Goal: Task Accomplishment & Management: Manage account settings

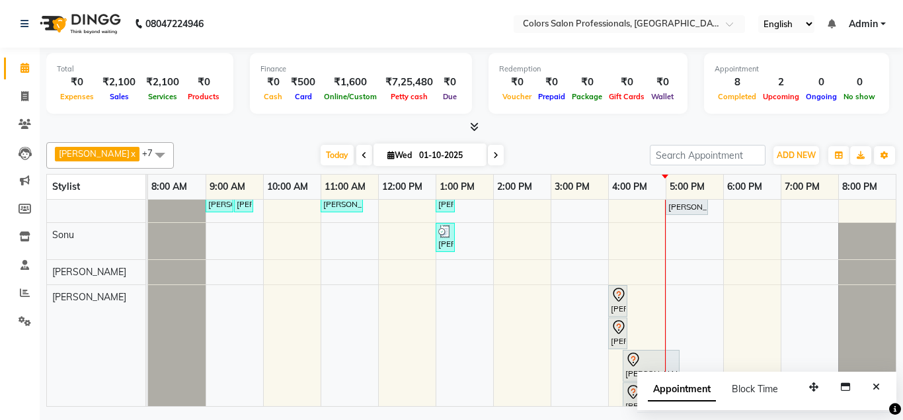
scroll to position [96, 0]
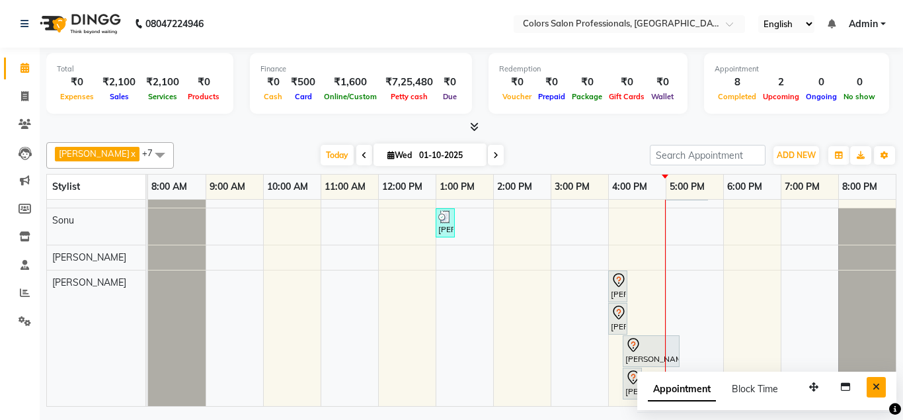
click at [874, 391] on icon "Close" at bounding box center [875, 386] width 7 height 9
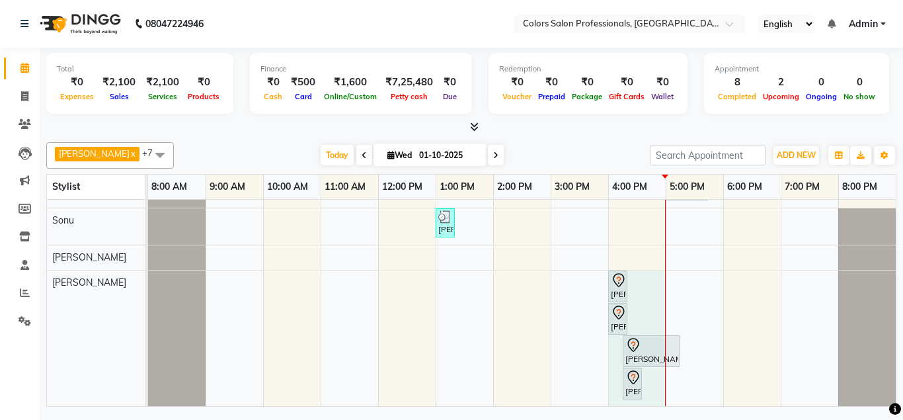
click at [648, 289] on div "[PERSON_NAME], TK08, 12:00 PM-12:30 PM, Hair Cut - Hair Cut [DEMOGRAPHIC_DATA] …" at bounding box center [521, 255] width 747 height 303
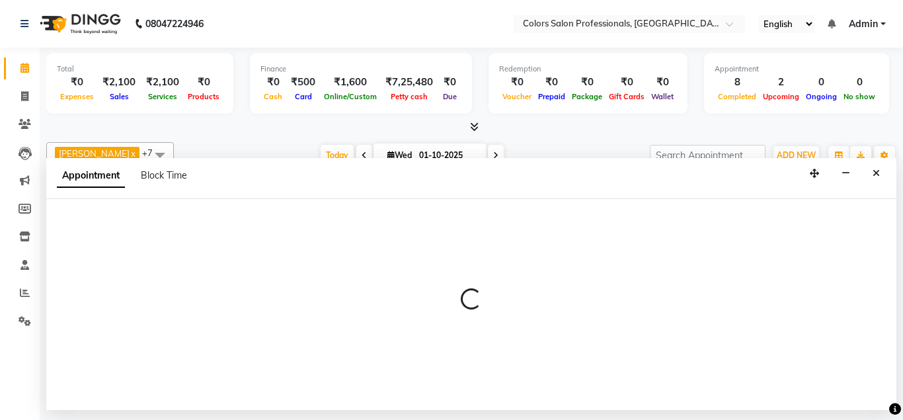
select select "90040"
select select "tentative"
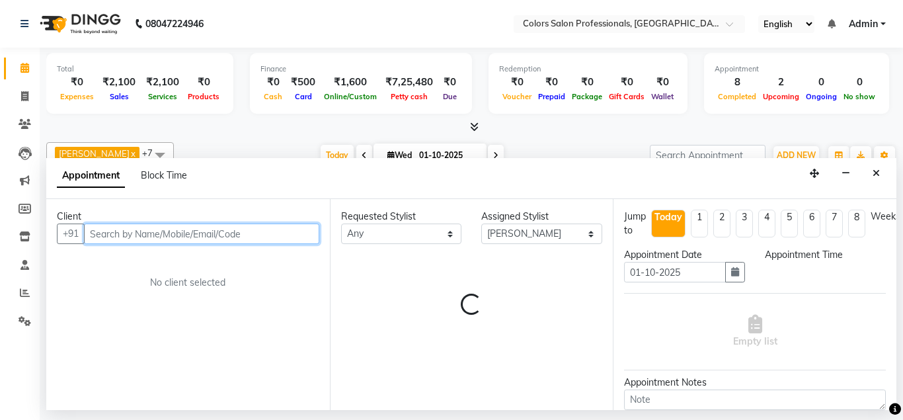
select select "960"
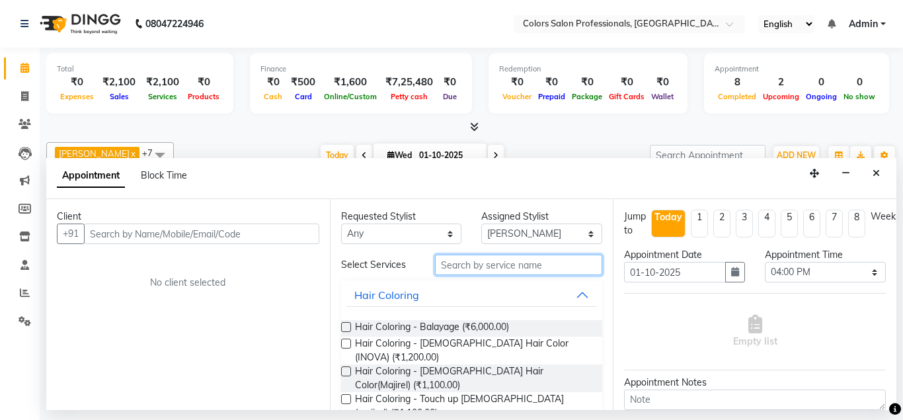
click at [514, 268] on input "text" at bounding box center [519, 264] width 168 height 20
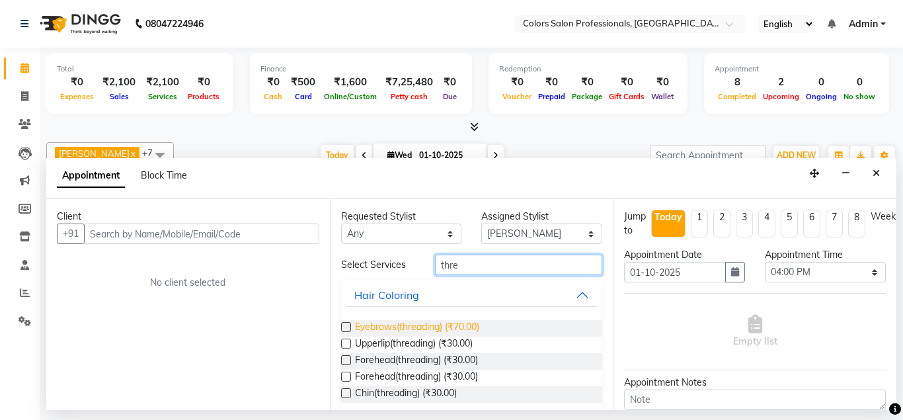
scroll to position [14, 0]
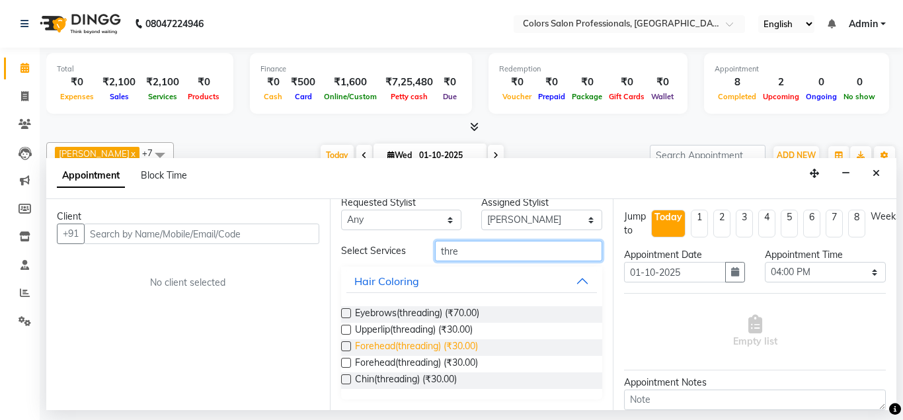
type input "thre"
click at [373, 347] on span "Forehead(threading) (₹30.00)" at bounding box center [416, 347] width 123 height 17
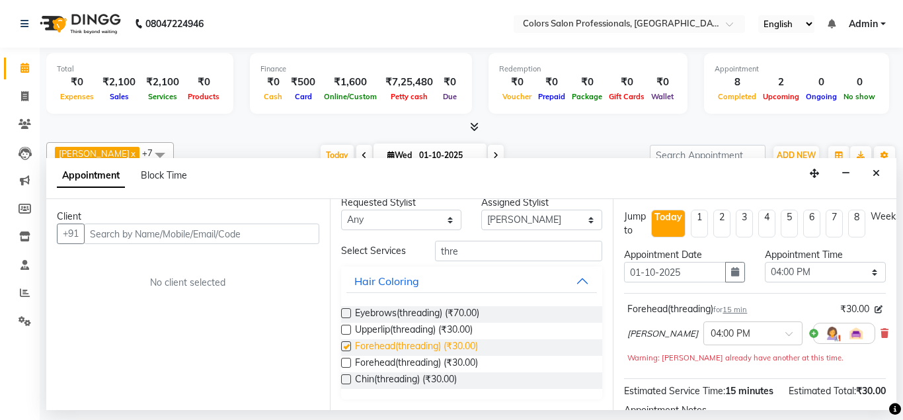
checkbox input "false"
click at [878, 176] on icon "Close" at bounding box center [875, 173] width 7 height 9
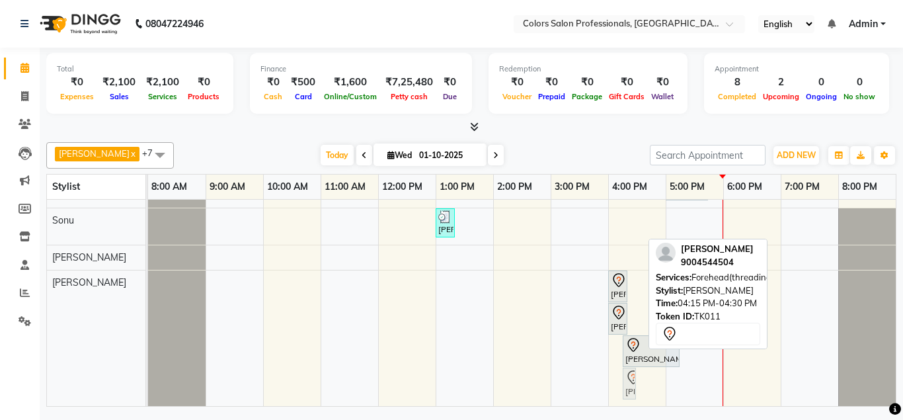
drag, startPoint x: 632, startPoint y: 379, endPoint x: 634, endPoint y: 386, distance: 6.9
click at [148, 386] on div "[PERSON_NAME], TK11, 04:00 PM-04:15 PM, Eyebrows(threading) Priyanka [PERSON_NA…" at bounding box center [148, 338] width 0 height 136
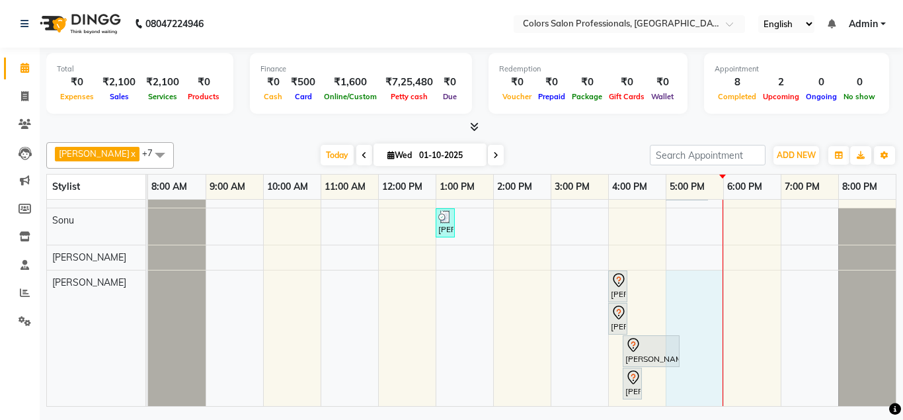
click at [689, 283] on div "[PERSON_NAME], TK08, 12:00 PM-12:30 PM, Hair Cut - Hair Cut [DEMOGRAPHIC_DATA] …" at bounding box center [521, 255] width 747 height 303
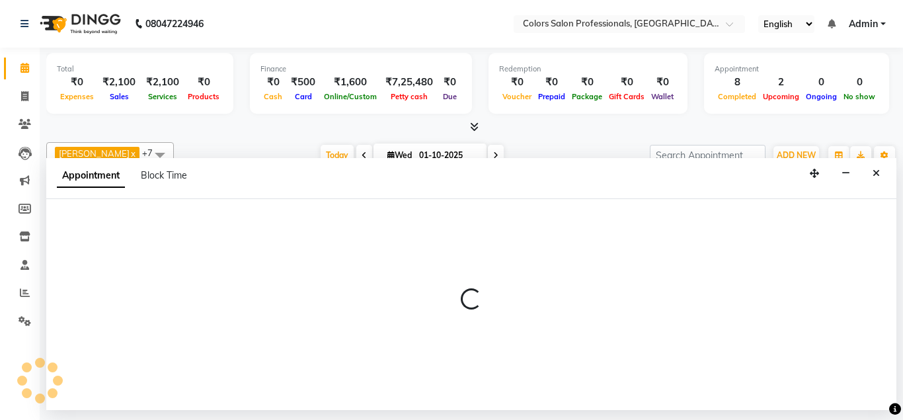
select select "90040"
select select "1020"
select select "tentative"
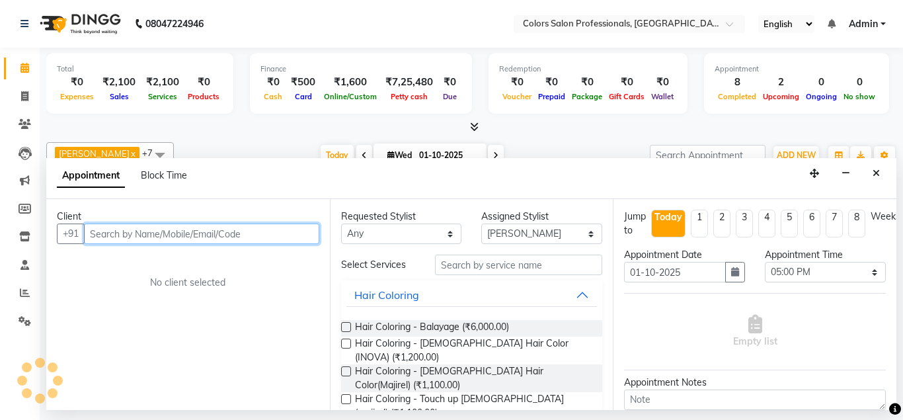
click at [262, 234] on input "text" at bounding box center [201, 233] width 235 height 20
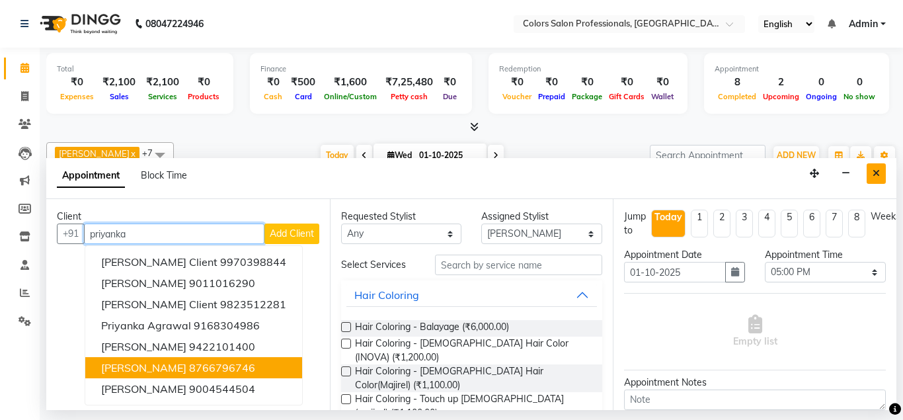
type input "priyanka"
drag, startPoint x: 880, startPoint y: 174, endPoint x: 863, endPoint y: 187, distance: 21.7
click at [878, 176] on button "Close" at bounding box center [875, 173] width 19 height 20
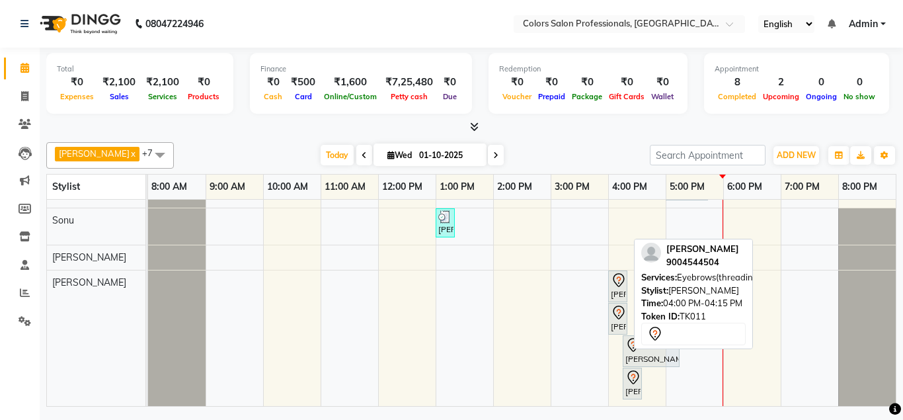
click at [612, 287] on icon at bounding box center [619, 280] width 16 height 16
select select "7"
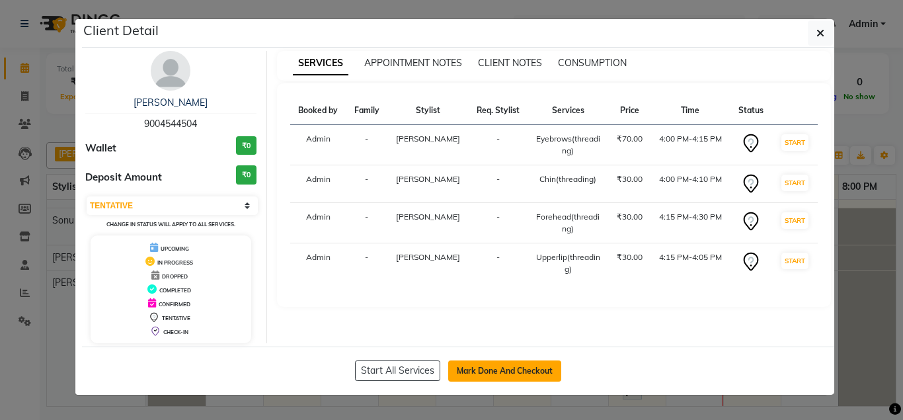
click at [516, 367] on button "Mark Done And Checkout" at bounding box center [504, 370] width 113 height 21
select select "service"
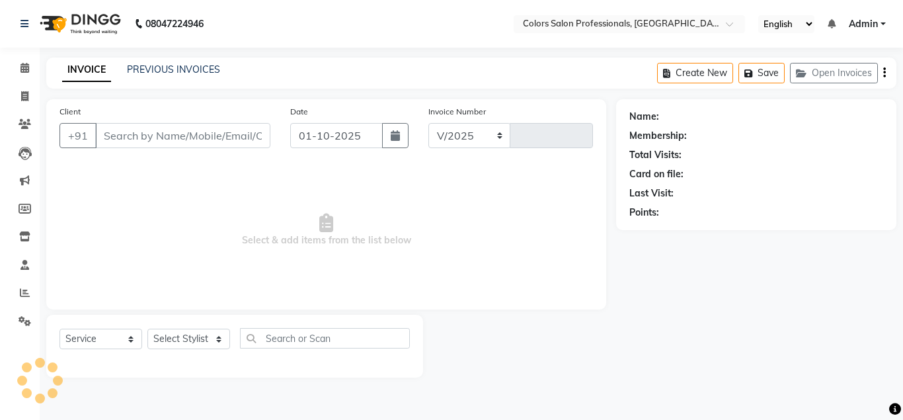
select select "7161"
type input "0924"
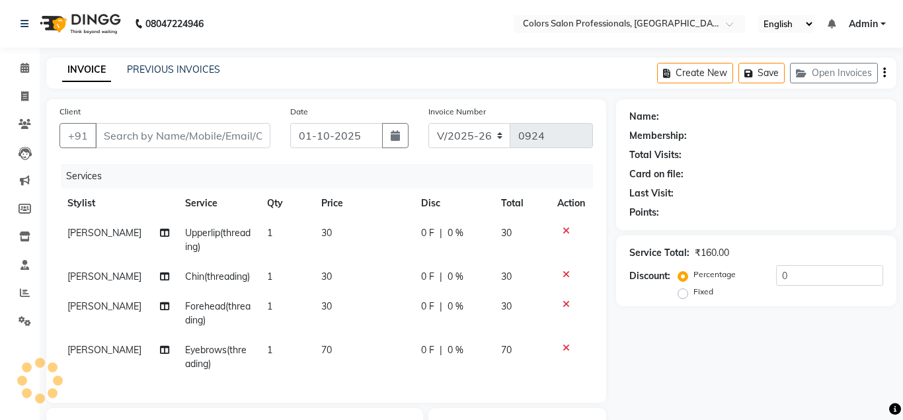
type input "9004544504"
select select "90040"
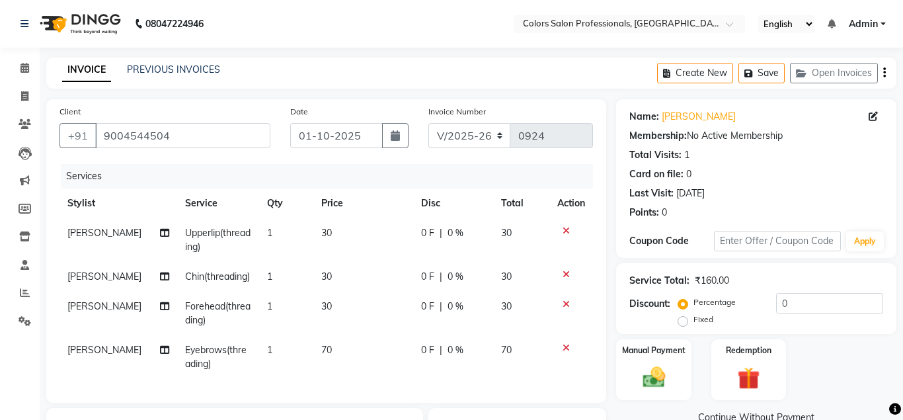
click at [326, 230] on td "30" at bounding box center [363, 240] width 100 height 44
select select "90040"
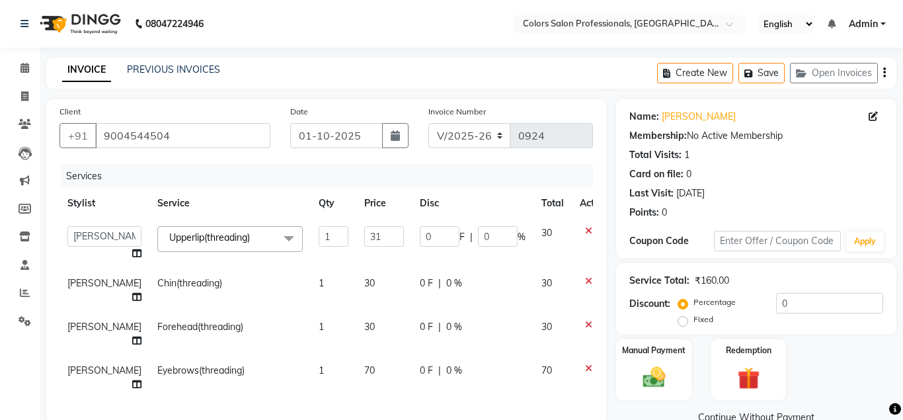
click at [368, 235] on input "31" at bounding box center [384, 236] width 40 height 20
click at [368, 235] on input "32" at bounding box center [384, 236] width 40 height 20
click at [368, 234] on input "33" at bounding box center [384, 236] width 40 height 20
click at [368, 234] on input "34" at bounding box center [384, 236] width 40 height 20
click at [368, 234] on input "35" at bounding box center [384, 236] width 40 height 20
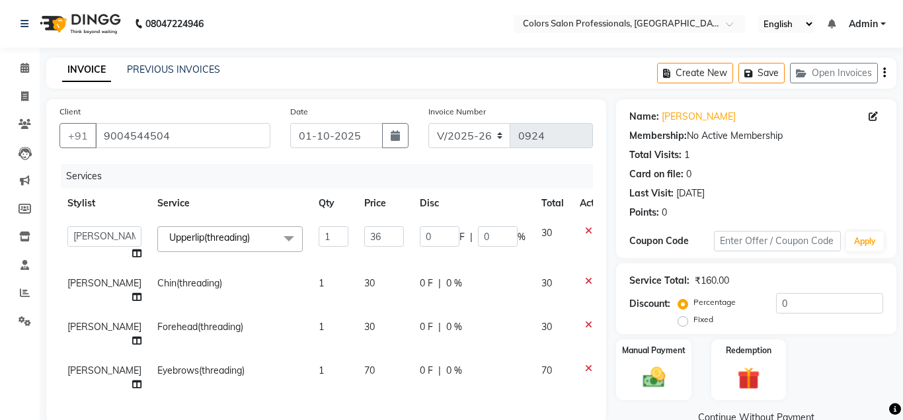
click at [368, 234] on input "36" at bounding box center [384, 236] width 40 height 20
click at [368, 234] on input "37" at bounding box center [384, 236] width 40 height 20
click at [368, 234] on input "38" at bounding box center [384, 236] width 40 height 20
click at [368, 234] on input "39" at bounding box center [384, 236] width 40 height 20
click at [368, 234] on input "40" at bounding box center [384, 236] width 40 height 20
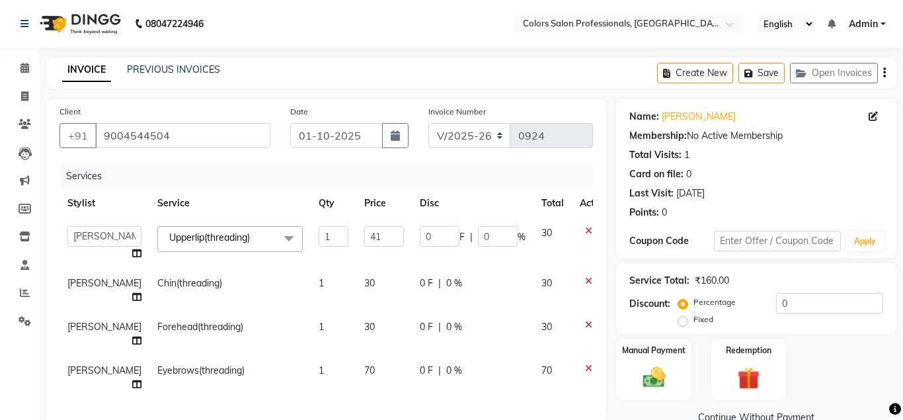
click at [368, 234] on input "41" at bounding box center [384, 236] width 40 height 20
click at [368, 233] on input "42" at bounding box center [384, 236] width 40 height 20
click at [368, 233] on input "43" at bounding box center [384, 236] width 40 height 20
click at [368, 233] on input "44" at bounding box center [384, 236] width 40 height 20
click at [426, 240] on input "0" at bounding box center [440, 236] width 40 height 20
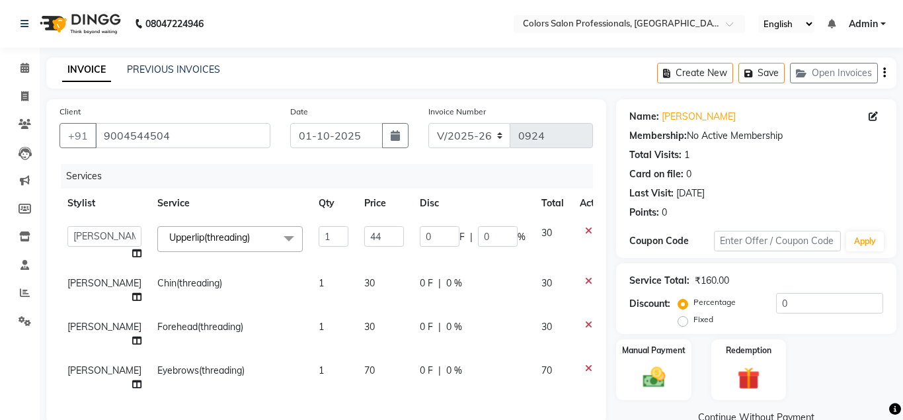
click at [422, 241] on input "0" at bounding box center [440, 236] width 40 height 20
click at [421, 237] on input "0" at bounding box center [440, 236] width 40 height 20
click at [421, 241] on input "0" at bounding box center [440, 236] width 40 height 20
click at [420, 239] on input "0" at bounding box center [440, 236] width 40 height 20
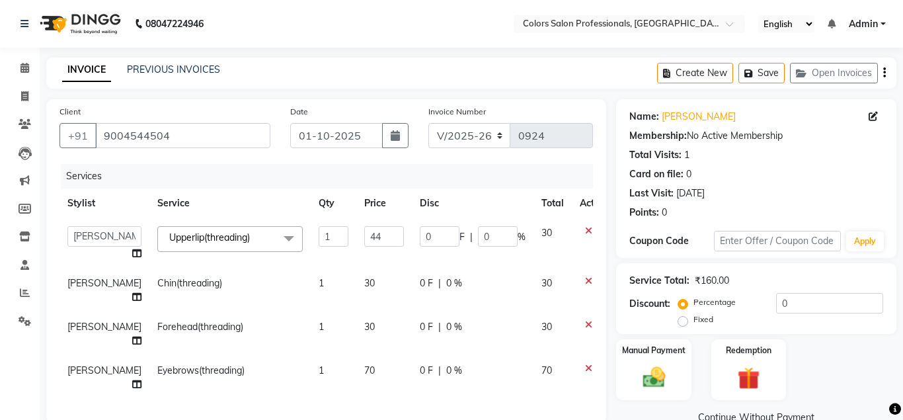
click at [420, 239] on input "0" at bounding box center [440, 236] width 40 height 20
click at [369, 241] on input "43" at bounding box center [384, 236] width 40 height 20
click at [364, 236] on input "44" at bounding box center [384, 236] width 40 height 20
click at [369, 236] on input "45" at bounding box center [384, 236] width 40 height 20
click at [367, 241] on input "44" at bounding box center [384, 236] width 40 height 20
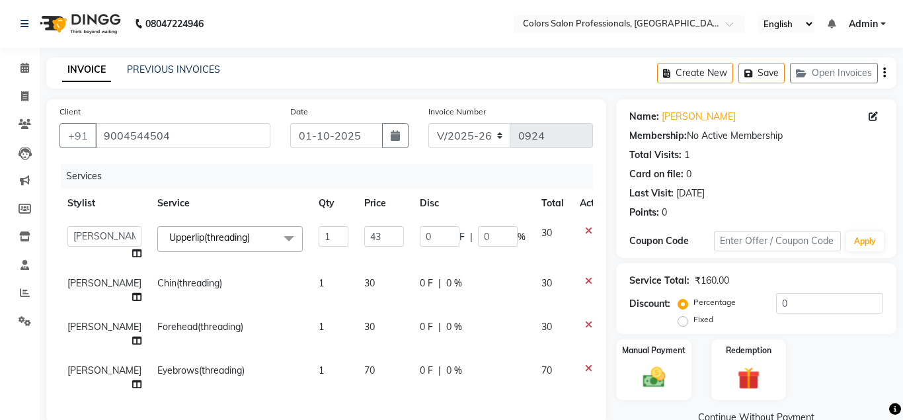
click at [366, 241] on input "43" at bounding box center [384, 236] width 40 height 20
click at [366, 241] on input "42" at bounding box center [384, 236] width 40 height 20
click at [365, 241] on input "41" at bounding box center [384, 236] width 40 height 20
type input "40"
click at [365, 241] on input "40" at bounding box center [384, 236] width 40 height 20
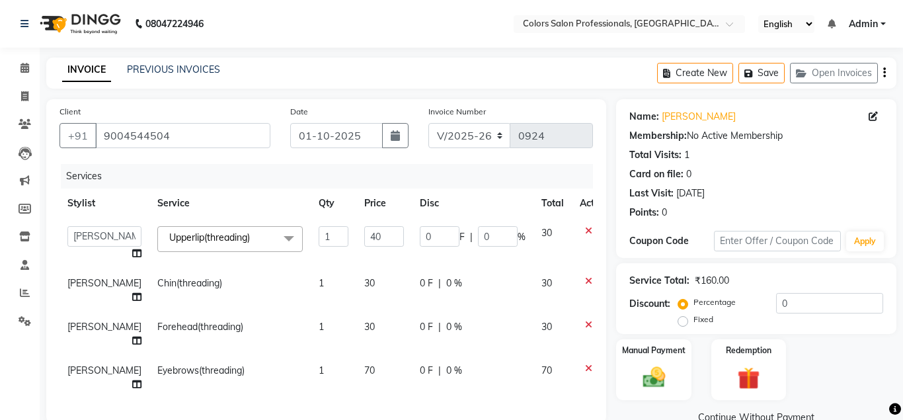
click at [364, 283] on span "30" at bounding box center [369, 283] width 11 height 12
select select "90040"
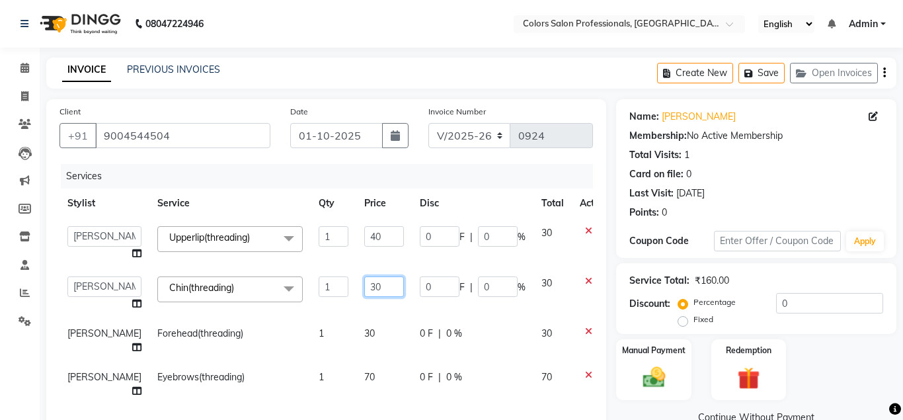
click at [364, 285] on input "30" at bounding box center [384, 286] width 40 height 20
type input "50"
click at [356, 334] on td "30" at bounding box center [384, 341] width 56 height 44
select select "90040"
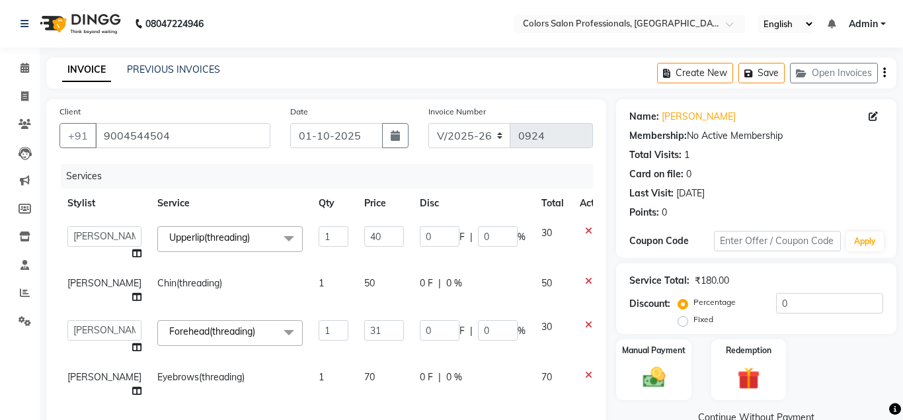
click at [368, 327] on input "31" at bounding box center [384, 330] width 40 height 20
click at [368, 327] on input "32" at bounding box center [384, 330] width 40 height 20
click at [368, 327] on input "33" at bounding box center [384, 330] width 40 height 20
click at [368, 327] on input "34" at bounding box center [384, 330] width 40 height 20
click at [368, 327] on input "35" at bounding box center [384, 330] width 40 height 20
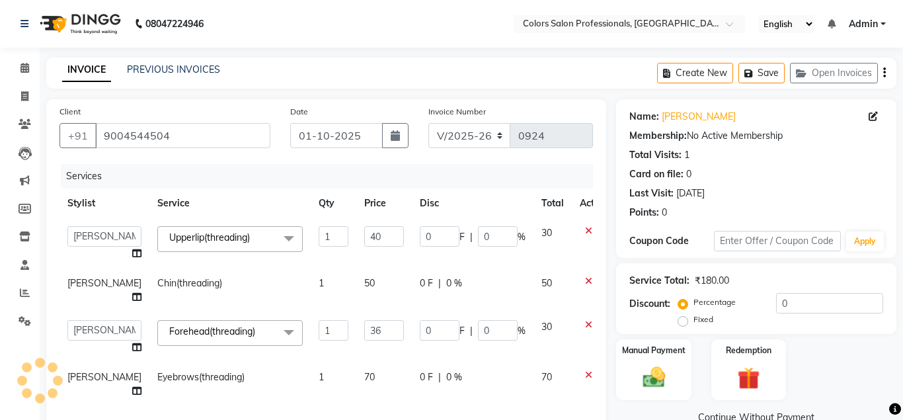
click at [368, 327] on input "36" at bounding box center [384, 330] width 40 height 20
click at [368, 327] on input "37" at bounding box center [384, 330] width 40 height 20
click at [368, 327] on input "38" at bounding box center [384, 330] width 40 height 20
click at [368, 327] on input "39" at bounding box center [384, 330] width 40 height 20
click at [368, 327] on input "40" at bounding box center [384, 330] width 40 height 20
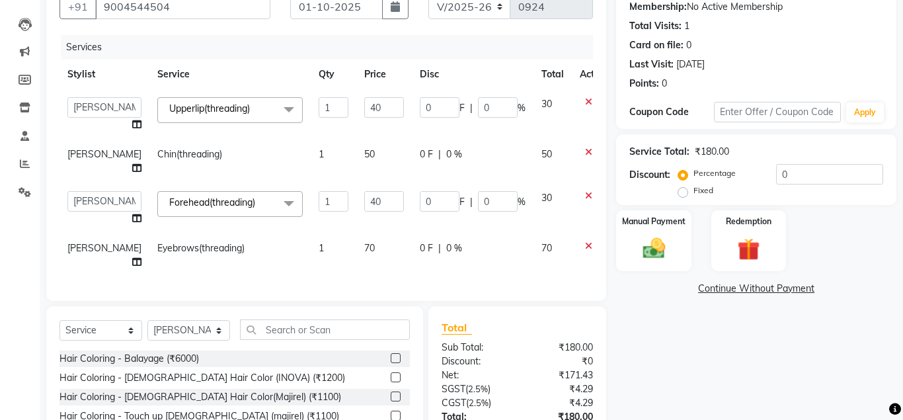
scroll to position [95, 0]
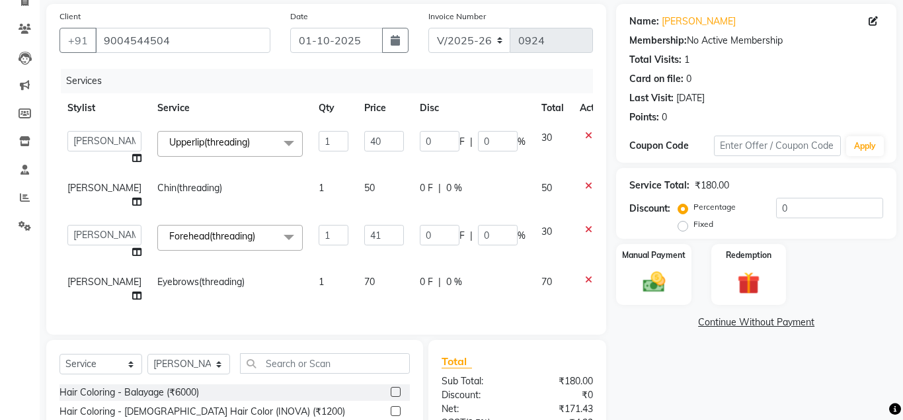
click at [365, 232] on input "41" at bounding box center [384, 235] width 40 height 20
click at [365, 233] on input "42" at bounding box center [384, 235] width 40 height 20
click at [365, 233] on input "43" at bounding box center [384, 235] width 40 height 20
click at [365, 233] on input "44" at bounding box center [384, 235] width 40 height 20
click at [365, 233] on input "45" at bounding box center [384, 235] width 40 height 20
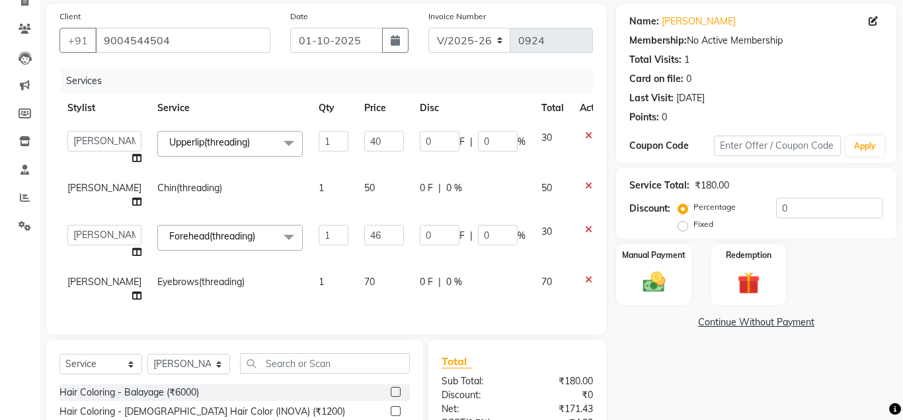
click at [365, 233] on input "46" at bounding box center [384, 235] width 40 height 20
click at [365, 233] on input "47" at bounding box center [384, 235] width 40 height 20
click at [367, 233] on input "48" at bounding box center [384, 235] width 40 height 20
click at [367, 233] on input "49" at bounding box center [384, 235] width 40 height 20
type input "50"
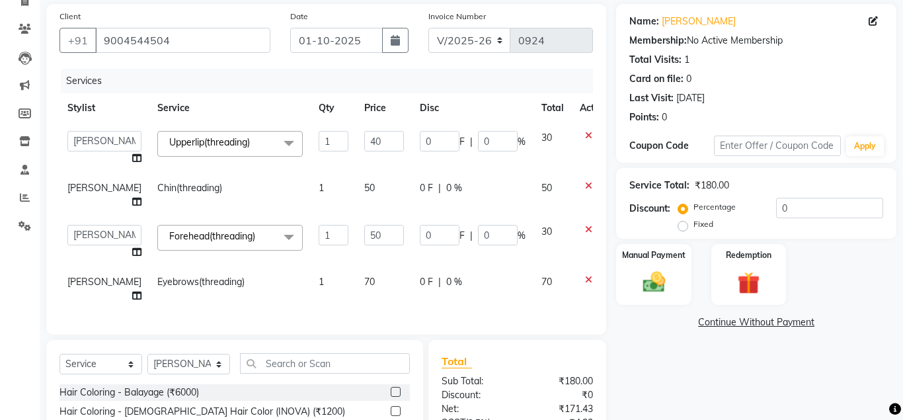
click at [367, 233] on input "50" at bounding box center [384, 235] width 40 height 20
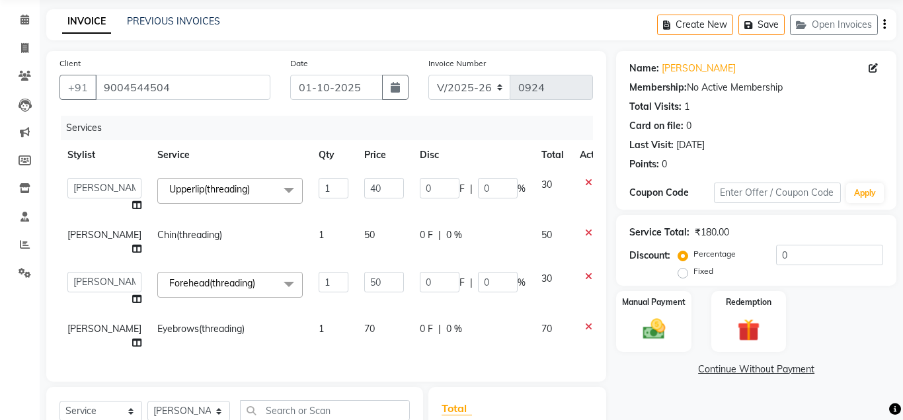
scroll to position [0, 0]
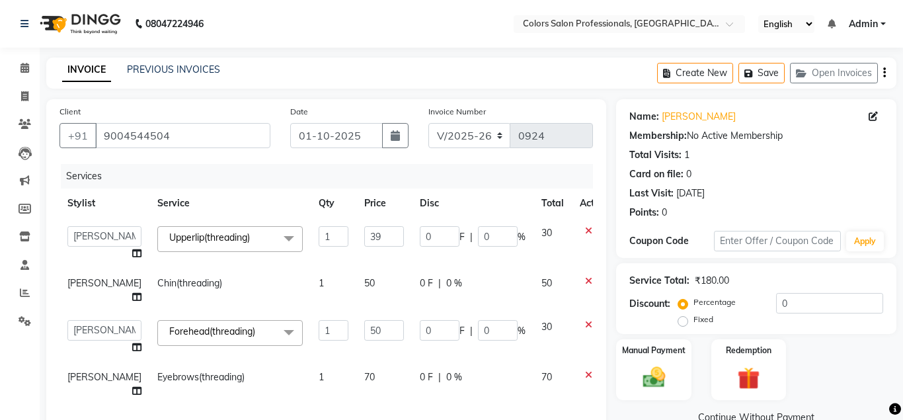
click at [367, 240] on input "39" at bounding box center [384, 236] width 40 height 20
click at [367, 240] on input "38" at bounding box center [384, 236] width 40 height 20
click at [367, 240] on input "37" at bounding box center [384, 236] width 40 height 20
click at [367, 240] on input "36" at bounding box center [384, 236] width 40 height 20
click at [367, 240] on input "35" at bounding box center [384, 236] width 40 height 20
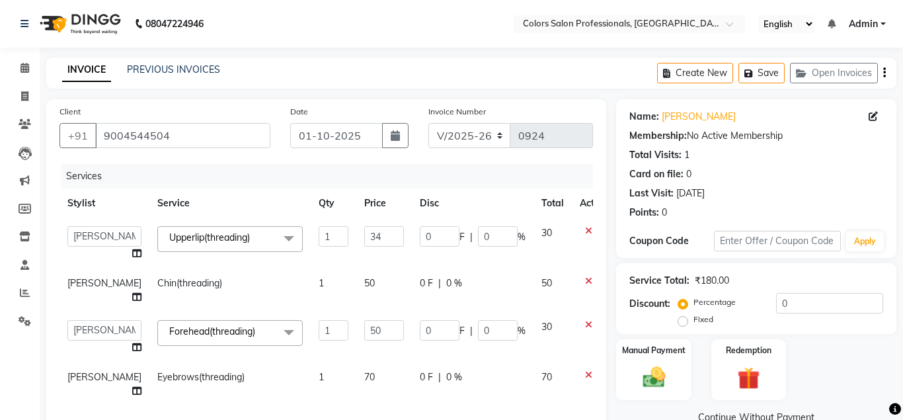
click at [367, 240] on input "34" at bounding box center [384, 236] width 40 height 20
click at [367, 240] on input "33" at bounding box center [384, 236] width 40 height 20
click at [367, 240] on input "32" at bounding box center [384, 236] width 40 height 20
click at [367, 240] on input "31" at bounding box center [384, 236] width 40 height 20
type input "30"
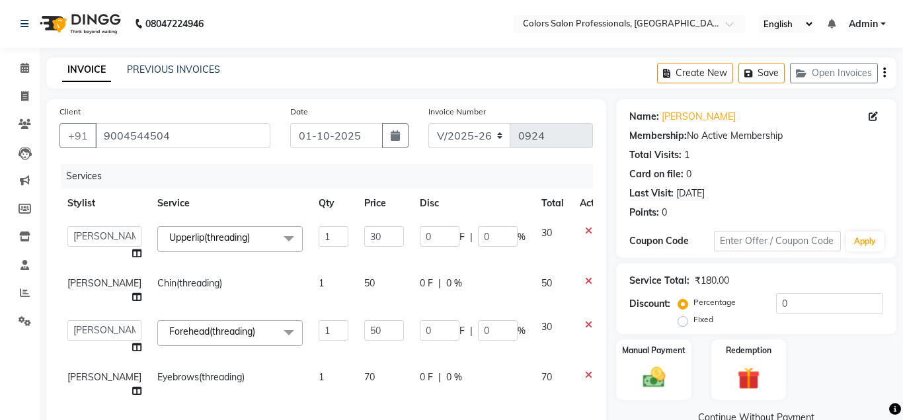
click at [367, 240] on input "30" at bounding box center [384, 236] width 40 height 20
click at [673, 369] on div "Manual Payment" at bounding box center [654, 369] width 78 height 63
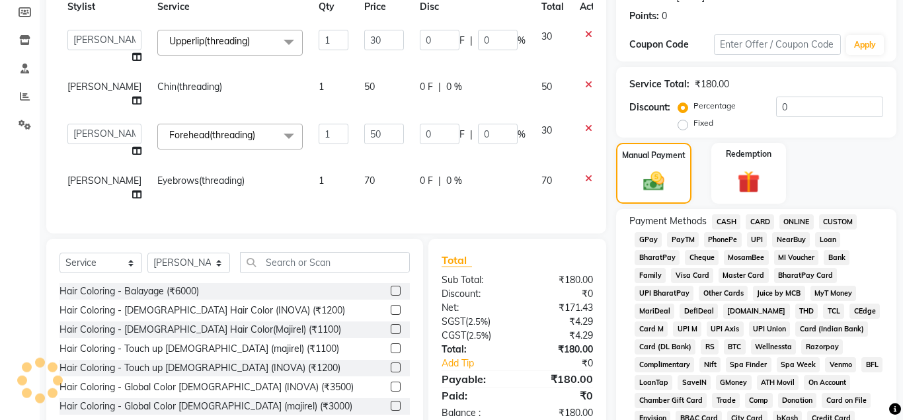
scroll to position [202, 0]
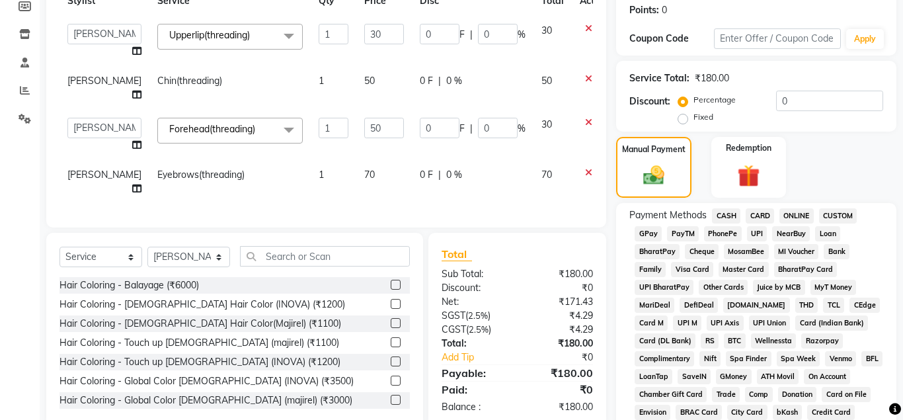
click at [727, 213] on span "CASH" at bounding box center [726, 215] width 28 height 15
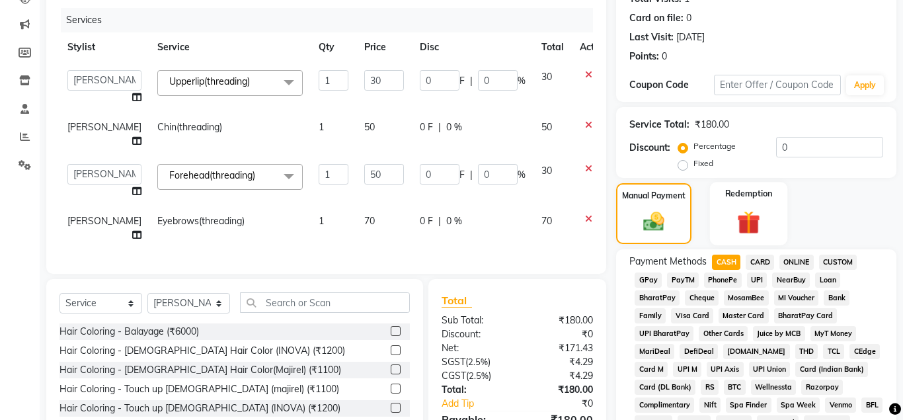
scroll to position [135, 0]
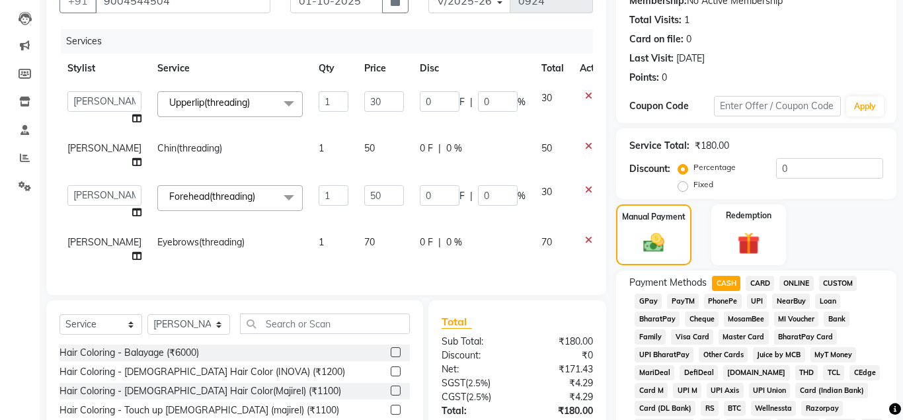
click at [715, 143] on div "₹180.00" at bounding box center [712, 146] width 34 height 14
drag, startPoint x: 722, startPoint y: 150, endPoint x: 694, endPoint y: 148, distance: 27.8
click at [695, 148] on div "₹180.00" at bounding box center [712, 146] width 34 height 14
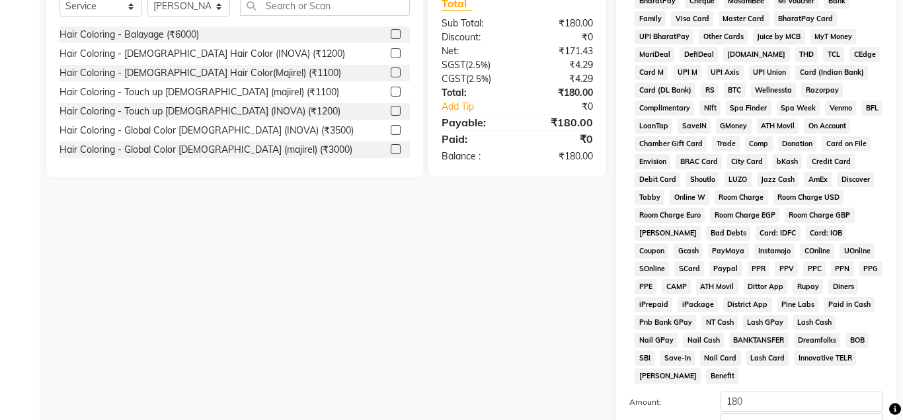
scroll to position [539, 0]
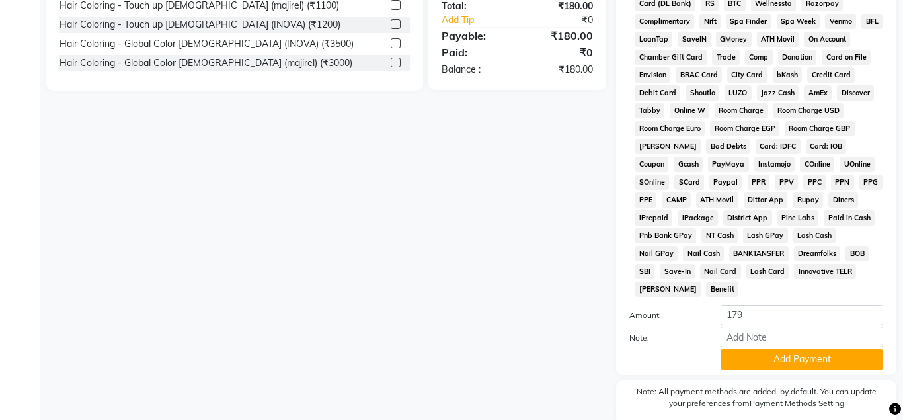
click at [872, 317] on input "179" at bounding box center [801, 315] width 163 height 20
click at [872, 317] on input "178" at bounding box center [801, 315] width 163 height 20
click at [873, 317] on input "177" at bounding box center [801, 315] width 163 height 20
click at [873, 315] on input "178" at bounding box center [801, 315] width 163 height 20
click at [873, 315] on input "179" at bounding box center [801, 315] width 163 height 20
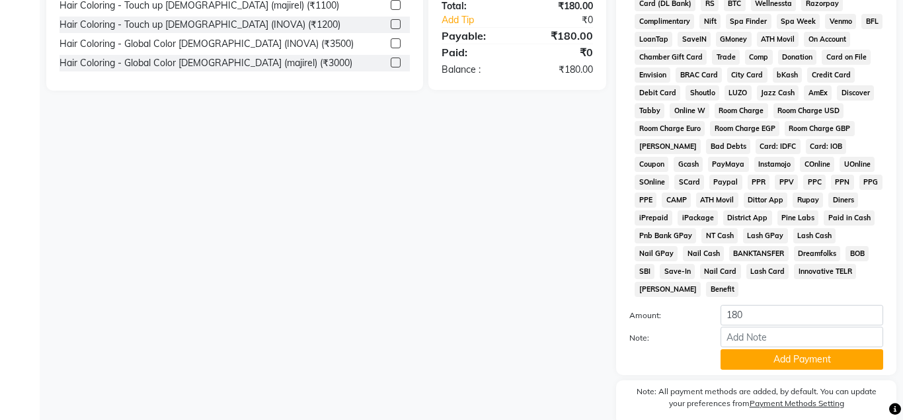
click at [873, 315] on input "180" at bounding box center [801, 315] width 163 height 20
click at [872, 313] on input "181" at bounding box center [801, 315] width 163 height 20
click at [872, 313] on input "182" at bounding box center [801, 315] width 163 height 20
click at [872, 313] on input "183" at bounding box center [801, 315] width 163 height 20
click at [872, 313] on input "184" at bounding box center [801, 315] width 163 height 20
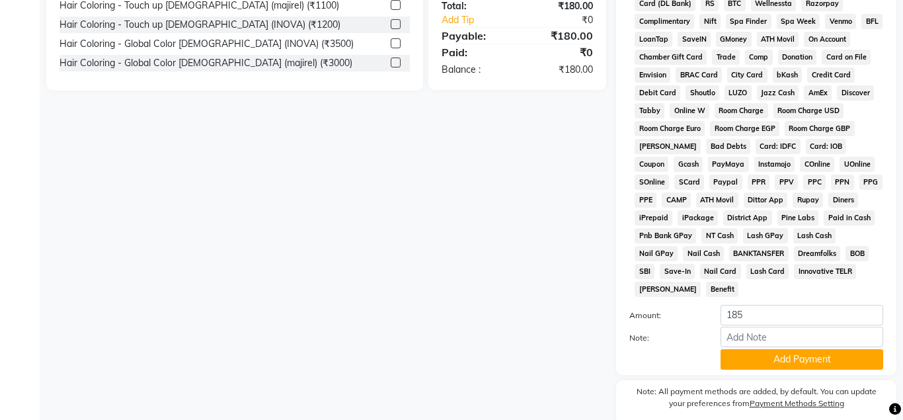
click at [872, 313] on input "185" at bounding box center [801, 315] width 163 height 20
click at [871, 313] on input "186" at bounding box center [801, 315] width 163 height 20
click at [871, 313] on input "187" at bounding box center [801, 315] width 163 height 20
click at [871, 313] on input "188" at bounding box center [801, 315] width 163 height 20
click at [871, 313] on input "189" at bounding box center [801, 315] width 163 height 20
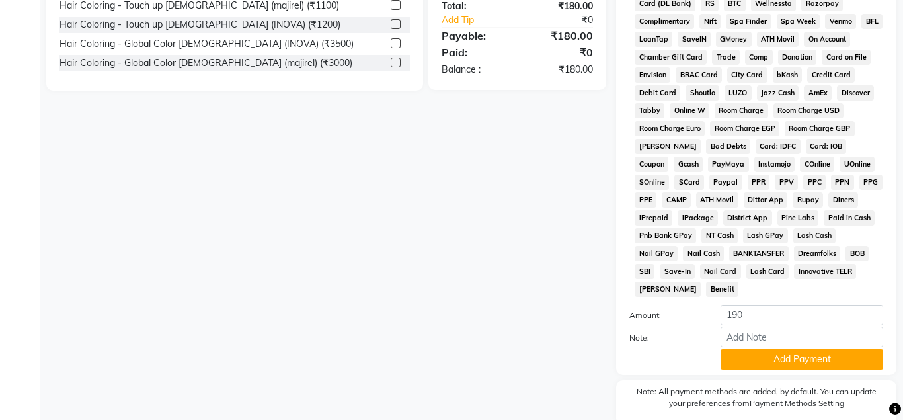
click at [871, 313] on input "190" at bounding box center [801, 315] width 163 height 20
click at [870, 313] on input "191" at bounding box center [801, 315] width 163 height 20
click at [870, 313] on input "192" at bounding box center [801, 315] width 163 height 20
click at [870, 313] on input "193" at bounding box center [801, 315] width 163 height 20
click at [870, 313] on input "194" at bounding box center [801, 315] width 163 height 20
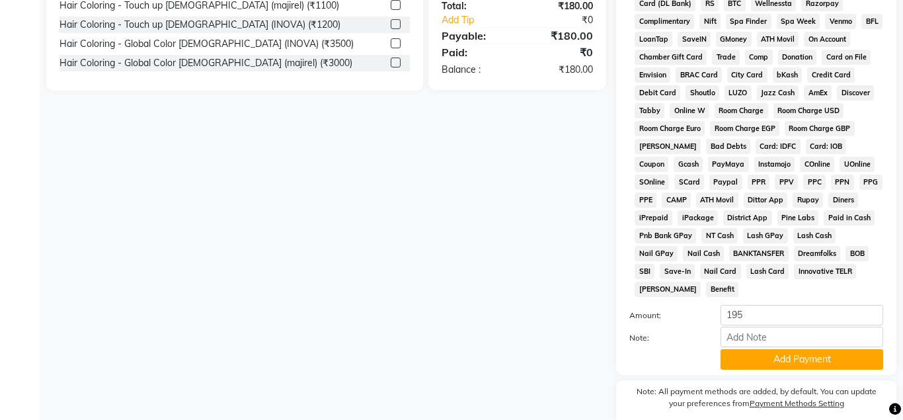
click at [870, 313] on input "195" at bounding box center [801, 315] width 163 height 20
click at [870, 313] on input "196" at bounding box center [801, 315] width 163 height 20
click at [870, 313] on input "197" at bounding box center [801, 315] width 163 height 20
click at [870, 313] on input "198" at bounding box center [801, 315] width 163 height 20
click at [870, 312] on input "199" at bounding box center [801, 315] width 163 height 20
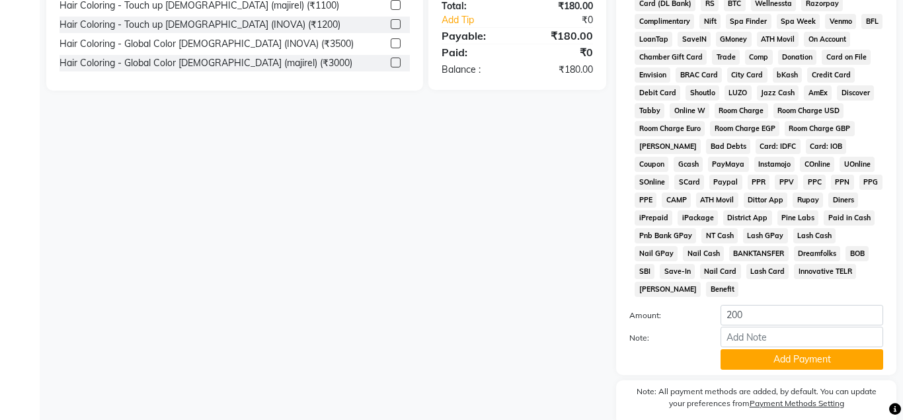
type input "200"
click at [870, 312] on input "200" at bounding box center [801, 315] width 163 height 20
click at [816, 368] on button "Add Payment" at bounding box center [801, 359] width 163 height 20
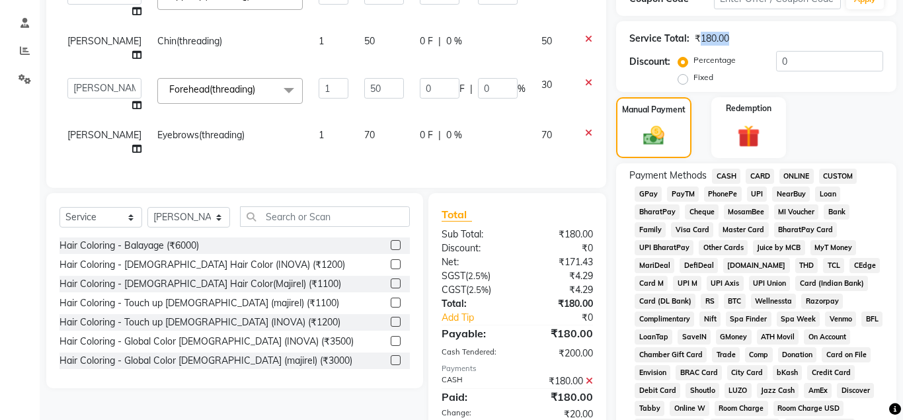
scroll to position [124, 0]
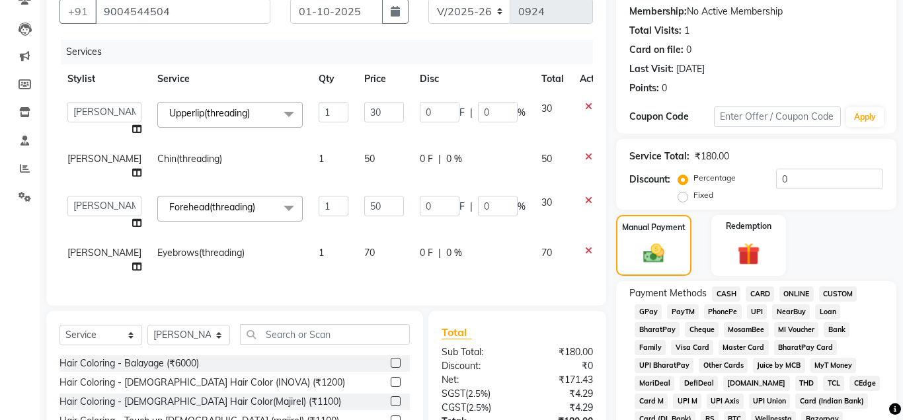
click at [724, 293] on span "CASH" at bounding box center [726, 293] width 28 height 15
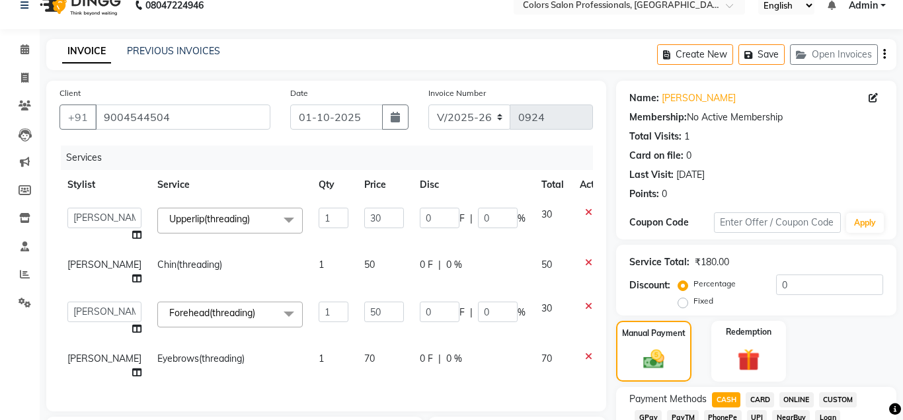
scroll to position [0, 0]
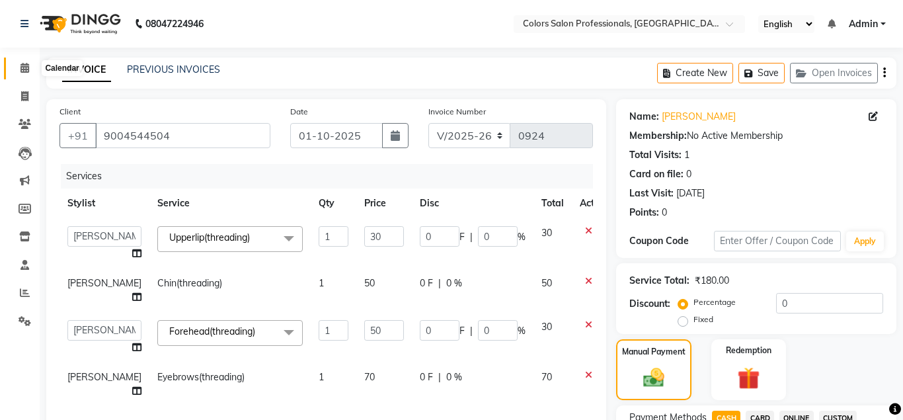
click at [25, 71] on icon at bounding box center [24, 68] width 9 height 10
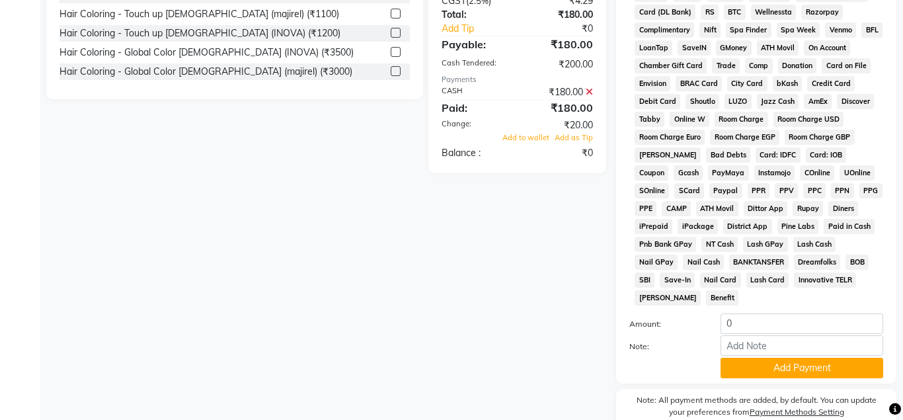
scroll to position [665, 0]
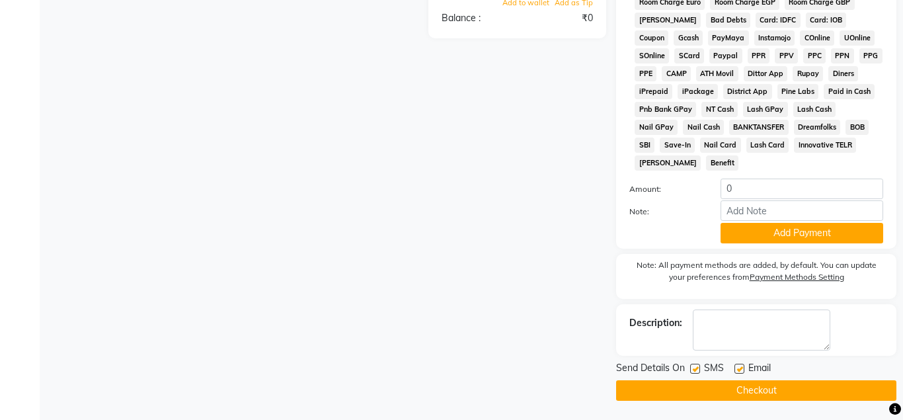
click at [768, 394] on button "Checkout" at bounding box center [756, 390] width 280 height 20
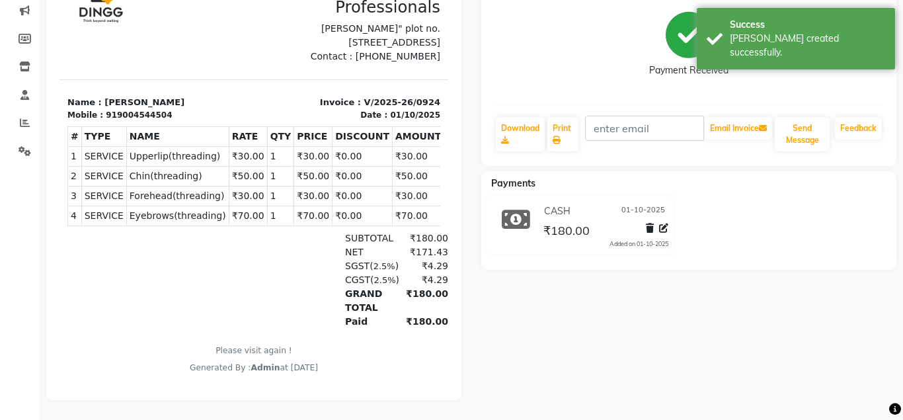
scroll to position [11, 0]
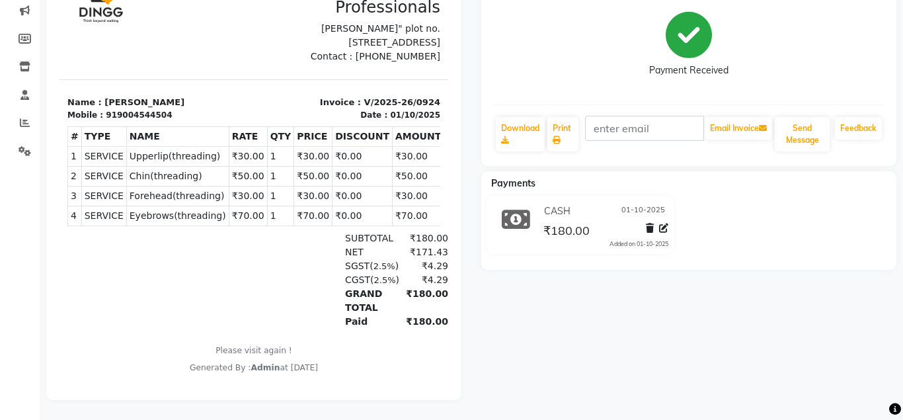
select select "7161"
select select "service"
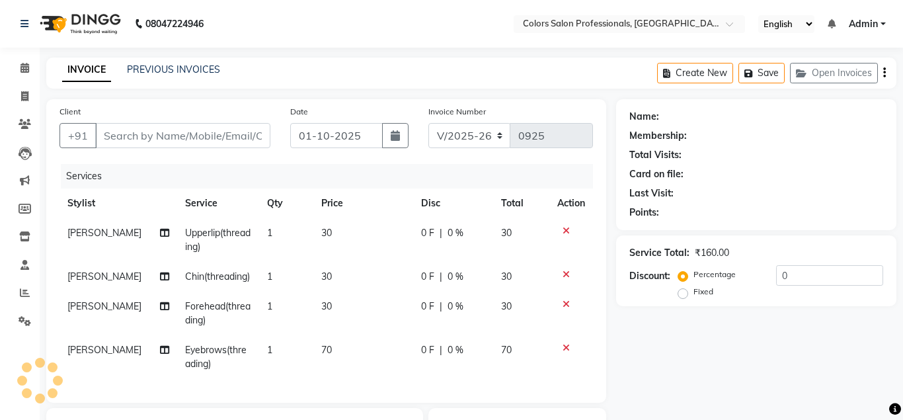
type input "9004544504"
select select "90040"
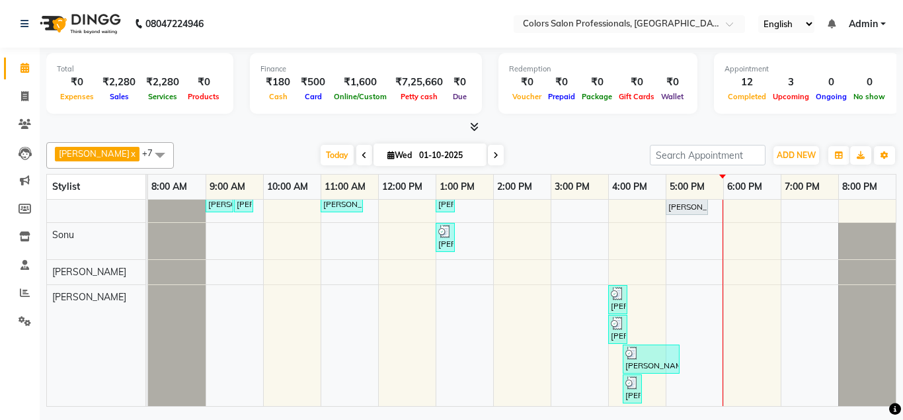
scroll to position [85, 0]
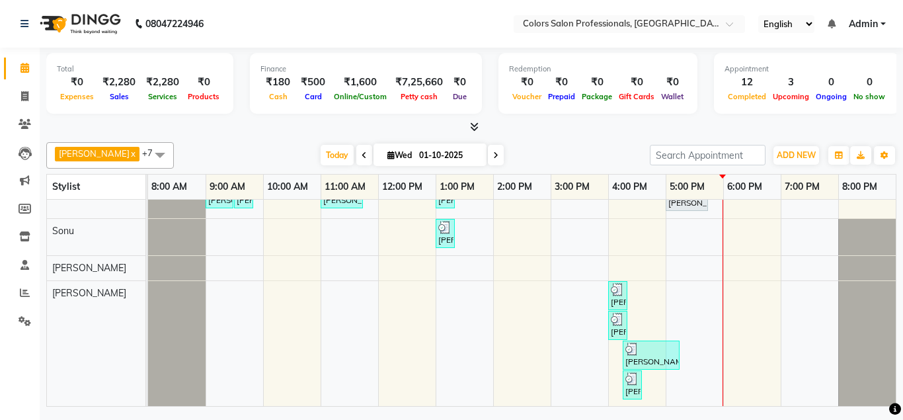
click at [658, 408] on div "Total ₹0 Expenses ₹2,280 Sales ₹2,280 Services ₹0 Products Finance ₹180 Cash ₹5…" at bounding box center [471, 229] width 863 height 362
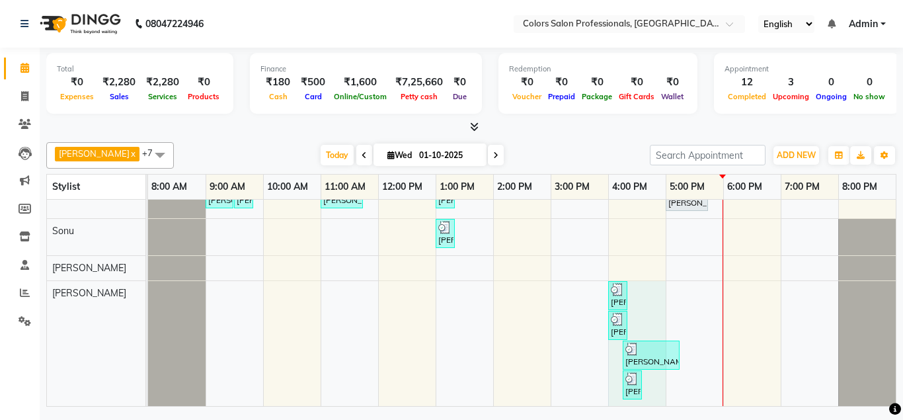
click at [645, 326] on div "[PERSON_NAME], TK08, 12:00 PM-12:30 PM, Hair Cut - Hair Cut [DEMOGRAPHIC_DATA] …" at bounding box center [521, 260] width 747 height 292
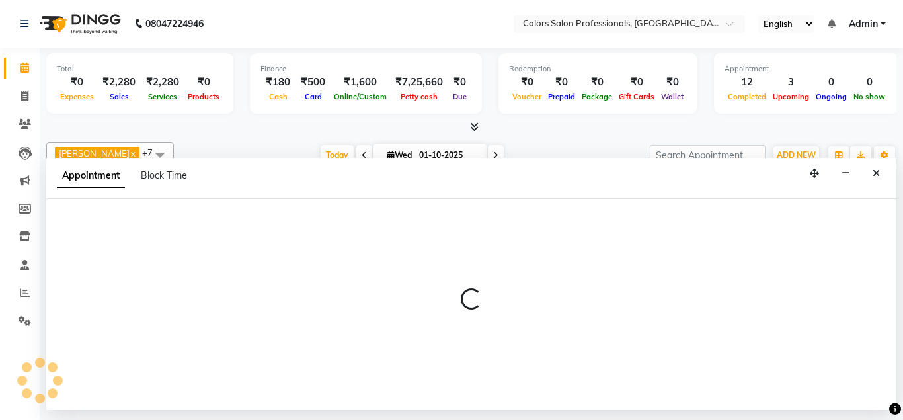
select select "90040"
select select "960"
select select "tentative"
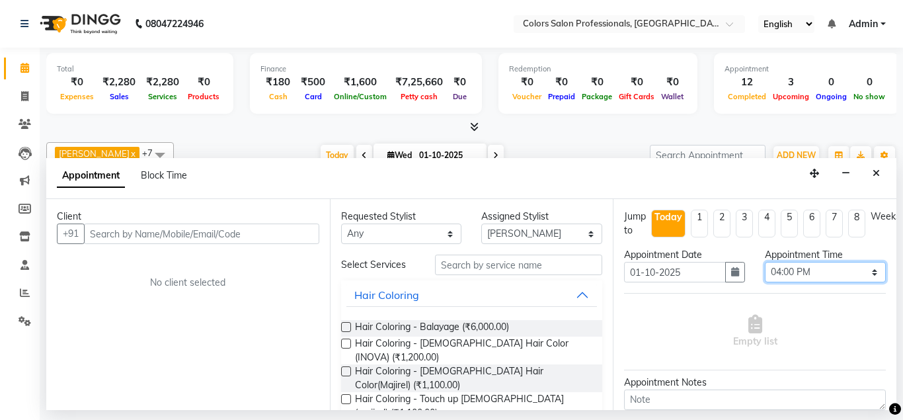
select select "990"
click option "04:30 PM" at bounding box center [0, 0] width 0 height 0
click at [221, 221] on div "Client" at bounding box center [188, 216] width 262 height 14
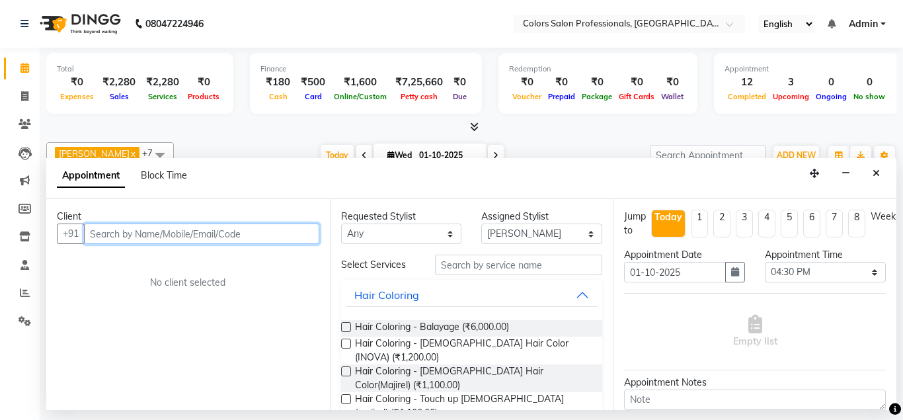
click at [219, 237] on input "text" at bounding box center [201, 233] width 235 height 20
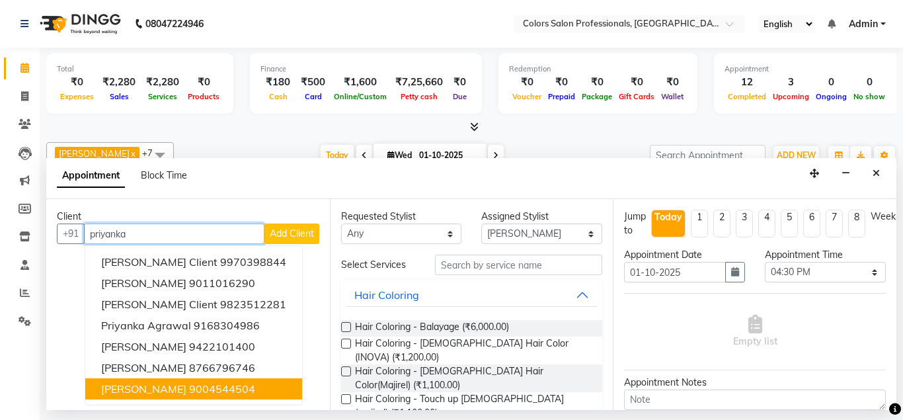
click at [229, 389] on ngb-highlight "9004544504" at bounding box center [222, 388] width 66 height 13
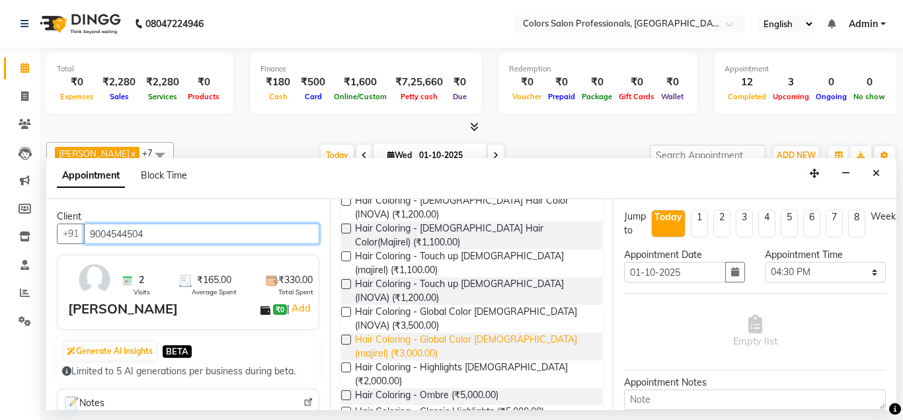
scroll to position [0, 0]
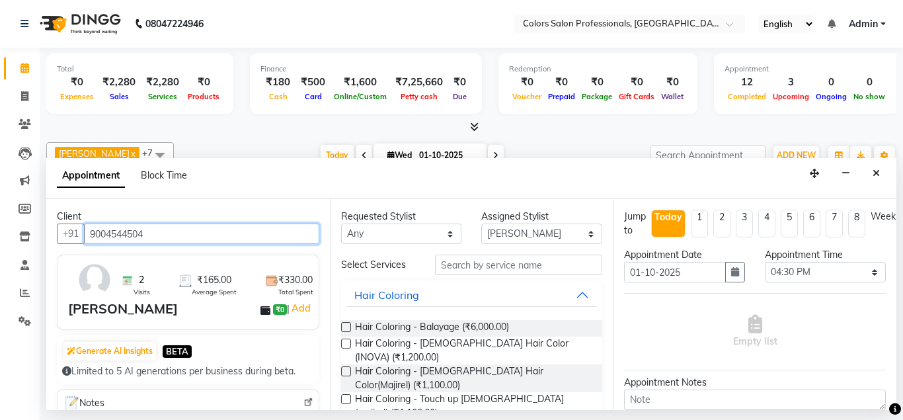
type input "9004544504"
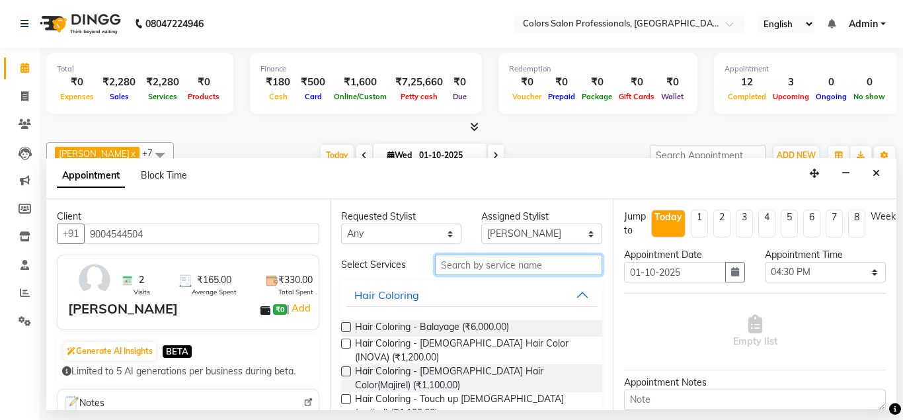
click at [513, 262] on input "text" at bounding box center [519, 264] width 168 height 20
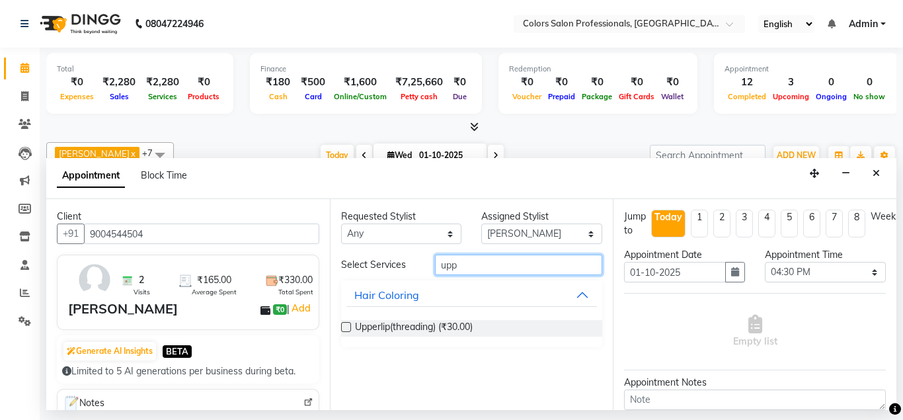
type input "upp"
click at [347, 328] on label at bounding box center [346, 327] width 10 height 10
click at [347, 328] on input "checkbox" at bounding box center [345, 328] width 9 height 9
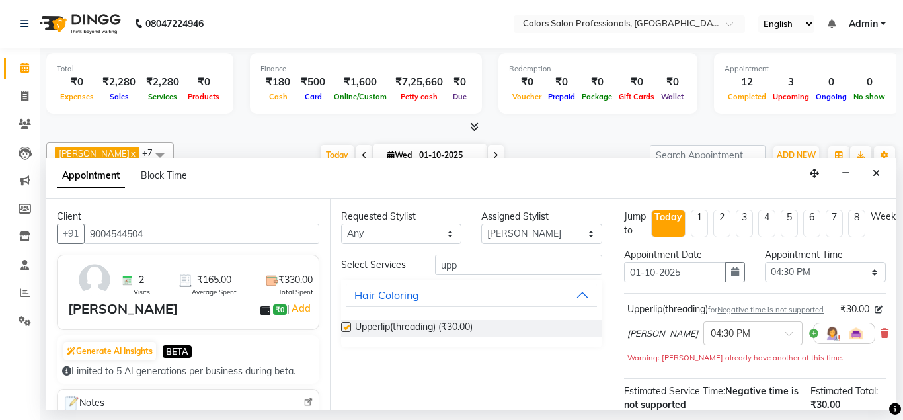
checkbox input "false"
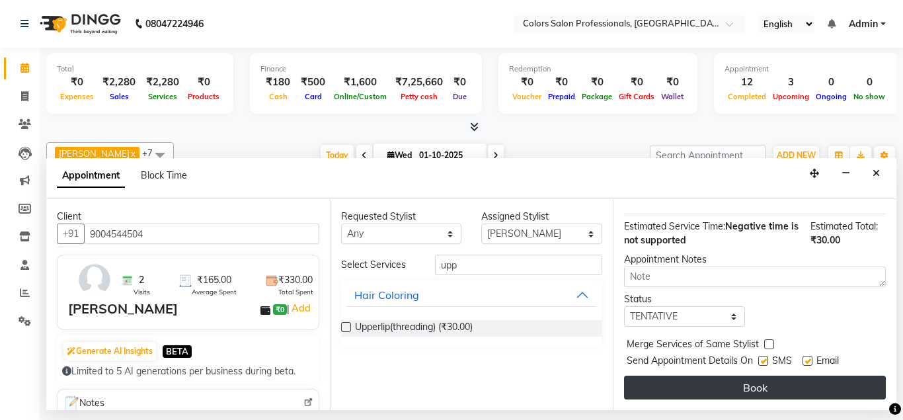
click at [782, 389] on button "Book" at bounding box center [755, 387] width 262 height 24
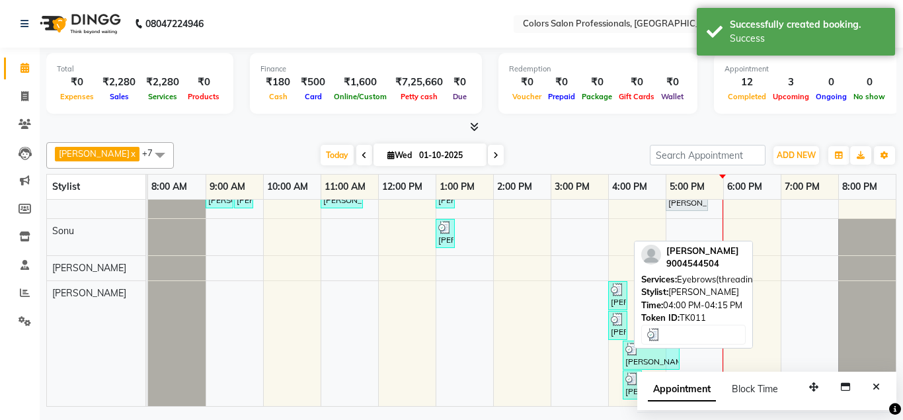
click at [616, 301] on div "[PERSON_NAME], TK11, 04:00 PM-04:15 PM, Eyebrows(threading)" at bounding box center [617, 295] width 17 height 25
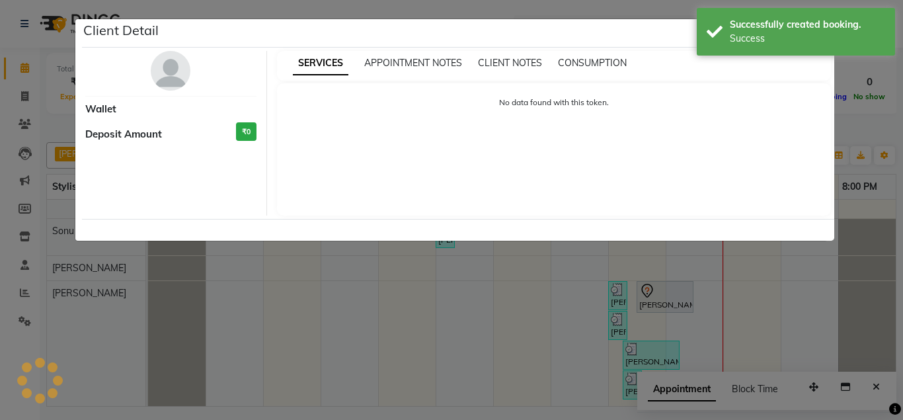
select select "3"
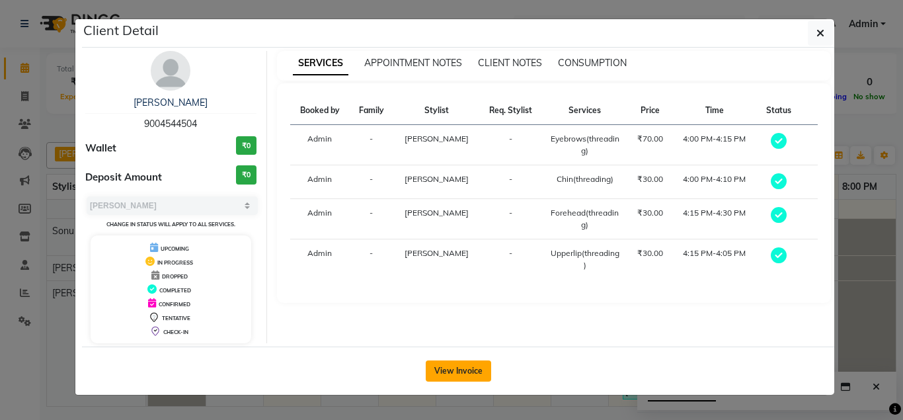
click at [466, 371] on button "View Invoice" at bounding box center [458, 370] width 65 height 21
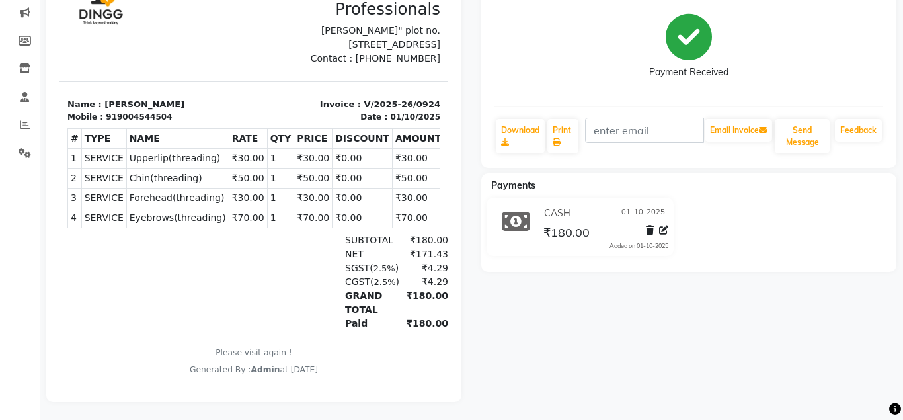
scroll to position [170, 0]
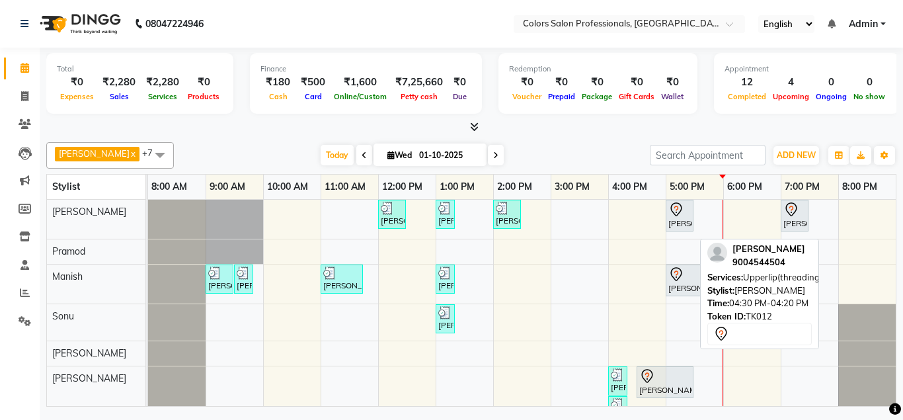
click at [675, 388] on div "[PERSON_NAME], TK12, 04:30 PM-04:20 PM, Upperlip(threading)" at bounding box center [665, 382] width 54 height 28
select select "7"
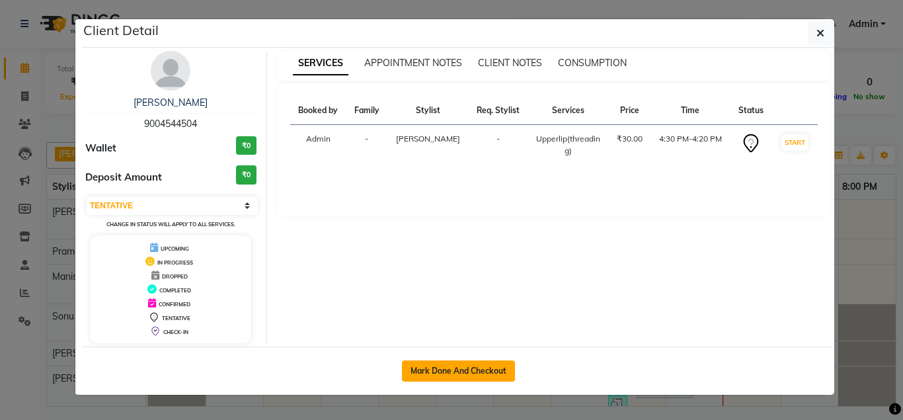
click at [457, 368] on button "Mark Done And Checkout" at bounding box center [458, 370] width 113 height 21
select select "7161"
select select "service"
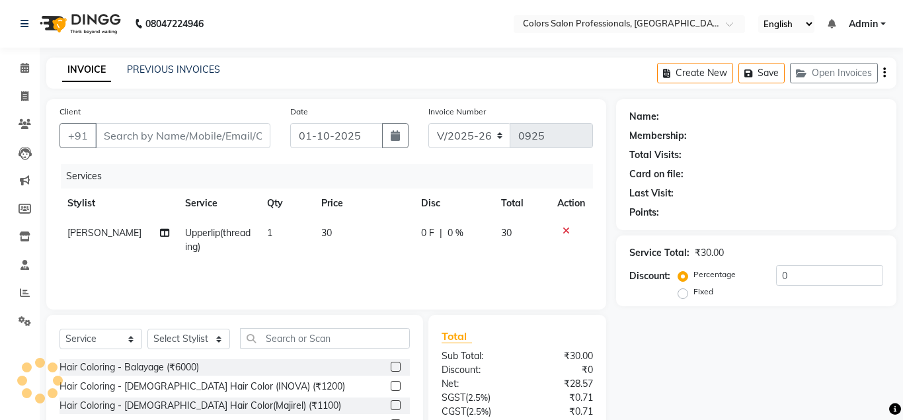
type input "9004544504"
select select "90040"
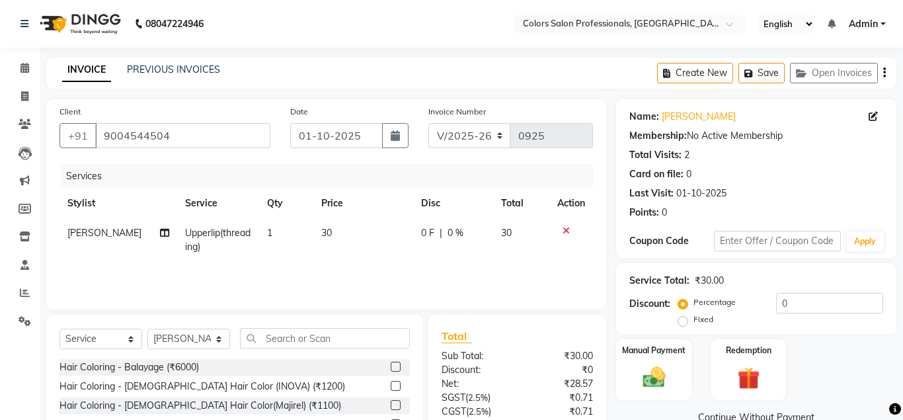
click at [328, 229] on td "30" at bounding box center [363, 240] width 100 height 44
select select "90040"
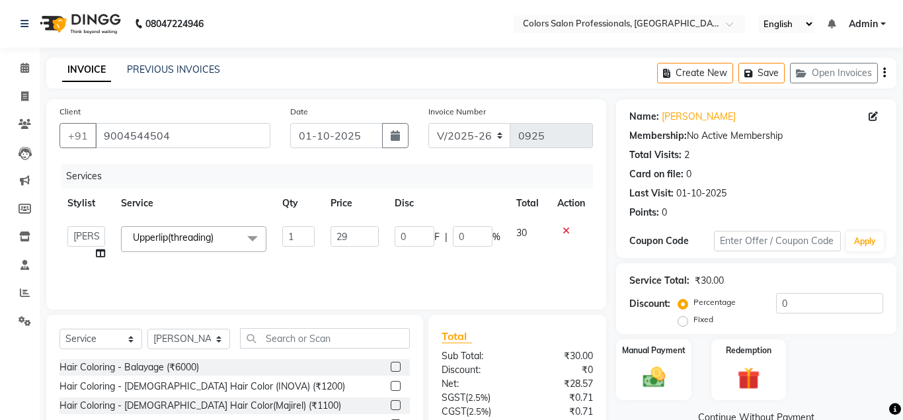
click at [367, 239] on input "29" at bounding box center [354, 236] width 48 height 20
click at [363, 240] on input "28" at bounding box center [354, 236] width 48 height 20
click at [367, 238] on input "27" at bounding box center [354, 236] width 48 height 20
click at [367, 239] on input "26" at bounding box center [354, 236] width 48 height 20
click at [367, 239] on input "25" at bounding box center [354, 236] width 48 height 20
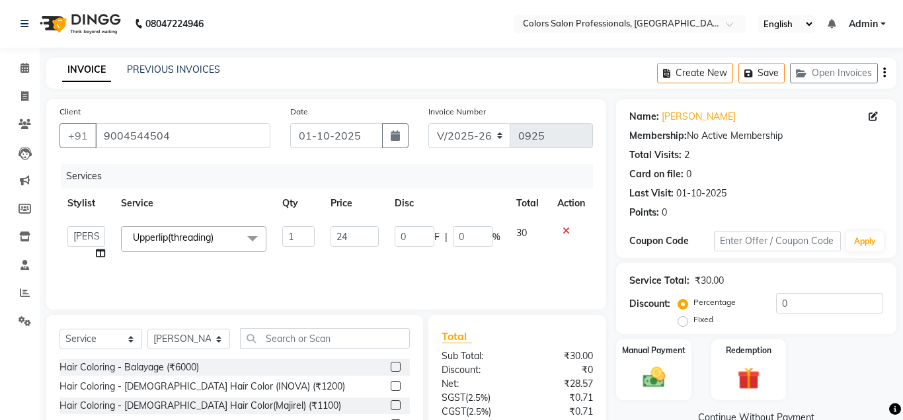
click at [367, 240] on input "24" at bounding box center [354, 236] width 48 height 20
click at [367, 240] on input "21" at bounding box center [354, 236] width 48 height 20
type input "20"
click at [367, 240] on input "20" at bounding box center [354, 236] width 48 height 20
click at [526, 231] on td "30" at bounding box center [529, 243] width 42 height 50
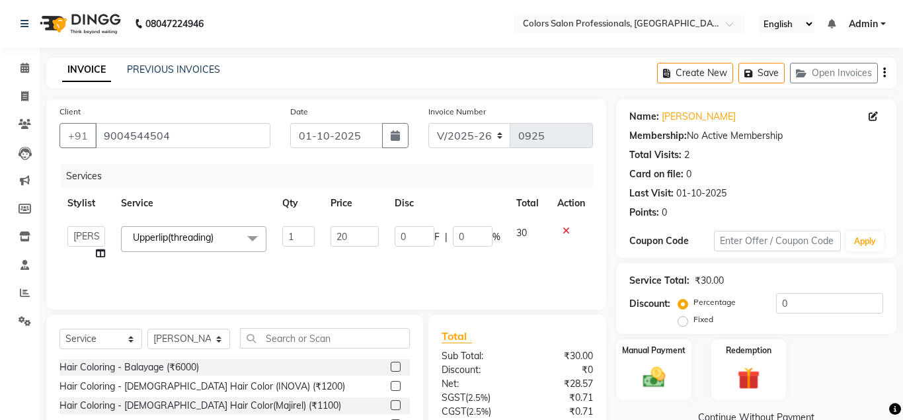
click at [520, 233] on span "30" at bounding box center [521, 233] width 11 height 12
drag, startPoint x: 532, startPoint y: 232, endPoint x: 508, endPoint y: 228, distance: 24.8
click at [508, 228] on td "30" at bounding box center [529, 243] width 42 height 50
click at [352, 235] on input "20" at bounding box center [354, 236] width 48 height 20
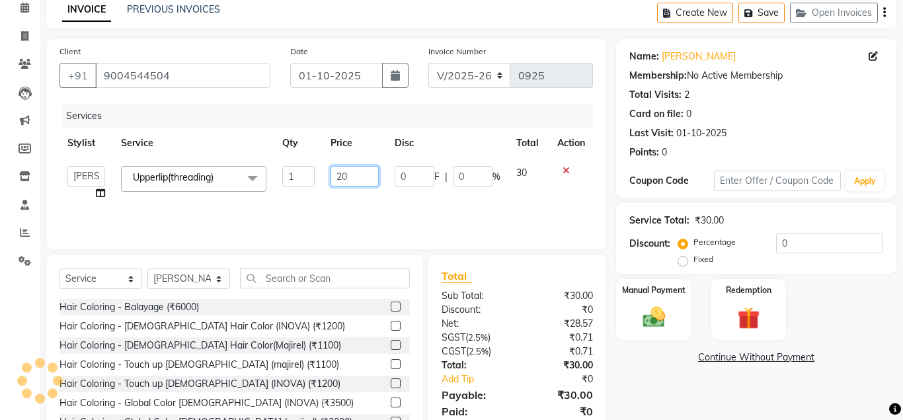
scroll to position [110, 0]
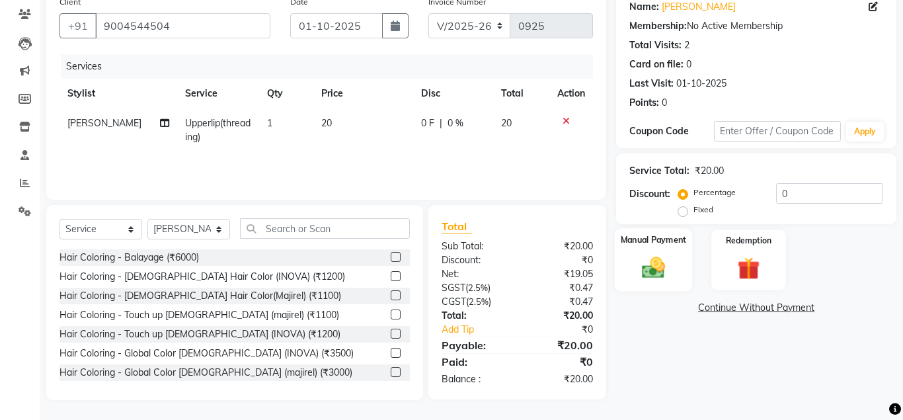
click at [664, 275] on img at bounding box center [653, 267] width 38 height 27
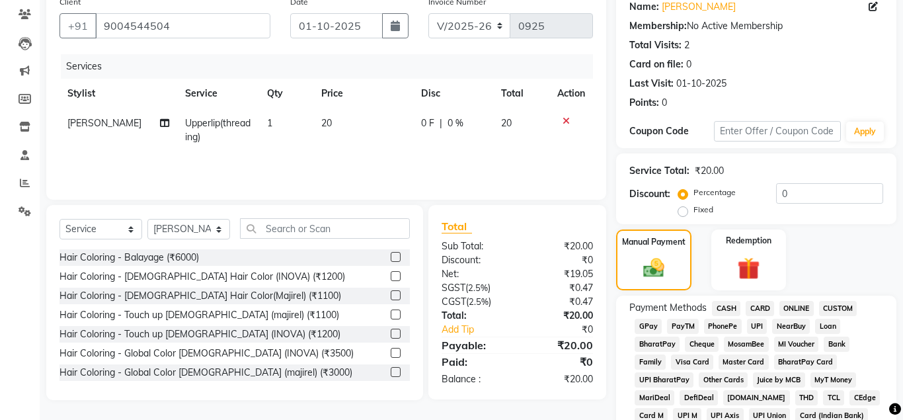
click at [730, 309] on span "CASH" at bounding box center [726, 308] width 28 height 15
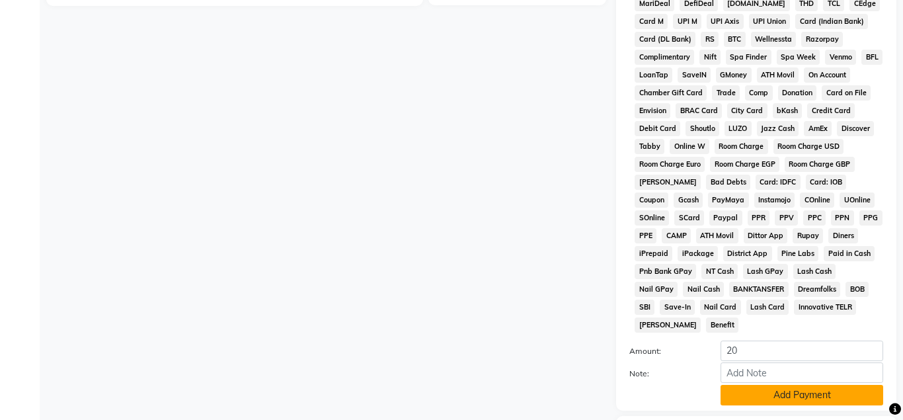
scroll to position [582, 0]
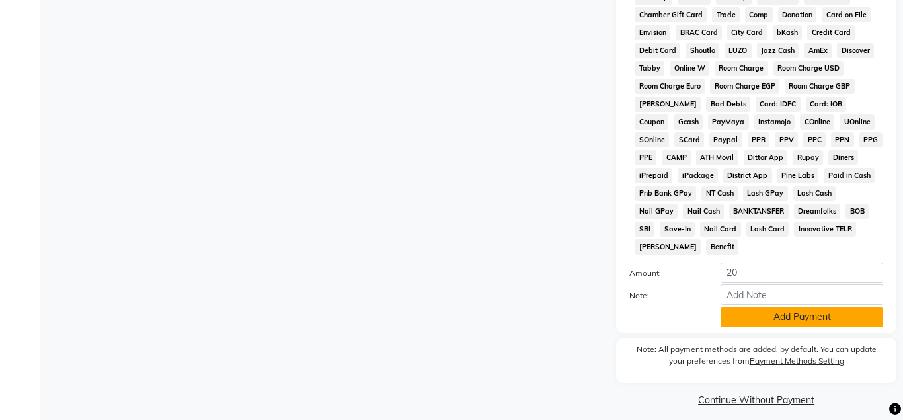
click at [765, 315] on button "Add Payment" at bounding box center [801, 317] width 163 height 20
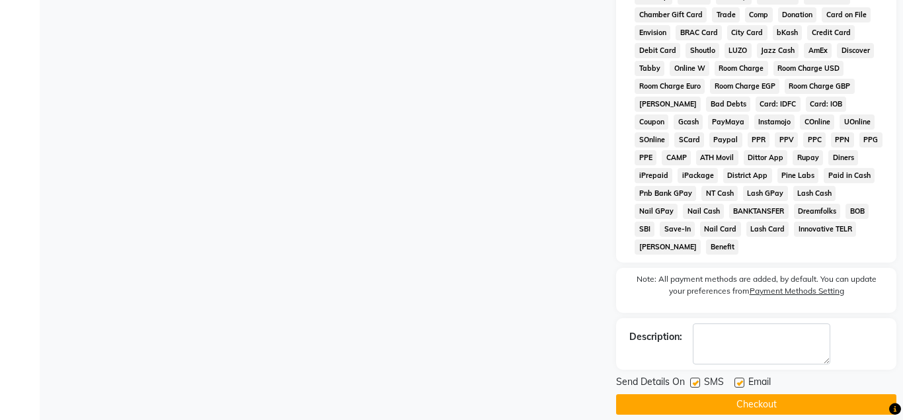
click at [754, 404] on button "Checkout" at bounding box center [756, 404] width 280 height 20
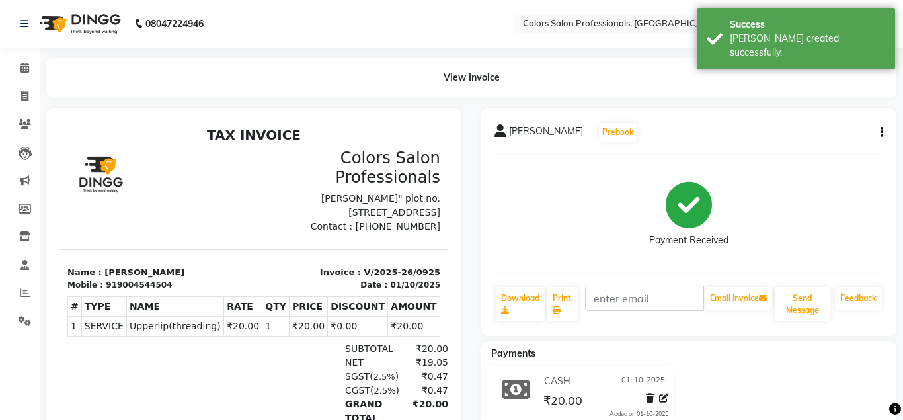
scroll to position [11, 0]
click at [25, 26] on icon at bounding box center [24, 23] width 8 height 9
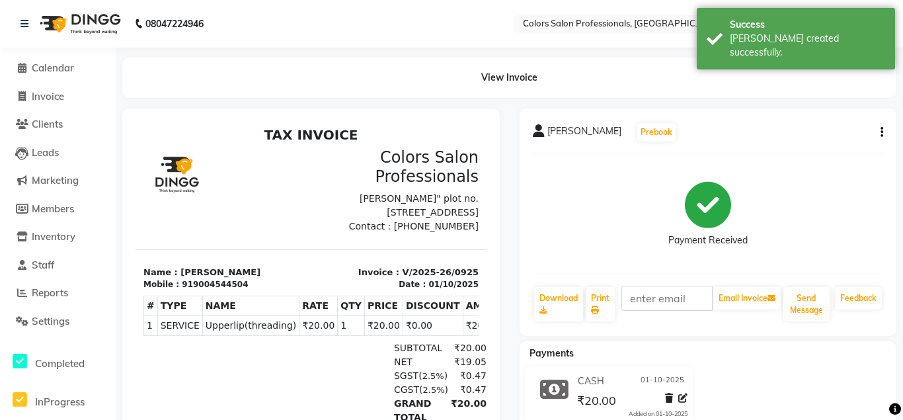
click at [18, 28] on div "08047224946" at bounding box center [112, 23] width 203 height 37
click at [23, 25] on div "08047224946" at bounding box center [112, 23] width 203 height 37
select select "service"
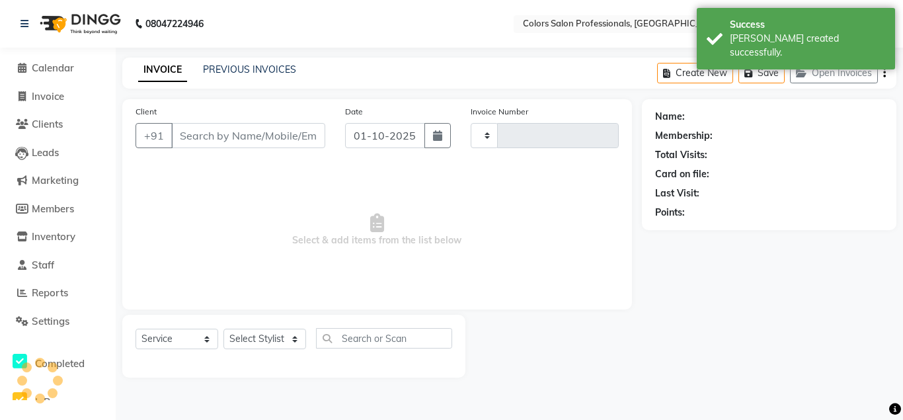
type input "0926"
select select "7161"
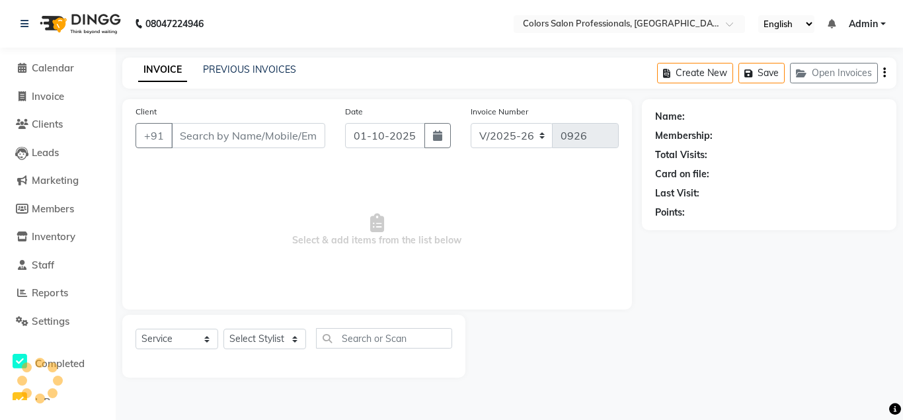
type input "9004544504"
select select "90040"
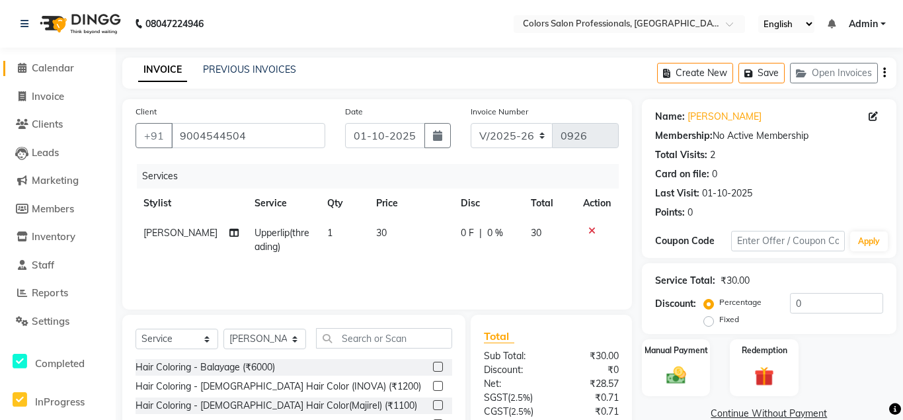
click at [56, 69] on span "Calendar" at bounding box center [53, 67] width 42 height 13
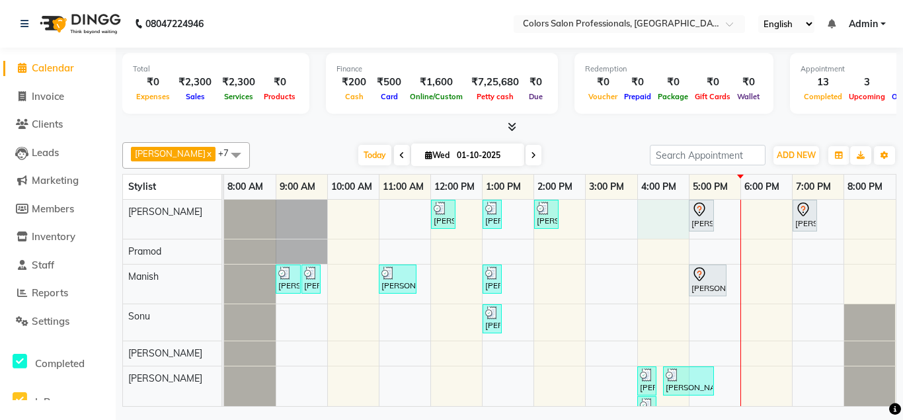
click at [657, 227] on div "[PERSON_NAME], TK08, 12:00 PM-12:30 PM, Hair Cut - Hair Cut [DEMOGRAPHIC_DATA] …" at bounding box center [559, 346] width 671 height 292
select select "60228"
select select "tentative"
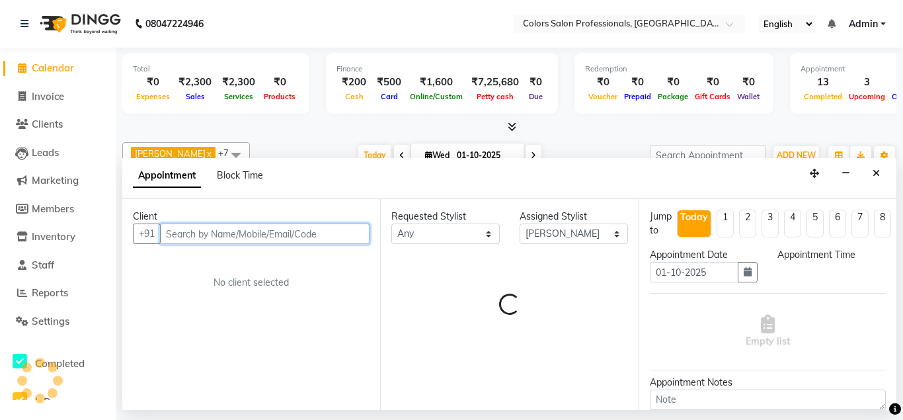
select select "960"
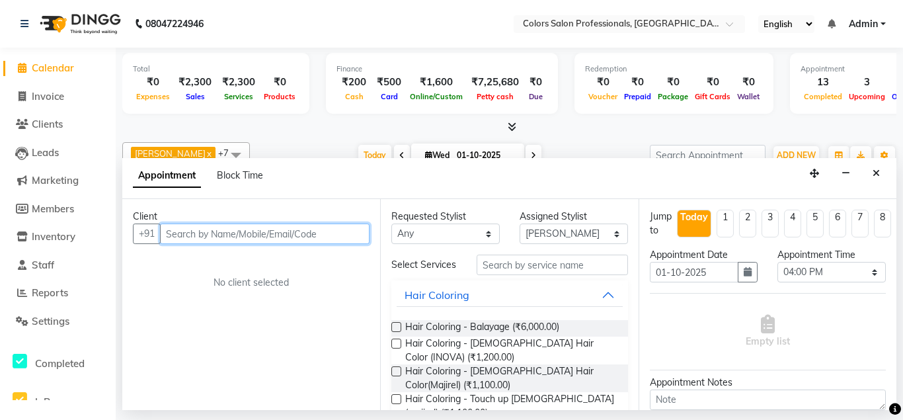
click at [263, 233] on input "text" at bounding box center [264, 233] width 209 height 20
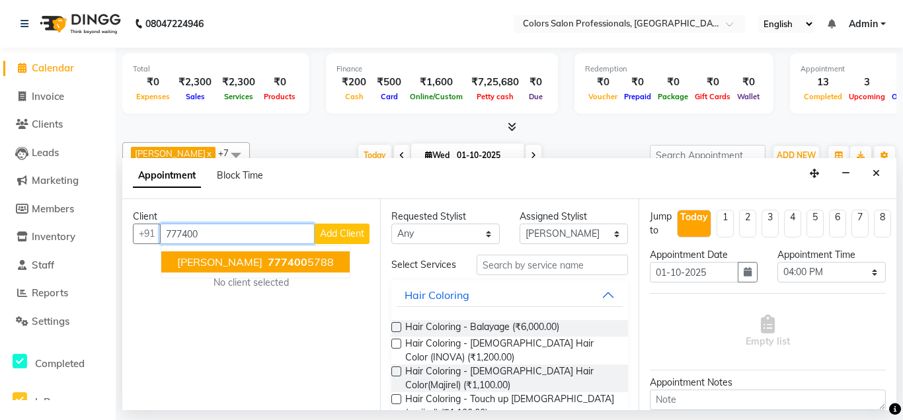
click at [268, 262] on span "777400" at bounding box center [288, 261] width 40 height 13
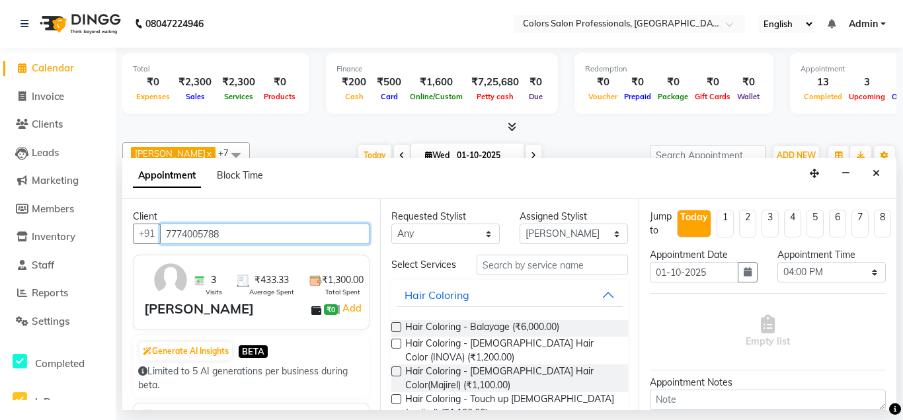
type input "7774005788"
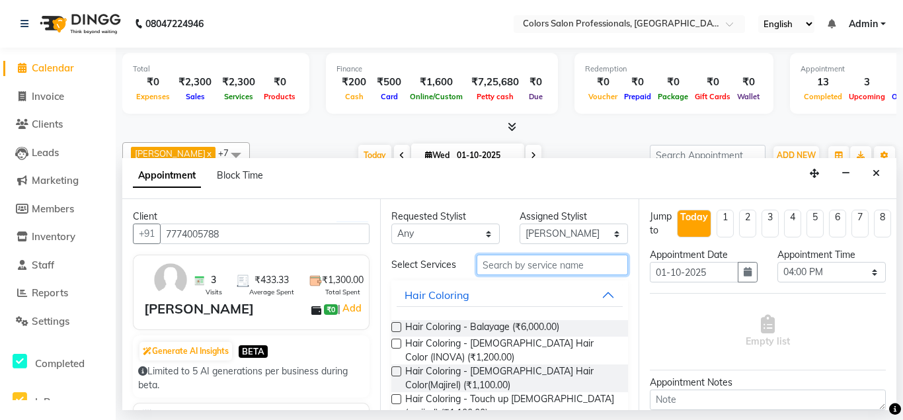
click at [540, 269] on input "text" at bounding box center [551, 264] width 151 height 20
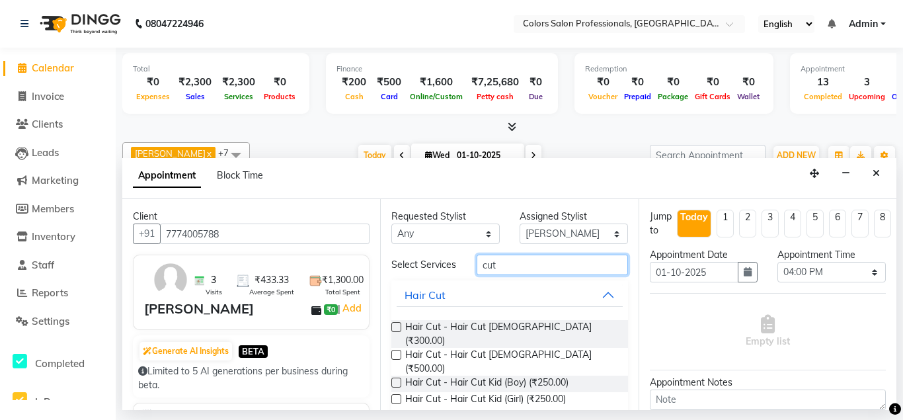
type input "cut"
click at [395, 327] on label at bounding box center [396, 327] width 10 height 10
click at [395, 327] on input "checkbox" at bounding box center [395, 328] width 9 height 9
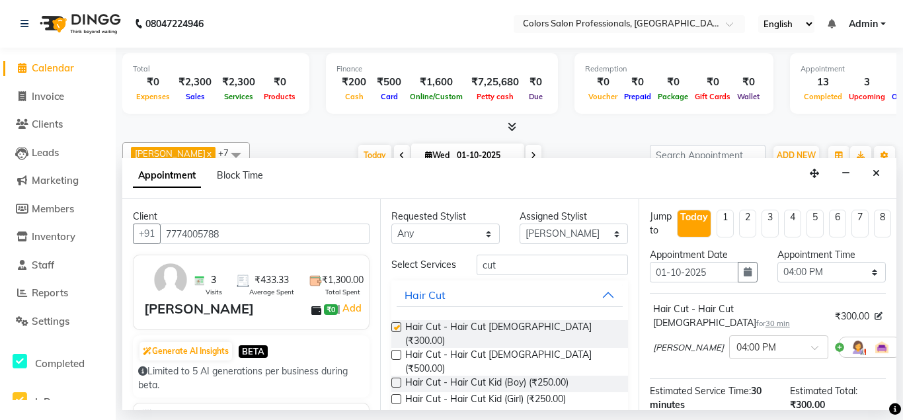
checkbox input "false"
click at [777, 262] on select "Select 09:00 AM 09:15 AM 09:30 AM 09:45 AM 10:00 AM 10:15 AM 10:30 AM 10:45 AM …" at bounding box center [831, 272] width 108 height 20
select select "1020"
click option "05:00 PM" at bounding box center [0, 0] width 0 height 0
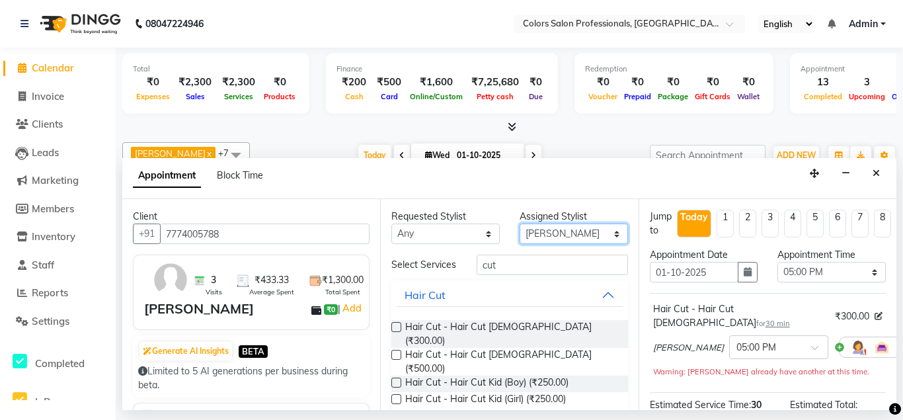
click at [519, 223] on select "Select [PERSON_NAME] [PERSON_NAME] [PERSON_NAME] Pooja [PERSON_NAME] [PERSON_NA…" at bounding box center [573, 233] width 108 height 20
click option "[PERSON_NAME]" at bounding box center [0, 0] width 0 height 0
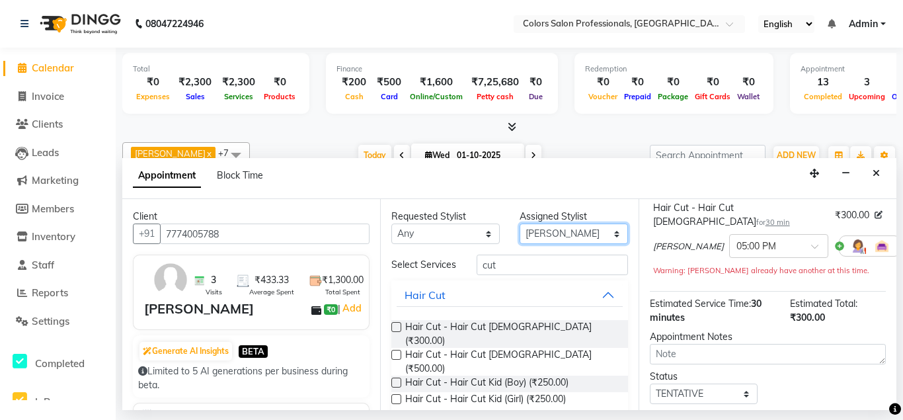
scroll to position [165, 0]
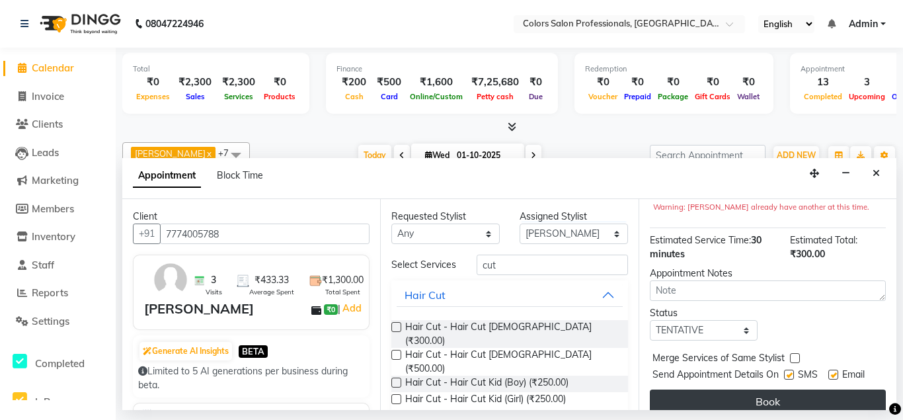
click at [774, 389] on button "Book" at bounding box center [768, 401] width 236 height 24
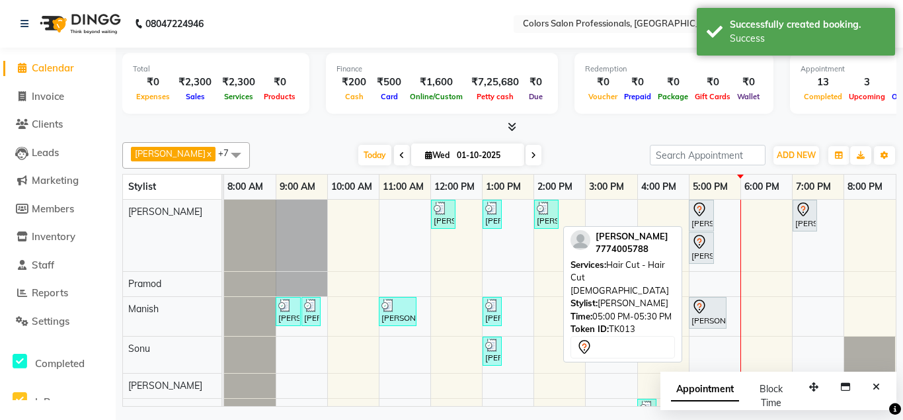
click at [700, 249] on icon at bounding box center [699, 242] width 16 height 16
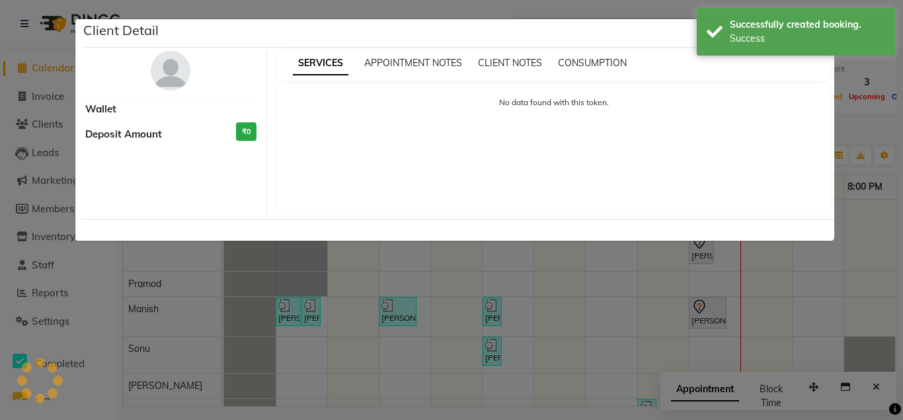
select select "7"
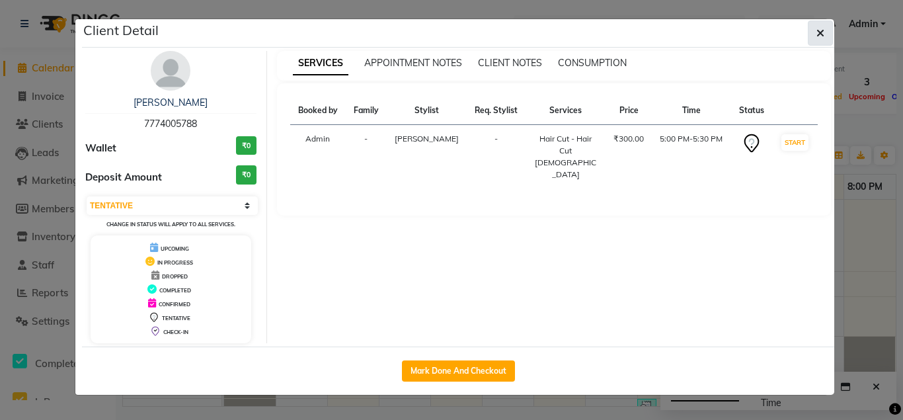
click at [819, 33] on icon "button" at bounding box center [820, 33] width 8 height 11
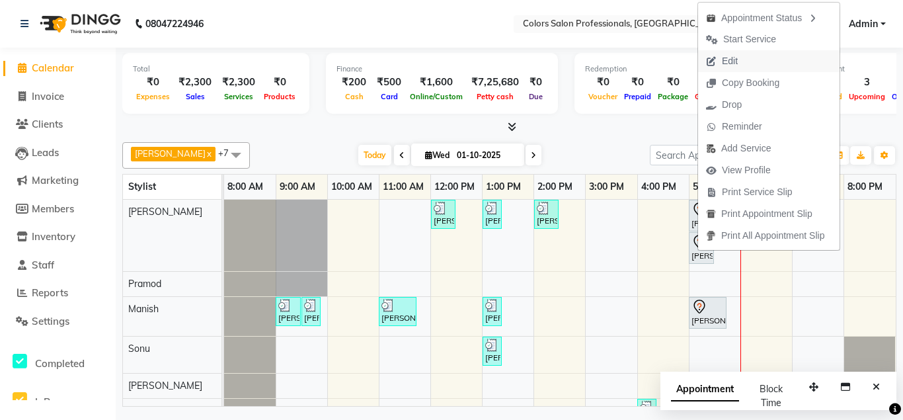
click at [739, 61] on span "Edit" at bounding box center [722, 61] width 48 height 22
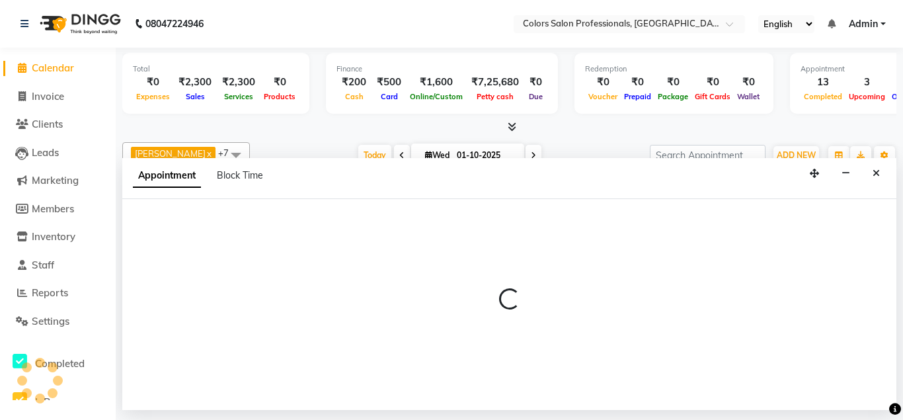
select select "tentative"
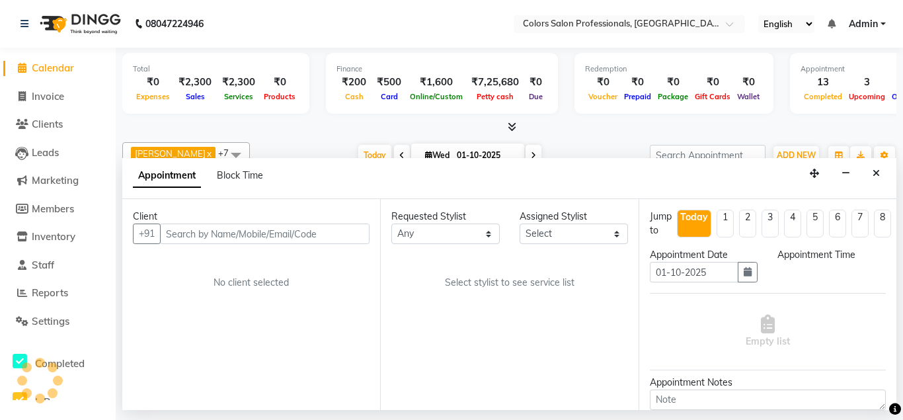
select select "60228"
select select "1020"
select select "3580"
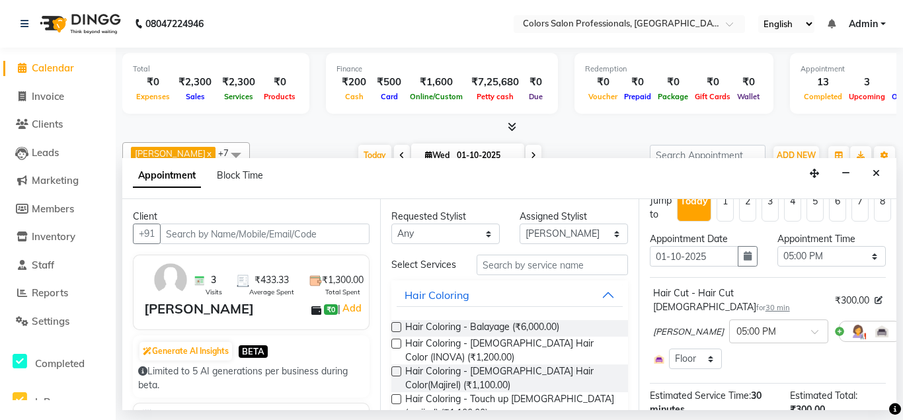
scroll to position [0, 0]
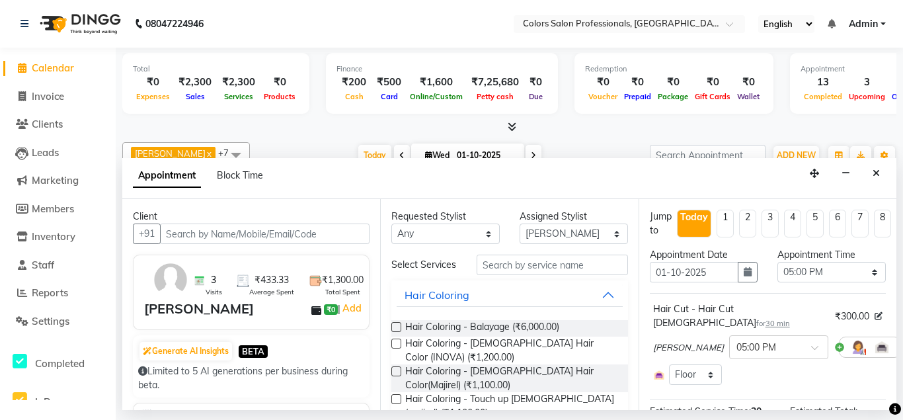
click at [902, 342] on icon at bounding box center [910, 346] width 8 height 9
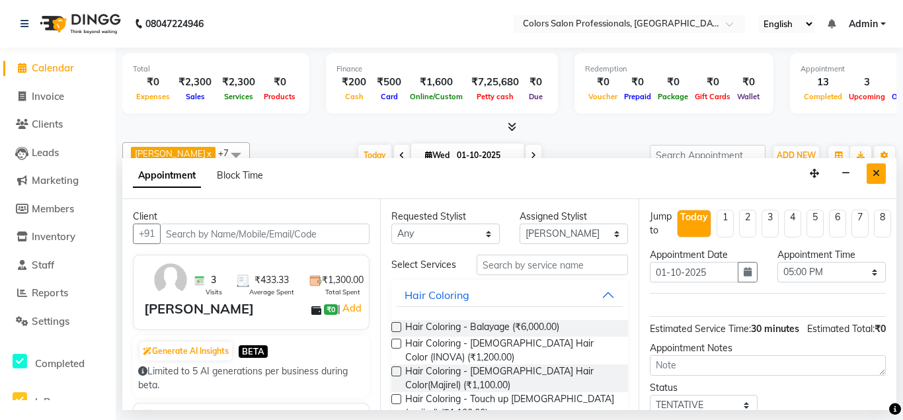
click at [878, 178] on button "Close" at bounding box center [875, 173] width 19 height 20
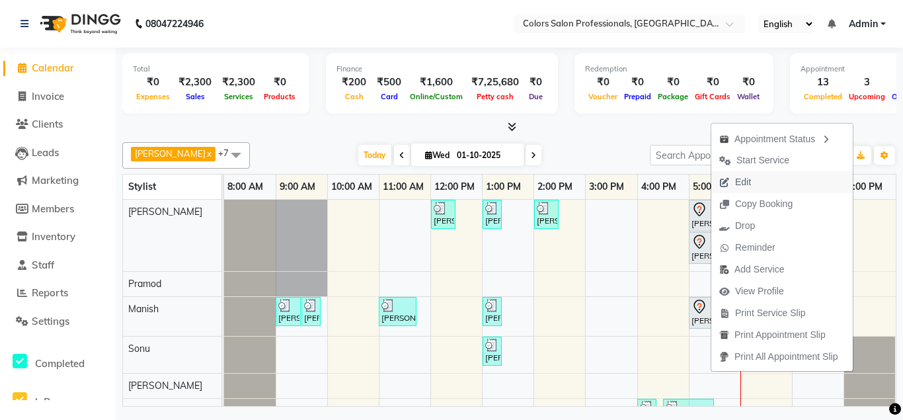
click at [743, 180] on span "Edit" at bounding box center [743, 182] width 16 height 14
select select "tentative"
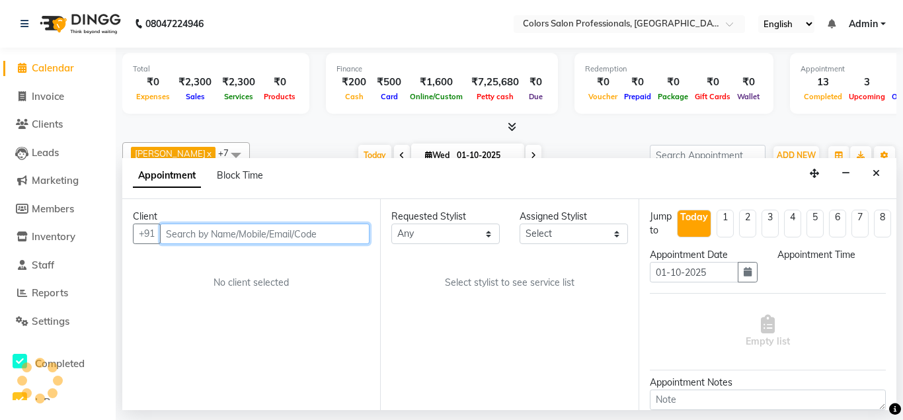
select select "60228"
select select "1020"
select select "3580"
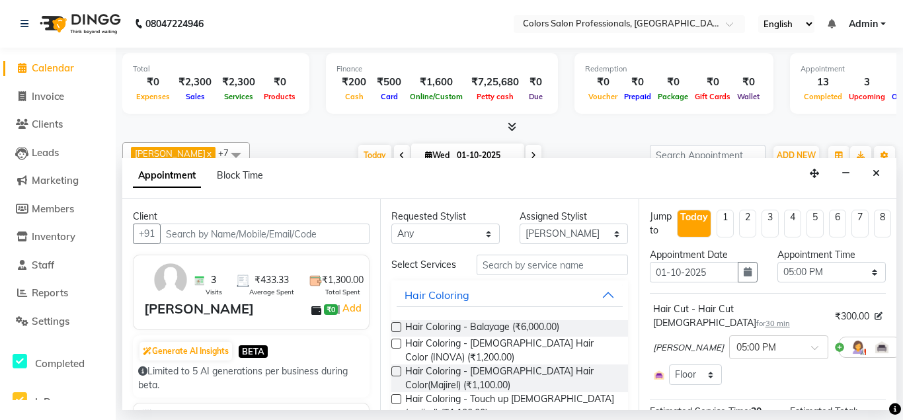
click at [902, 342] on icon at bounding box center [910, 346] width 8 height 9
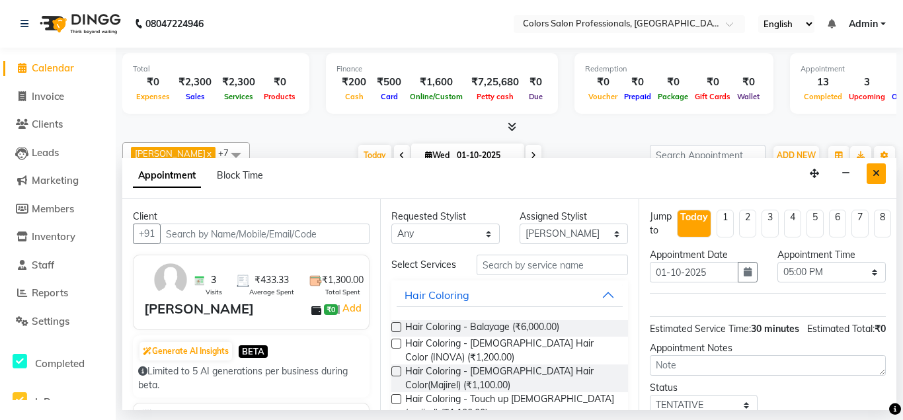
click at [878, 173] on icon "Close" at bounding box center [875, 173] width 7 height 9
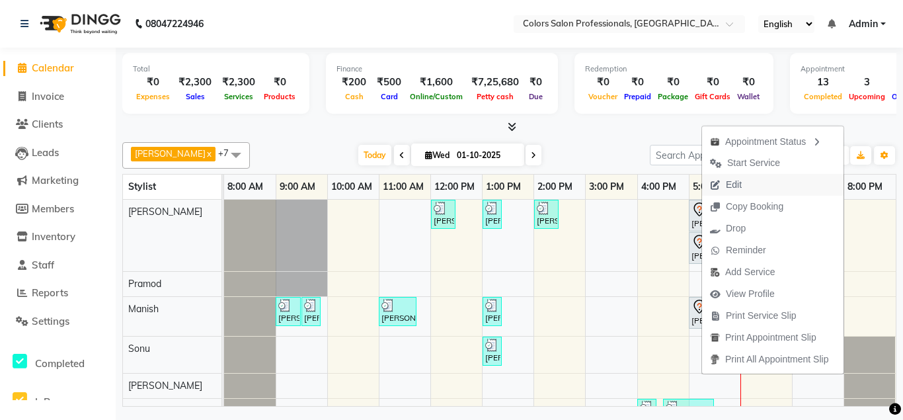
click at [730, 182] on span "Edit" at bounding box center [734, 185] width 16 height 14
select select "tentative"
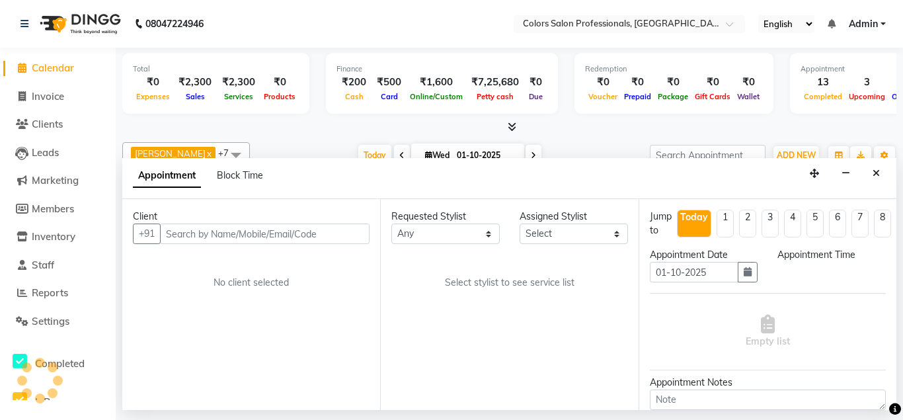
select select "60228"
select select "1020"
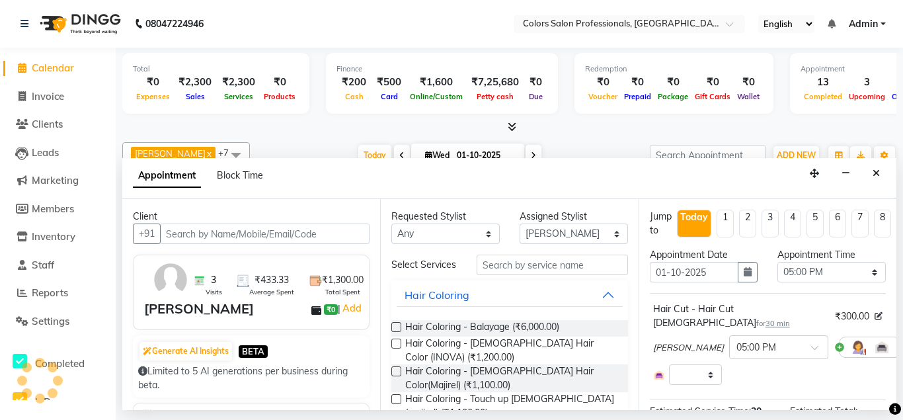
select select "3580"
click at [876, 177] on icon "Close" at bounding box center [875, 173] width 7 height 9
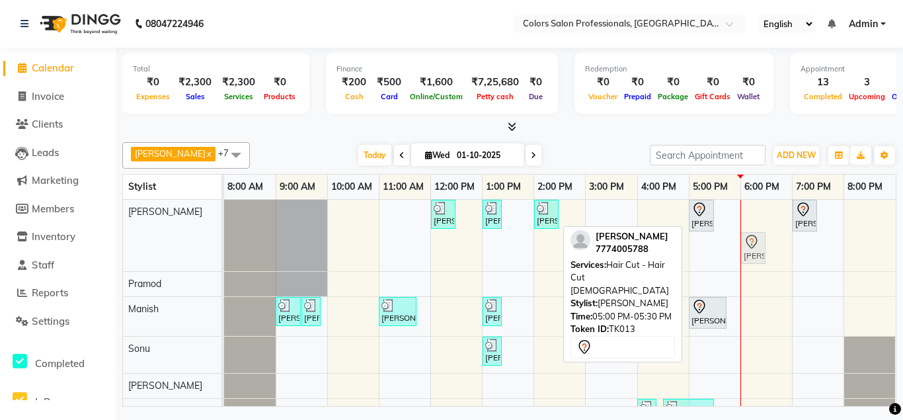
drag, startPoint x: 702, startPoint y: 250, endPoint x: 743, endPoint y: 253, distance: 40.4
click at [224, 253] on div "[PERSON_NAME], TK08, 12:00 PM-12:30 PM, Hair Cut - Hair Cut [DEMOGRAPHIC_DATA] …" at bounding box center [224, 235] width 0 height 71
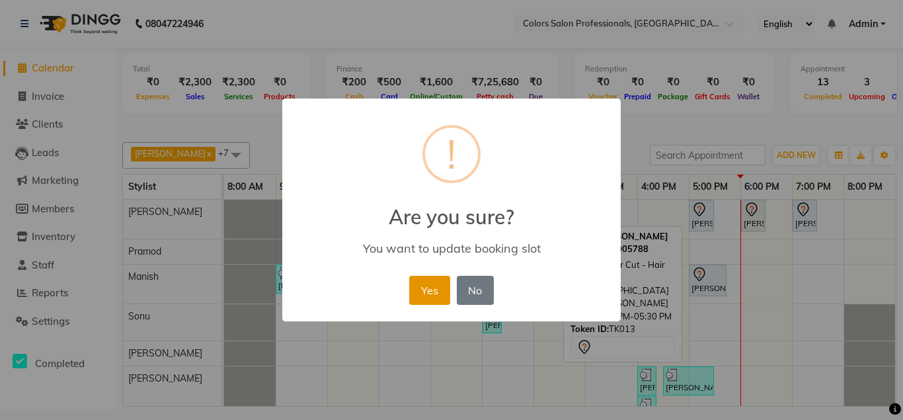
click at [434, 293] on button "Yes" at bounding box center [429, 290] width 40 height 29
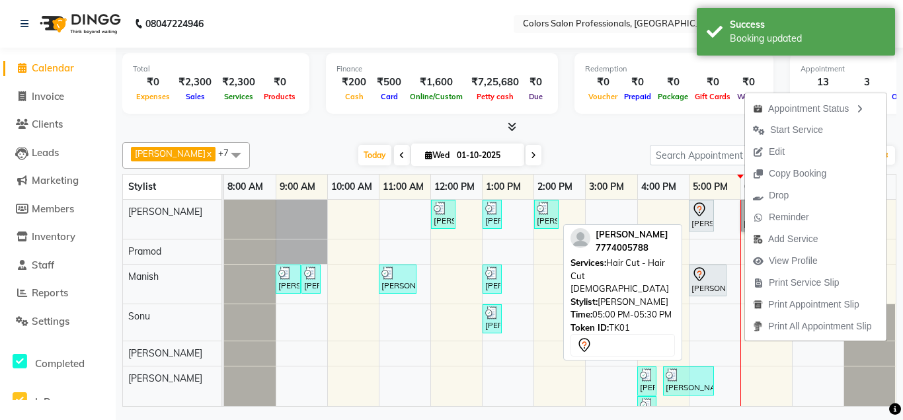
click at [701, 226] on div "[PERSON_NAME], TK01, 05:00 PM-05:30 PM, Hair Cut - Hair Cut [DEMOGRAPHIC_DATA]" at bounding box center [701, 216] width 22 height 28
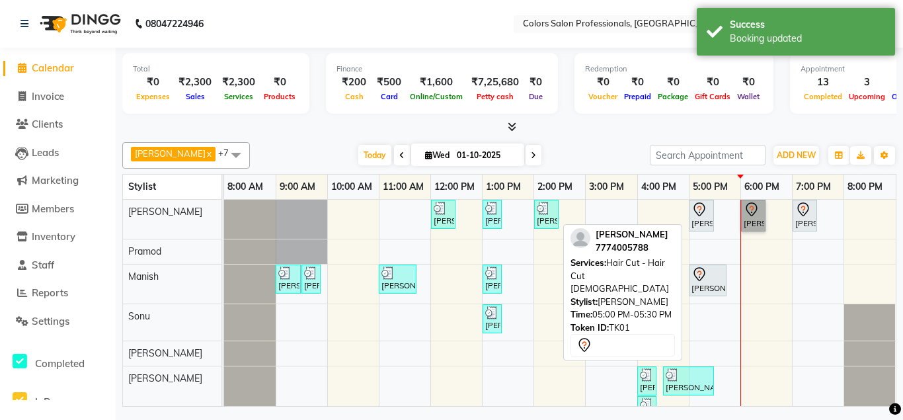
click at [704, 222] on div "[PERSON_NAME], TK01, 05:00 PM-05:30 PM, Hair Cut - Hair Cut [DEMOGRAPHIC_DATA]" at bounding box center [701, 216] width 22 height 28
select select "7"
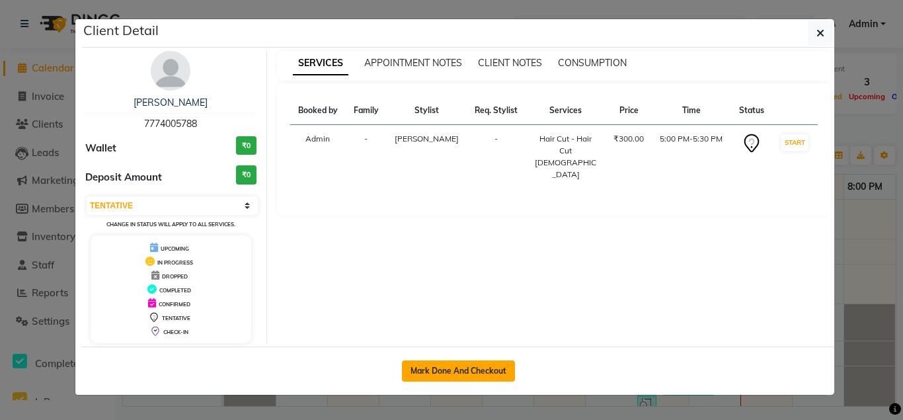
click at [466, 371] on button "Mark Done And Checkout" at bounding box center [458, 370] width 113 height 21
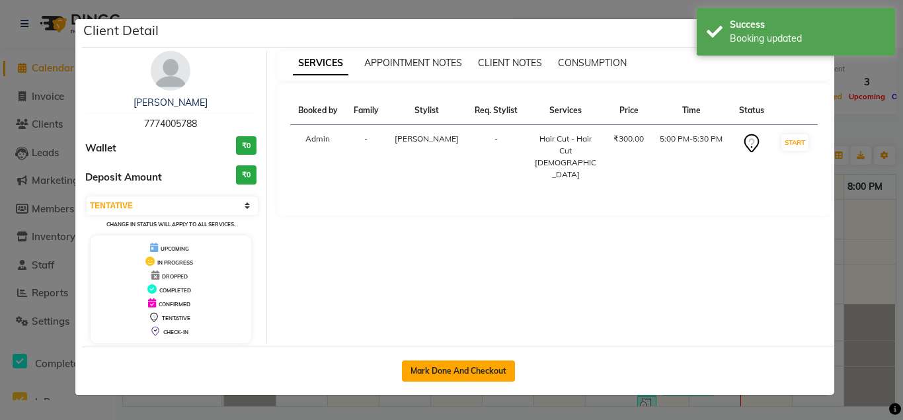
select select "service"
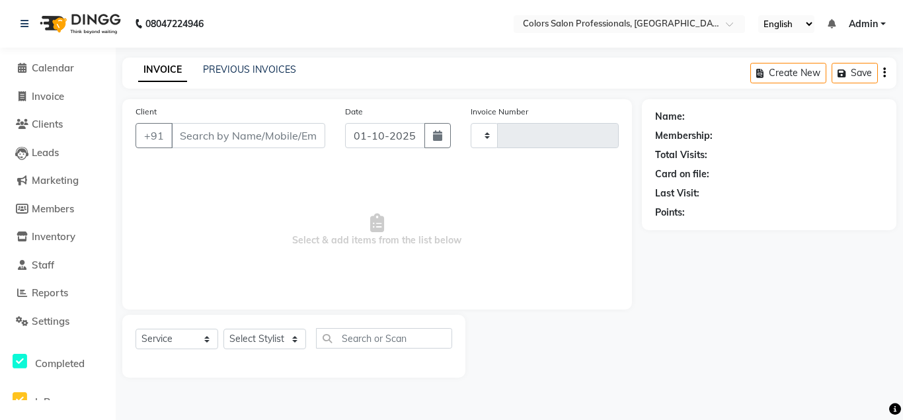
type input "0926"
select select "7161"
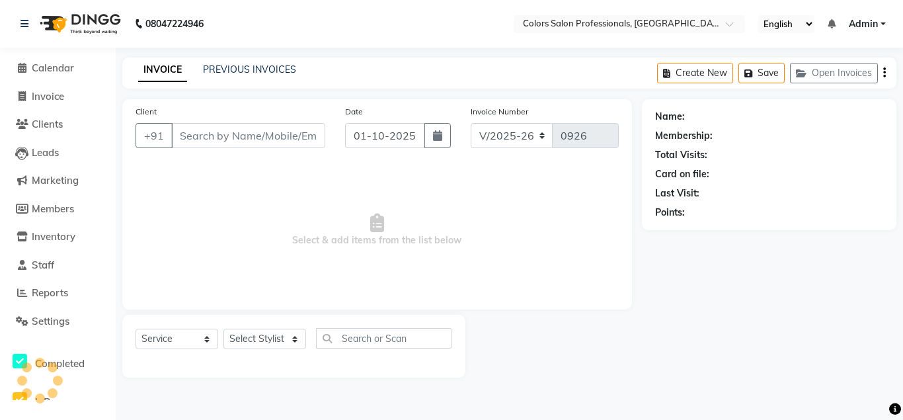
type input "7774005788"
select select "60228"
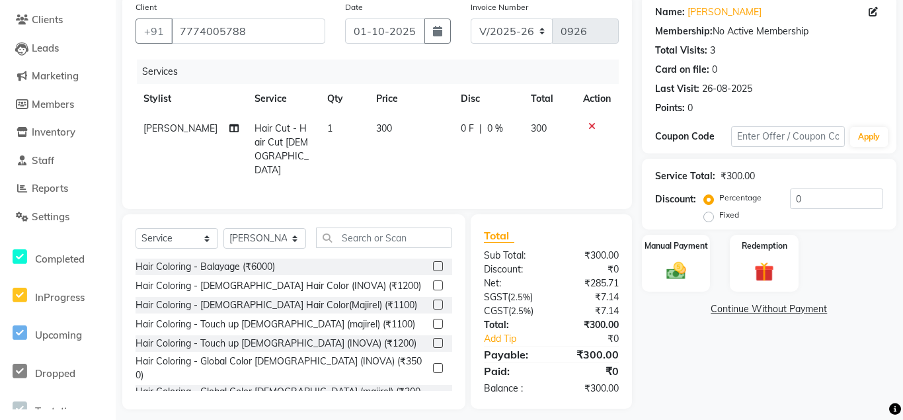
scroll to position [110, 0]
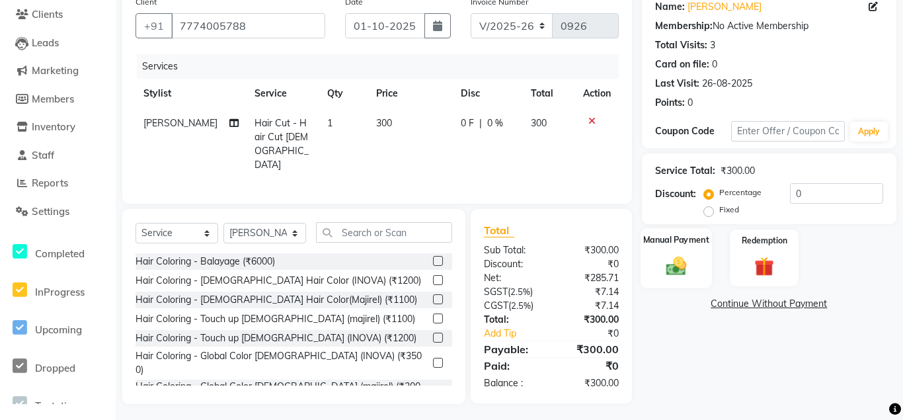
click at [678, 261] on img at bounding box center [676, 265] width 33 height 23
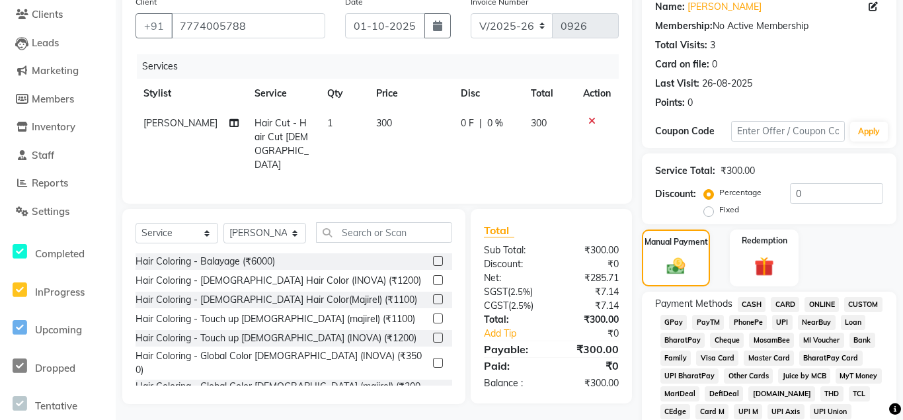
click at [819, 306] on span "ONLINE" at bounding box center [821, 304] width 34 height 15
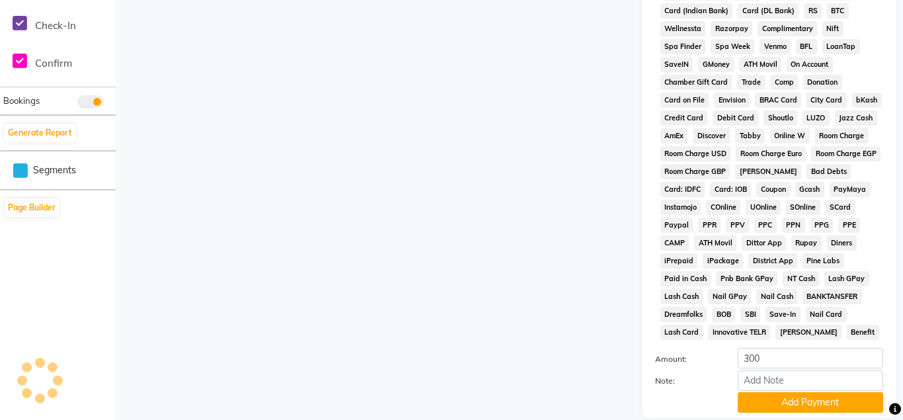
scroll to position [623, 0]
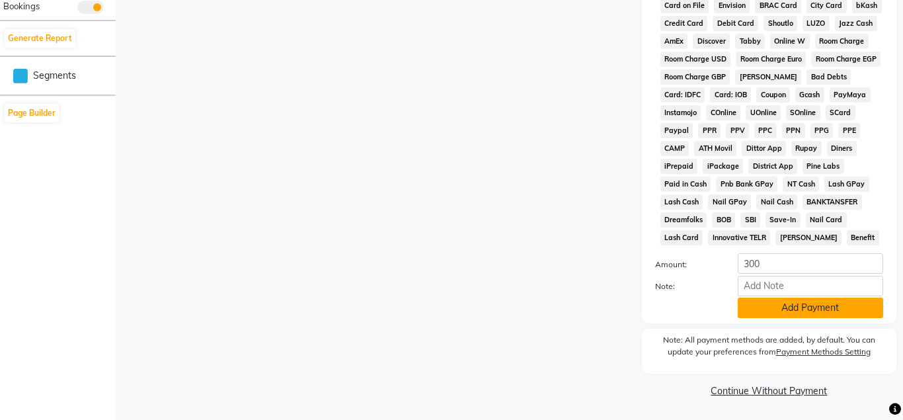
click at [815, 307] on button "Add Payment" at bounding box center [809, 307] width 145 height 20
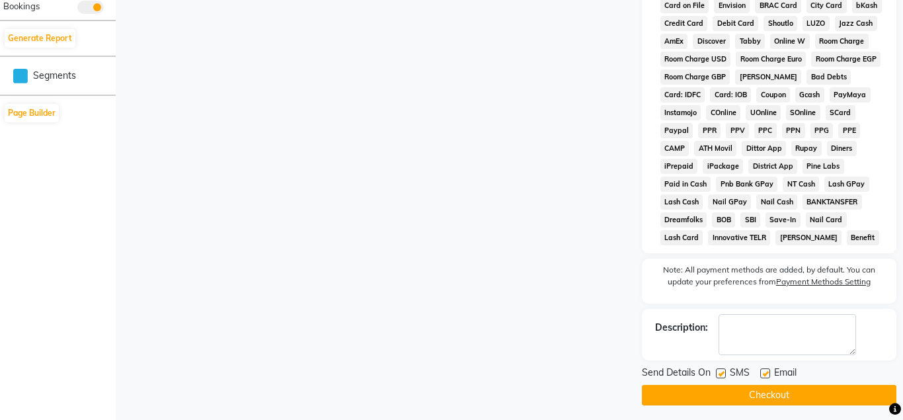
click at [774, 398] on button "Checkout" at bounding box center [769, 395] width 254 height 20
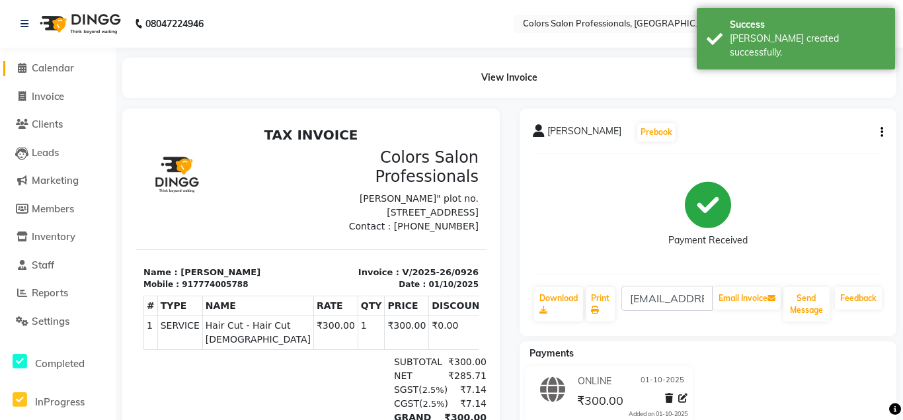
click at [74, 66] on span "Calendar" at bounding box center [53, 67] width 42 height 13
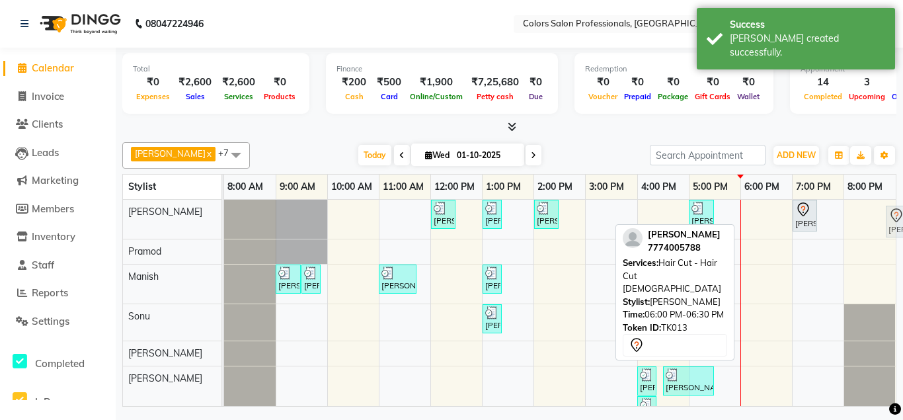
drag, startPoint x: 757, startPoint y: 222, endPoint x: 902, endPoint y: 229, distance: 144.9
click at [896, 229] on full-calendar "Stylist 8:00 AM 9:00 AM 10:00 AM 11:00 AM 12:00 PM 1:00 PM 2:00 PM 3:00 PM 4:00…" at bounding box center [509, 290] width 774 height 233
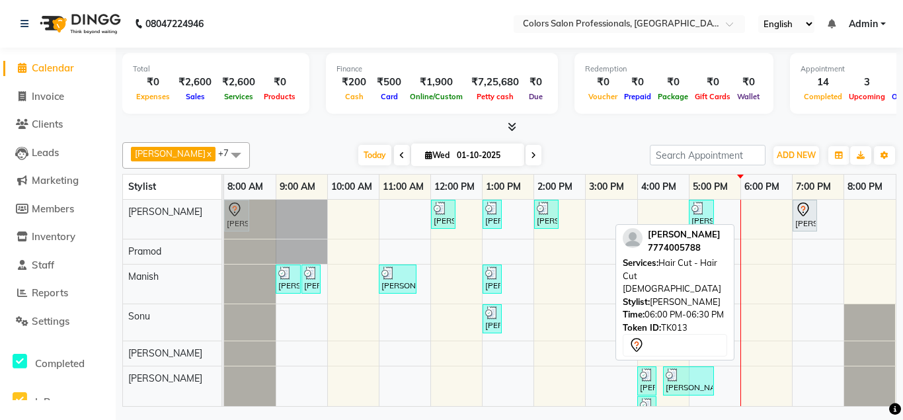
drag, startPoint x: 757, startPoint y: 219, endPoint x: 266, endPoint y: 236, distance: 490.6
click at [266, 236] on div "[PERSON_NAME], TK08, 12:00 PM-12:30 PM, Hair Cut - Hair Cut [DEMOGRAPHIC_DATA] …" at bounding box center [559, 219] width 671 height 39
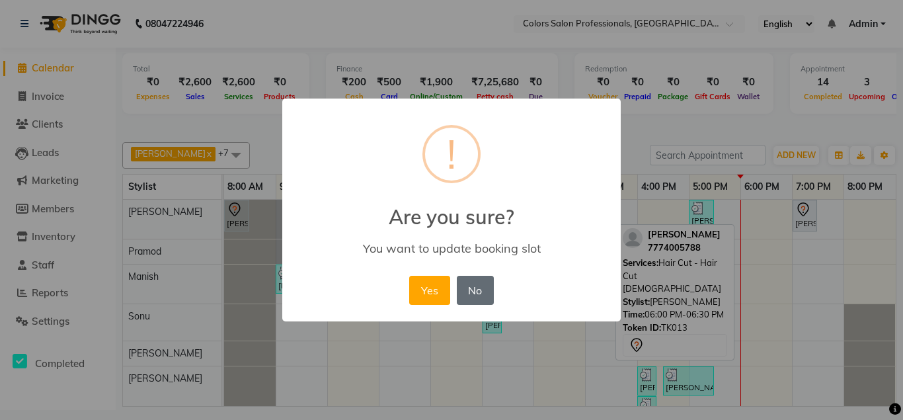
click at [477, 297] on button "No" at bounding box center [475, 290] width 37 height 29
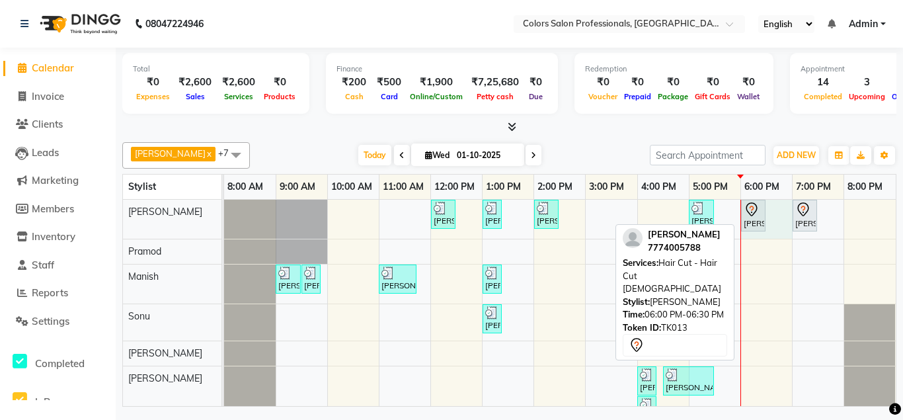
drag, startPoint x: 771, startPoint y: 217, endPoint x: 752, endPoint y: 225, distance: 19.9
click at [752, 225] on div "[PERSON_NAME], TK08, 12:00 PM-12:30 PM, Hair Cut - Hair Cut [DEMOGRAPHIC_DATA] …" at bounding box center [559, 346] width 671 height 292
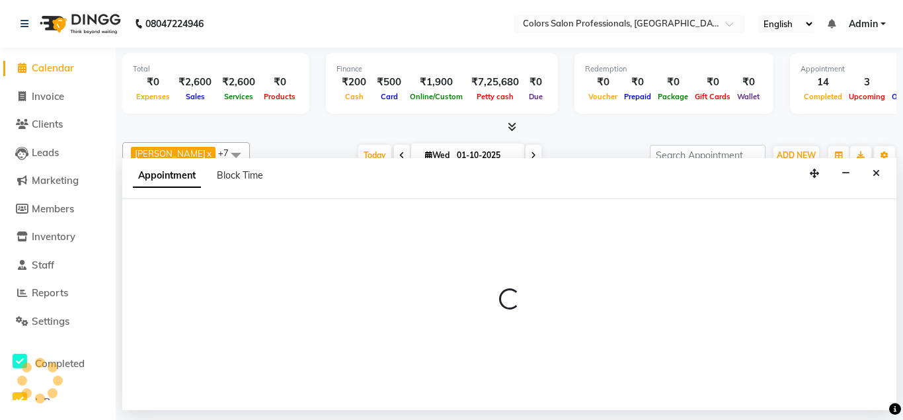
select select "60228"
select select "1080"
select select "tentative"
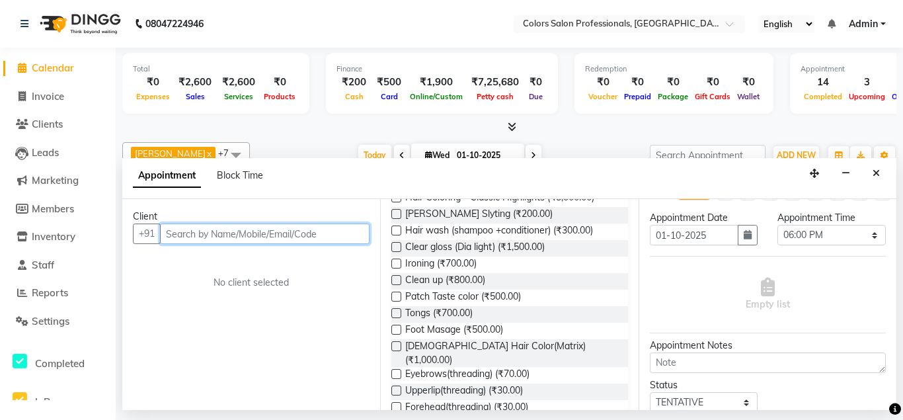
scroll to position [124, 0]
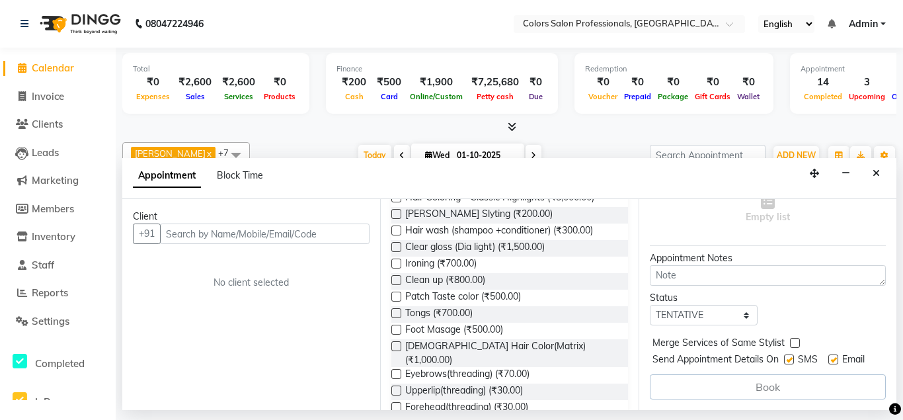
click at [789, 360] on label at bounding box center [789, 359] width 10 height 10
click at [789, 360] on input "checkbox" at bounding box center [788, 360] width 9 height 9
click at [789, 360] on label at bounding box center [789, 359] width 10 height 10
click at [789, 360] on input "checkbox" at bounding box center [788, 360] width 9 height 9
checkbox input "true"
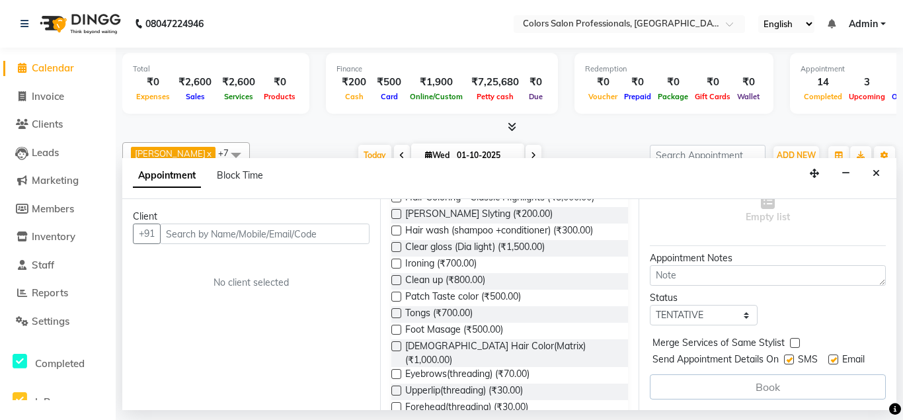
drag, startPoint x: 835, startPoint y: 358, endPoint x: 799, endPoint y: 369, distance: 37.4
click at [814, 364] on div "Send Appointment Details On SMS Email" at bounding box center [768, 360] width 233 height 17
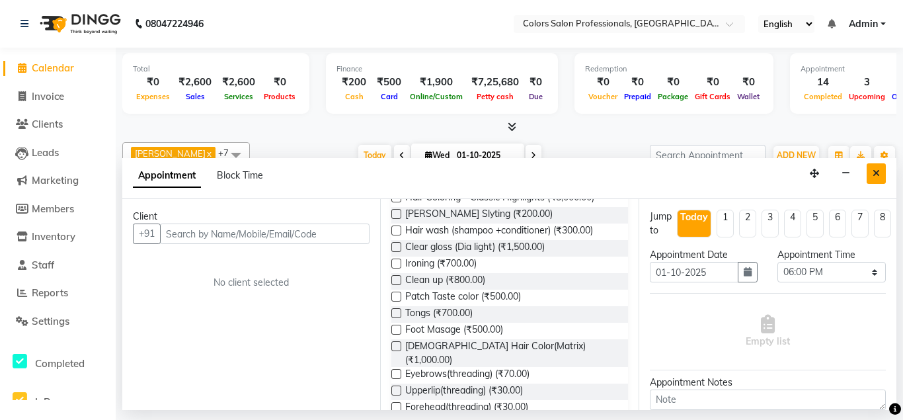
click at [879, 173] on icon "Close" at bounding box center [875, 173] width 7 height 9
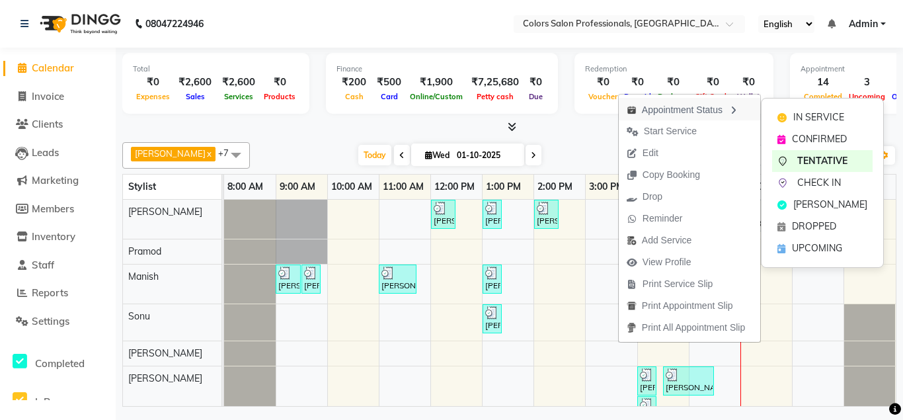
click at [733, 110] on icon "button" at bounding box center [733, 110] width 11 height 9
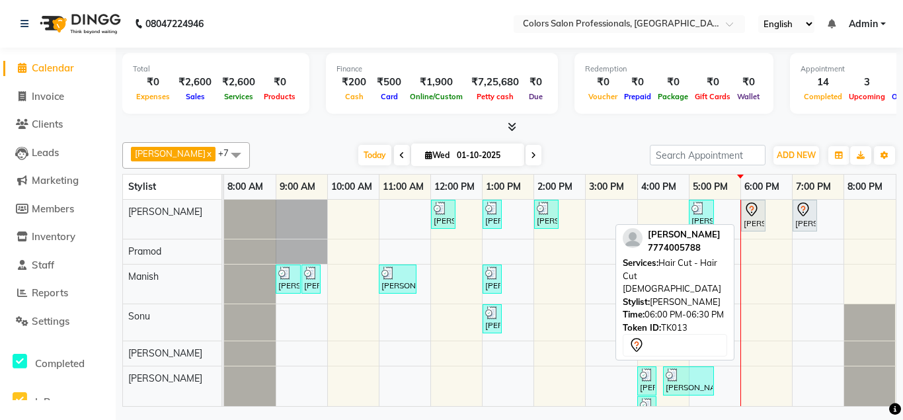
click at [760, 211] on div at bounding box center [752, 210] width 19 height 16
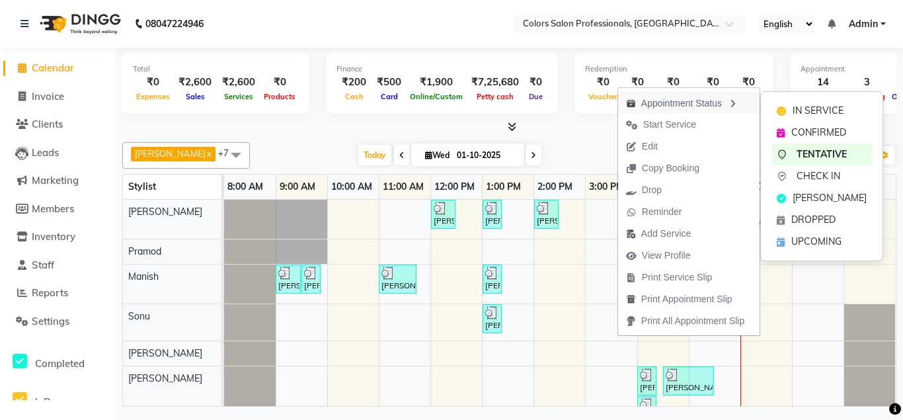
click at [734, 105] on icon "button" at bounding box center [732, 103] width 11 height 9
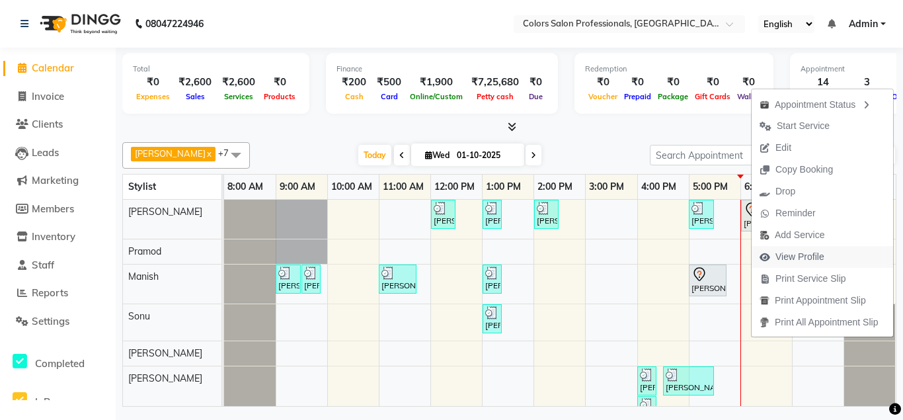
click at [765, 258] on icon "button" at bounding box center [764, 256] width 11 height 9
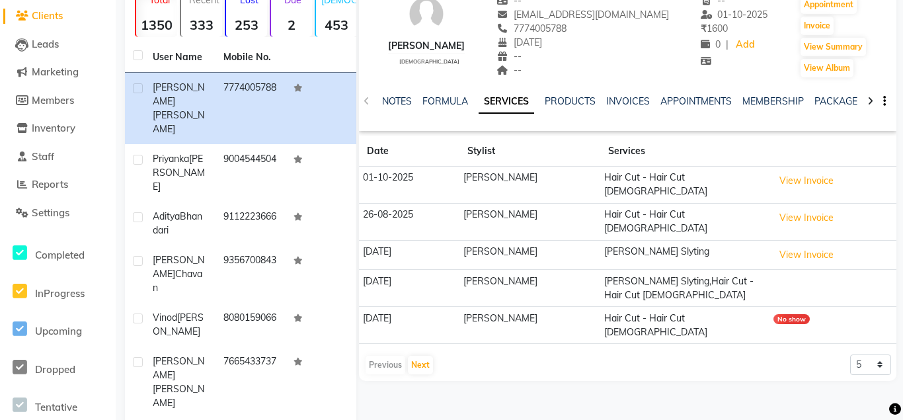
scroll to position [135, 0]
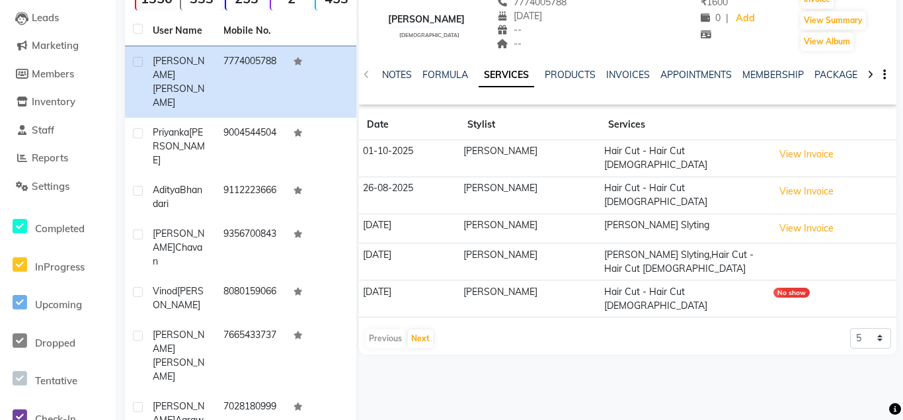
click at [780, 287] on div "No show" at bounding box center [791, 292] width 36 height 10
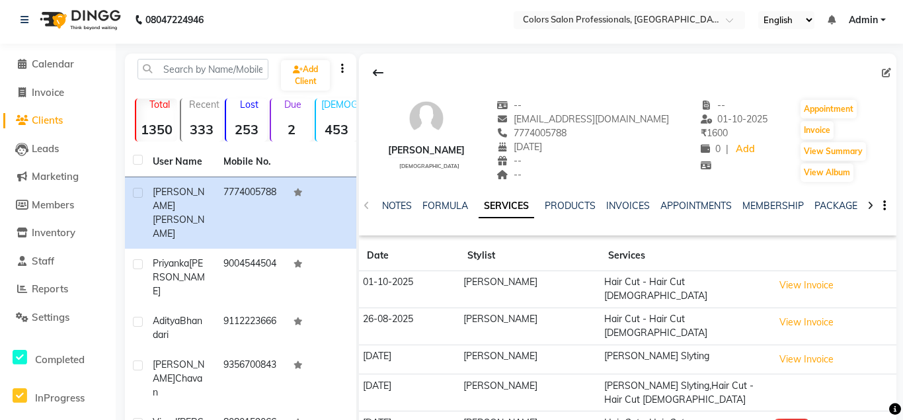
scroll to position [0, 0]
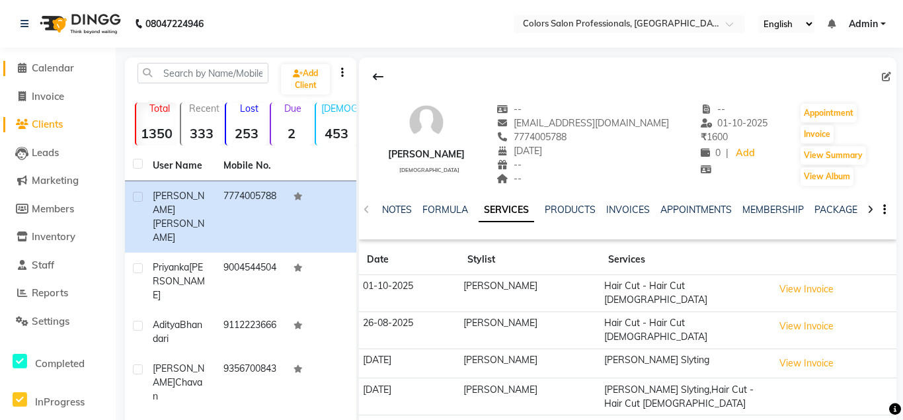
click at [65, 63] on span "Calendar" at bounding box center [53, 67] width 42 height 13
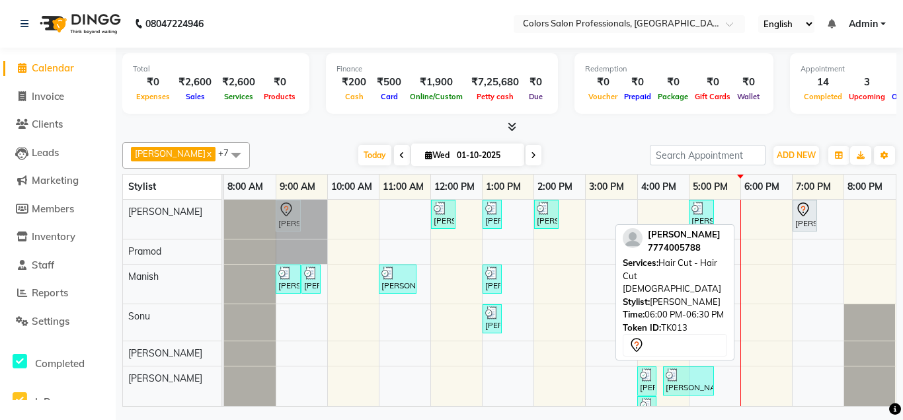
drag, startPoint x: 754, startPoint y: 218, endPoint x: 311, endPoint y: 233, distance: 443.0
click at [311, 233] on div "[PERSON_NAME], TK08, 12:00 PM-12:30 PM, Hair Cut - Hair Cut [DEMOGRAPHIC_DATA] …" at bounding box center [559, 219] width 671 height 39
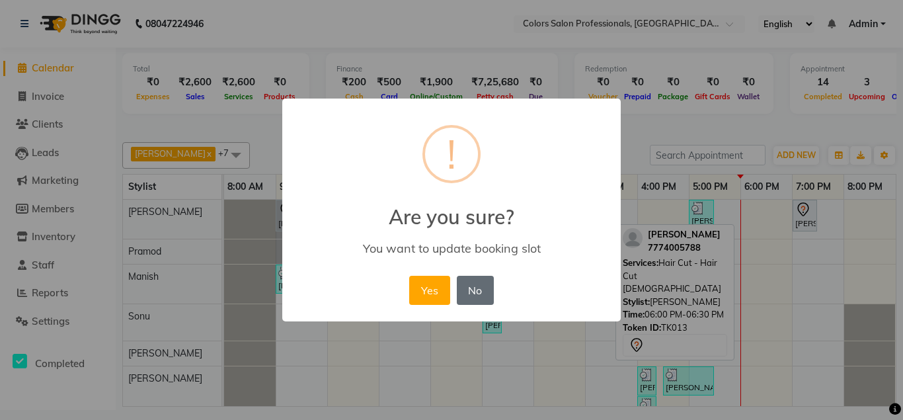
click at [472, 295] on button "No" at bounding box center [475, 290] width 37 height 29
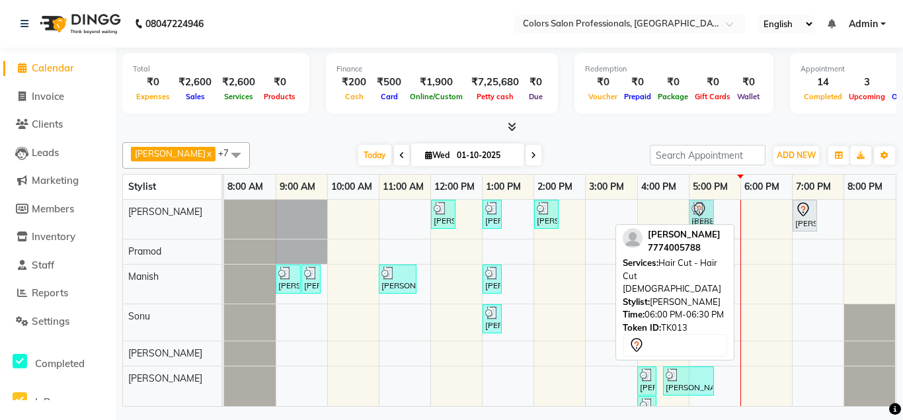
drag, startPoint x: 759, startPoint y: 221, endPoint x: 728, endPoint y: 235, distance: 34.0
click at [728, 235] on div "Alex x [PERSON_NAME] x [PERSON_NAME] x [PERSON_NAME] x Ram x [PERSON_NAME] x Po…" at bounding box center [509, 272] width 774 height 270
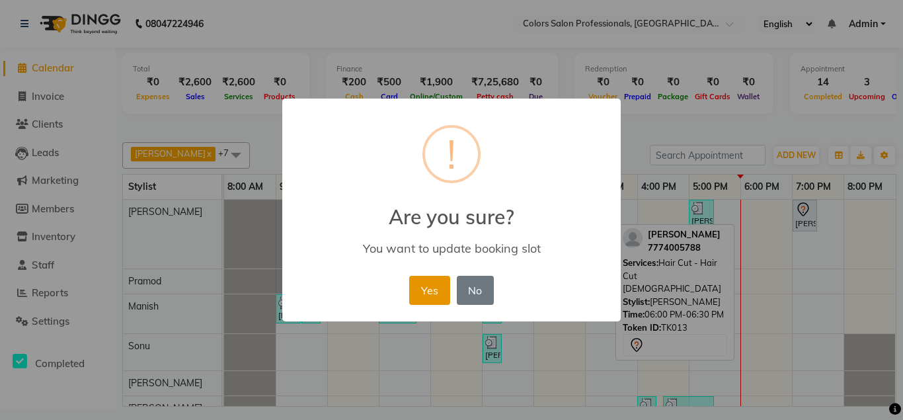
click at [434, 293] on button "Yes" at bounding box center [429, 290] width 40 height 29
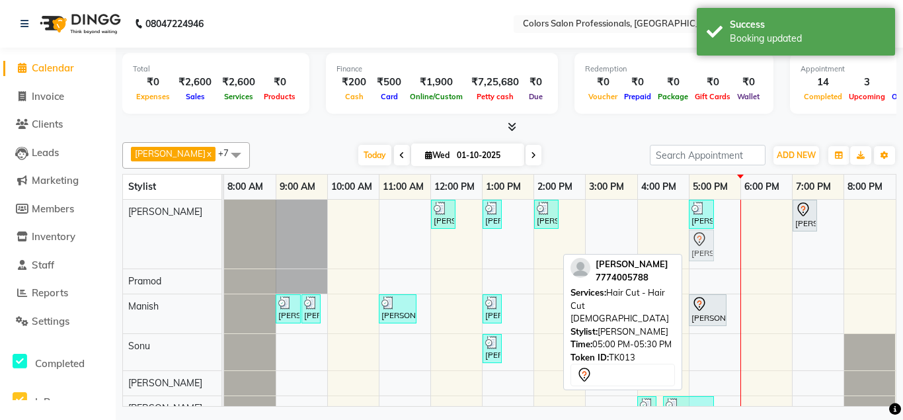
drag, startPoint x: 702, startPoint y: 245, endPoint x: 718, endPoint y: 229, distance: 22.9
click at [728, 222] on div "[PERSON_NAME], TK08, 12:00 PM-12:30 PM, Hair Cut - Hair Cut [DEMOGRAPHIC_DATA] …" at bounding box center [559, 361] width 671 height 322
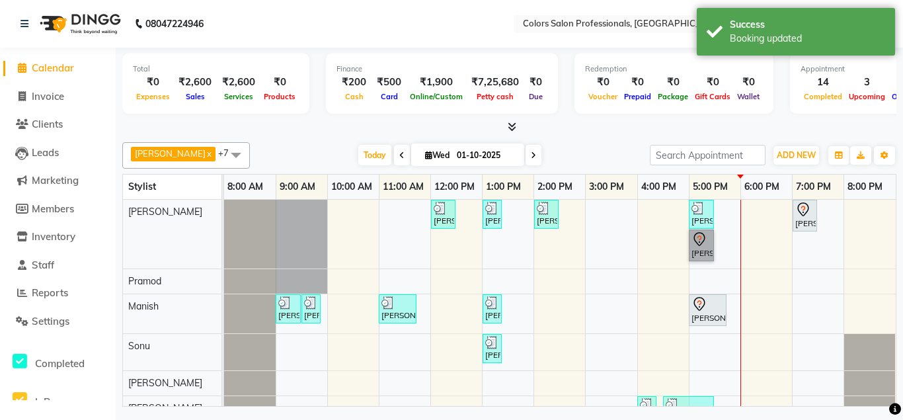
drag, startPoint x: 705, startPoint y: 252, endPoint x: 734, endPoint y: 217, distance: 45.5
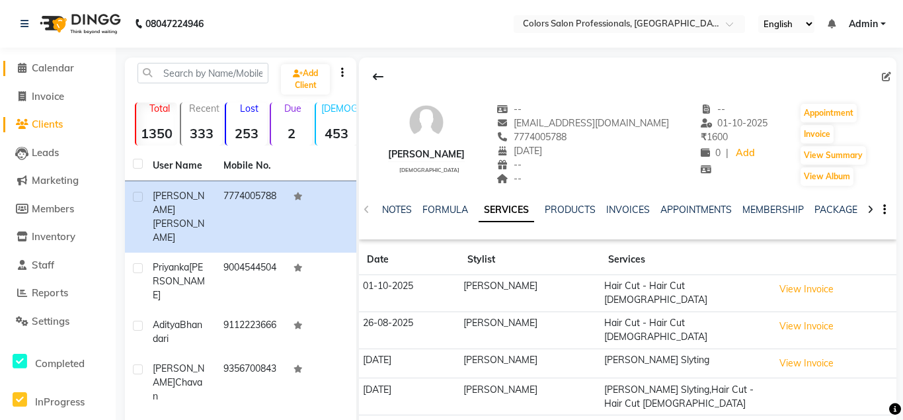
click at [59, 67] on span "Calendar" at bounding box center [53, 67] width 42 height 13
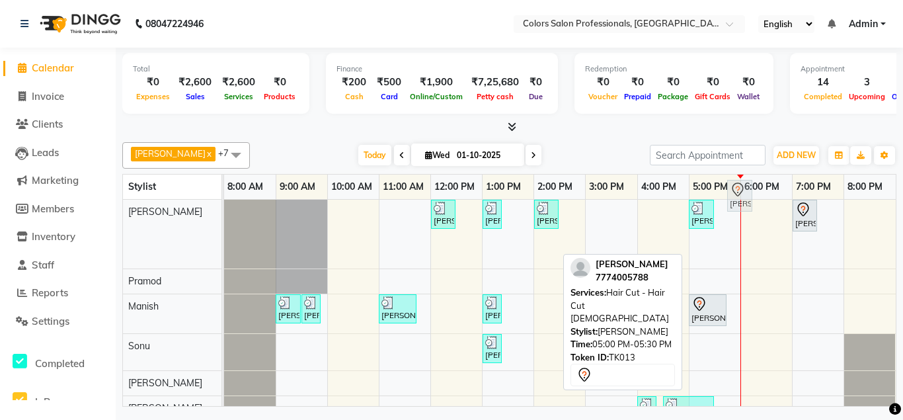
drag, startPoint x: 704, startPoint y: 254, endPoint x: 742, endPoint y: 205, distance: 62.1
click at [742, 205] on full-calendar "Stylist 8:00 AM 9:00 AM 10:00 AM 11:00 AM 12:00 PM 1:00 PM 2:00 PM 3:00 PM 4:00…" at bounding box center [509, 290] width 774 height 233
click at [742, 205] on link "[PERSON_NAME], TK13, 05:00 PM-05:30 PM, Hair Cut - Hair Cut [DEMOGRAPHIC_DATA]" at bounding box center [739, 196] width 25 height 32
drag, startPoint x: 740, startPoint y: 224, endPoint x: 733, endPoint y: 209, distance: 16.3
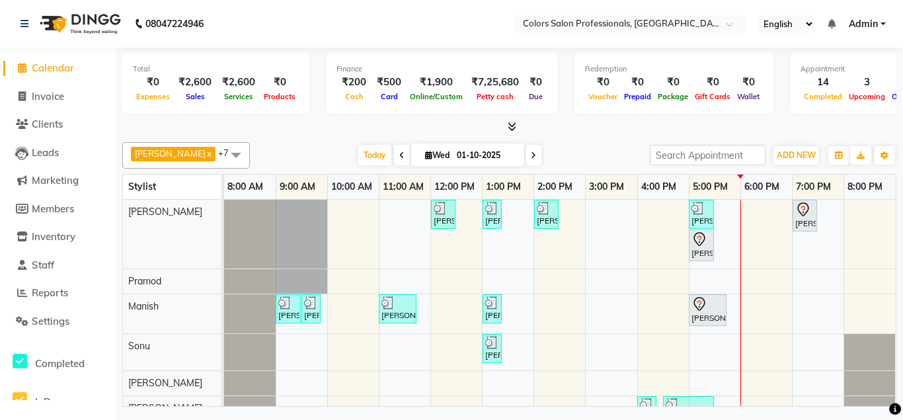
click at [531, 158] on icon at bounding box center [533, 155] width 5 height 8
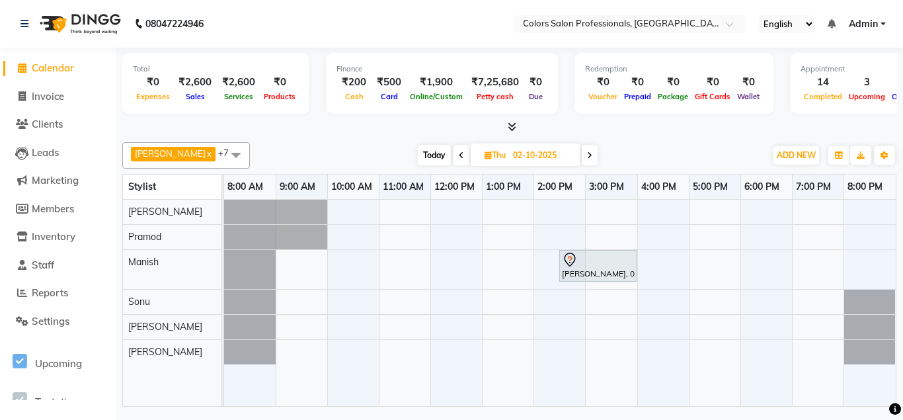
click at [582, 154] on span at bounding box center [590, 155] width 16 height 20
type input "03-10-2025"
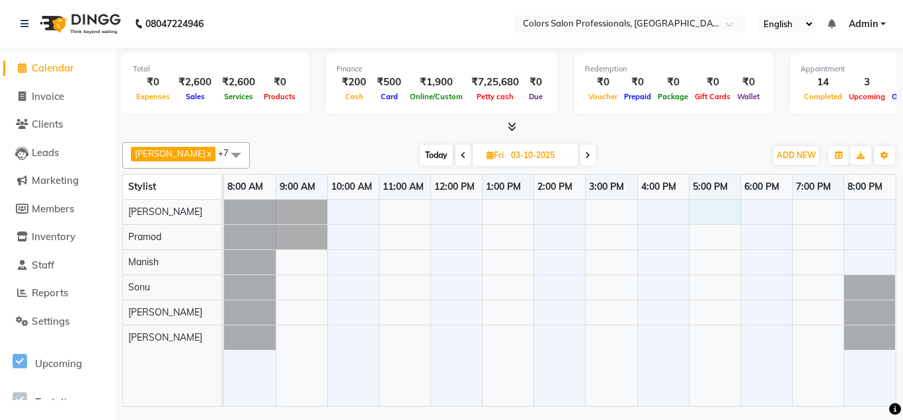
click at [713, 210] on div at bounding box center [559, 303] width 671 height 207
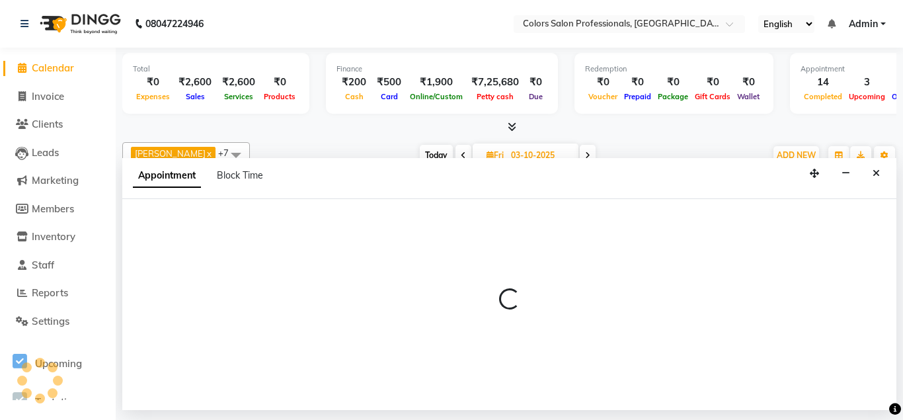
select select "60228"
select select "tentative"
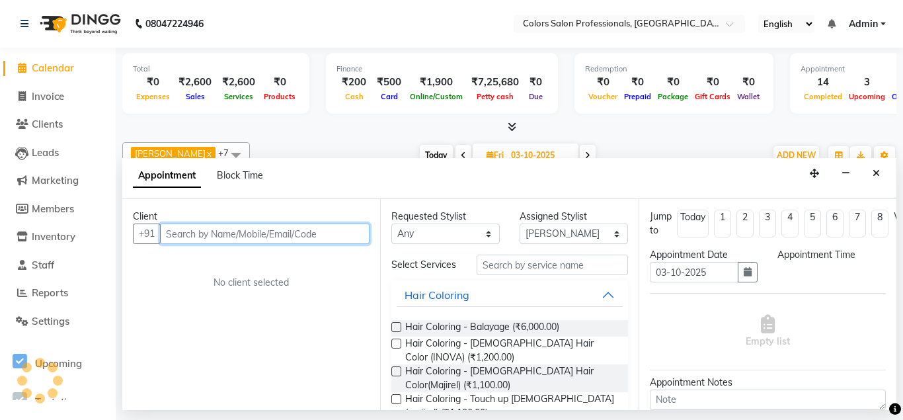
select select "1020"
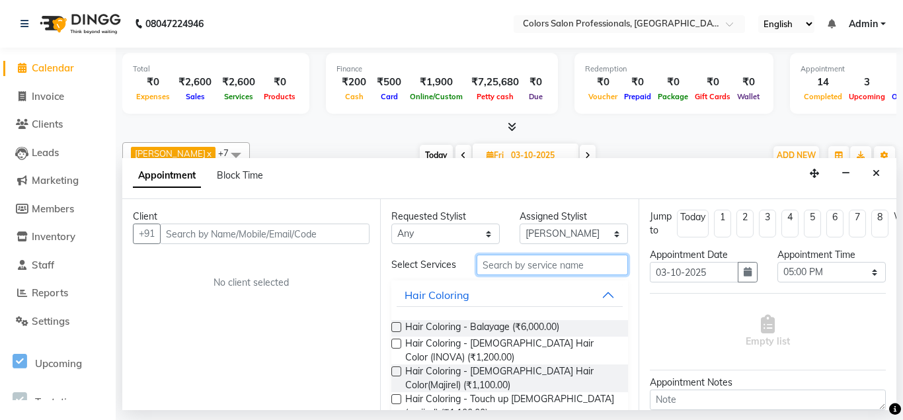
click at [543, 260] on input "text" at bounding box center [551, 264] width 151 height 20
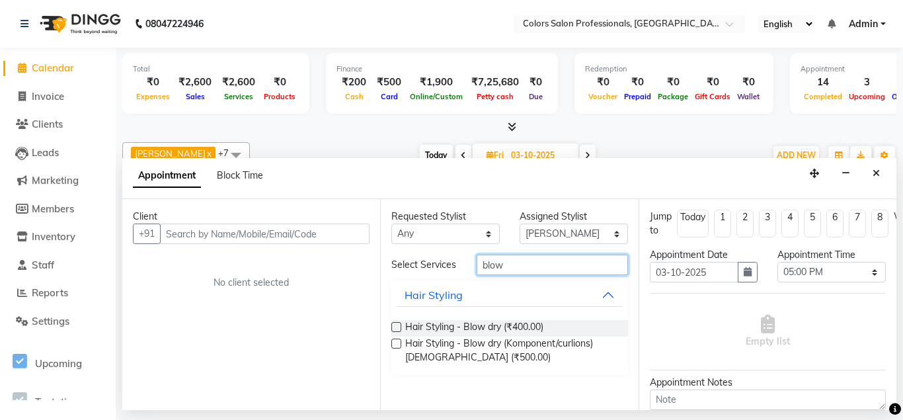
type input "blow"
click at [398, 346] on label at bounding box center [396, 343] width 10 height 10
click at [398, 346] on input "checkbox" at bounding box center [395, 344] width 9 height 9
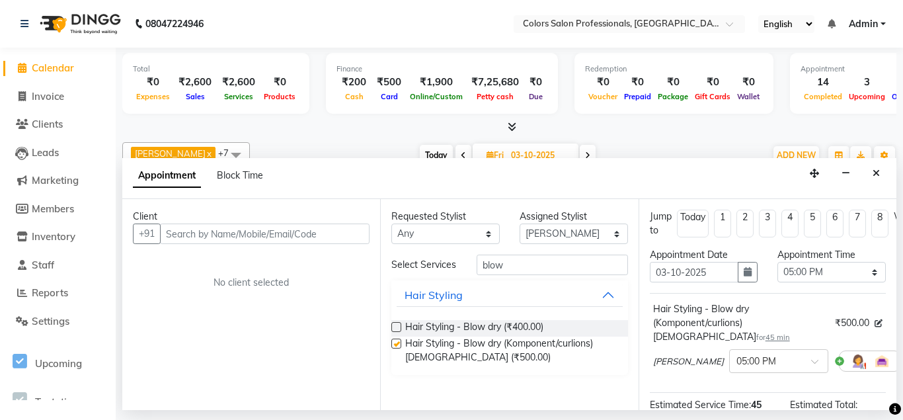
checkbox input "false"
click at [305, 233] on input "text" at bounding box center [264, 233] width 209 height 20
click at [777, 262] on select "Select 09:00 AM 09:15 AM 09:30 AM 09:45 AM 10:00 AM 10:15 AM 10:30 AM 10:45 AM …" at bounding box center [831, 272] width 108 height 20
select select "1050"
click option "05:30 PM" at bounding box center [0, 0] width 0 height 0
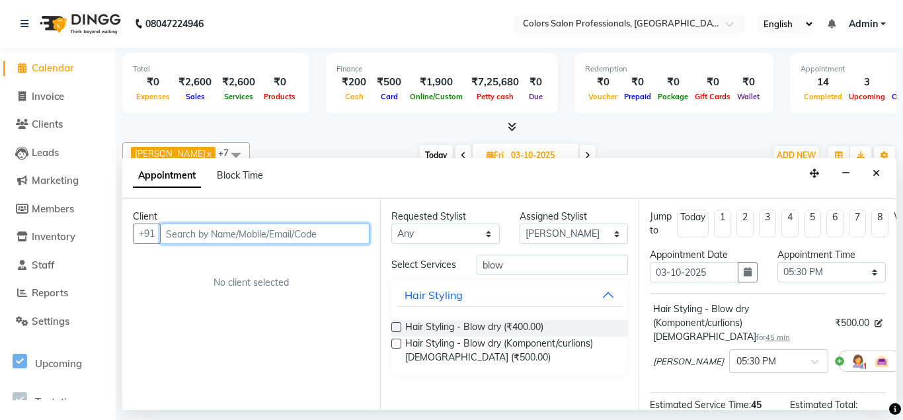
click at [313, 233] on input "text" at bounding box center [264, 233] width 209 height 20
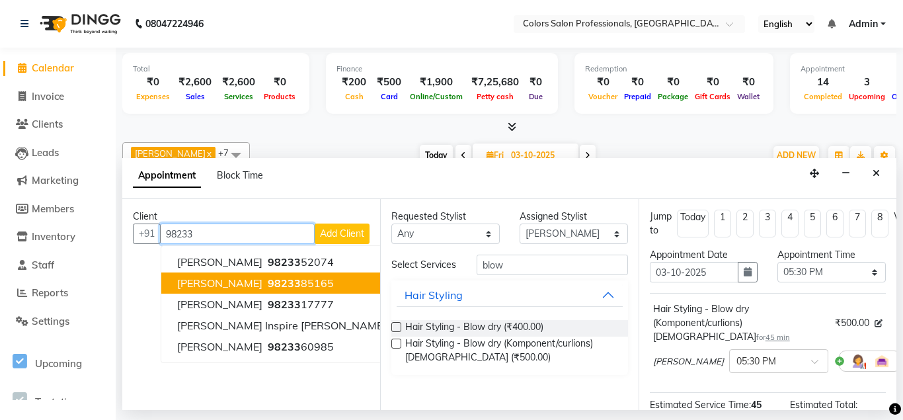
click at [301, 284] on span "98233" at bounding box center [284, 282] width 33 height 13
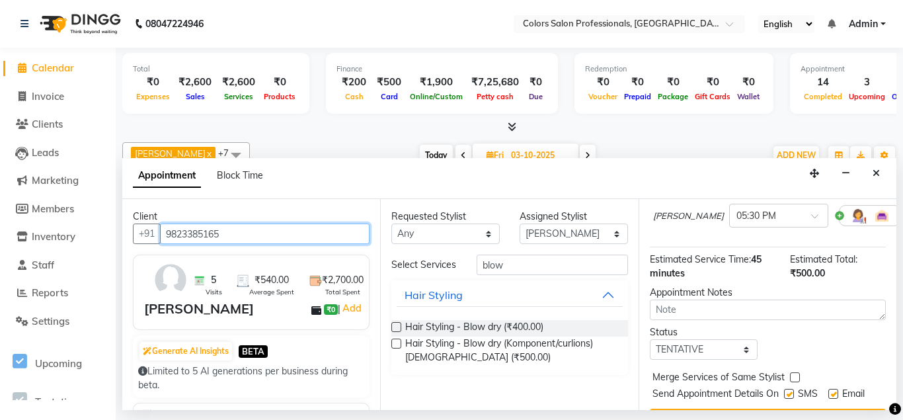
scroll to position [165, 0]
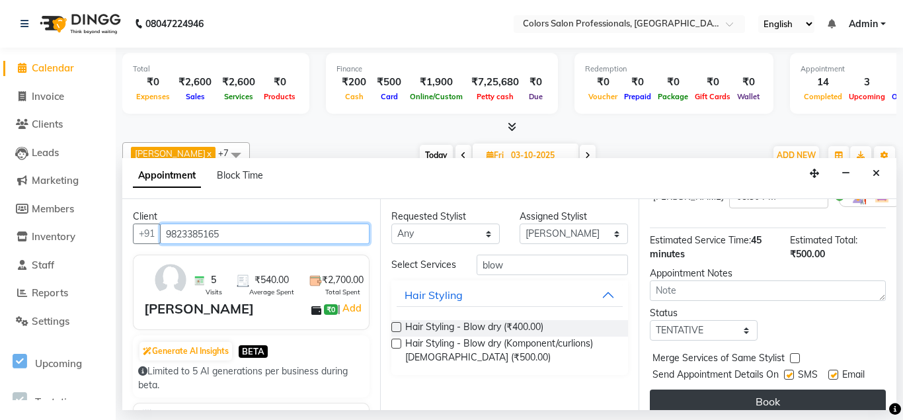
type input "9823385165"
click at [780, 389] on button "Book" at bounding box center [768, 401] width 236 height 24
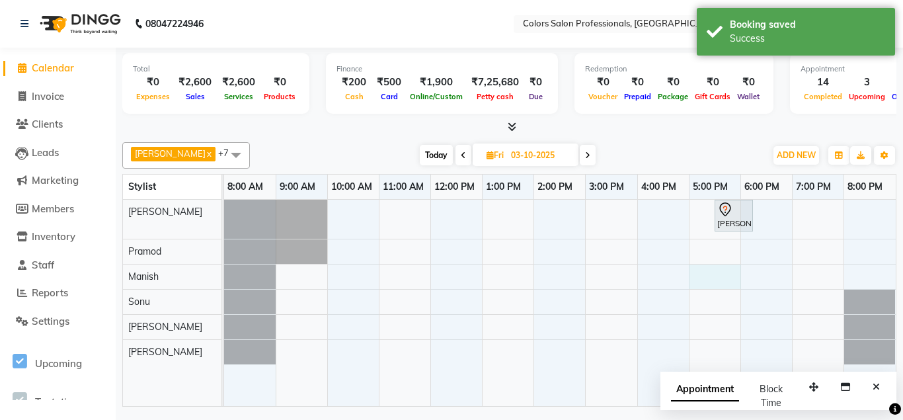
click at [727, 277] on div "[PERSON_NAME], 05:30 PM-06:15 PM, Hair Styling - Blow dry (Komponent/curlions)[…" at bounding box center [559, 303] width 671 height 207
select select "60230"
select select "tentative"
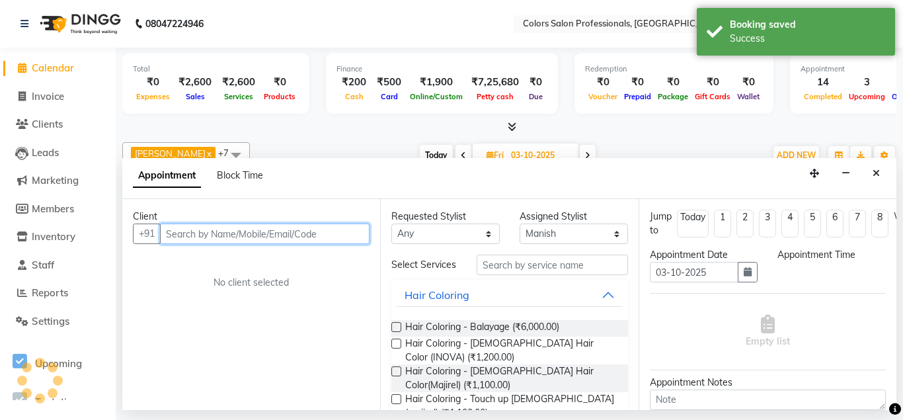
select select "1020"
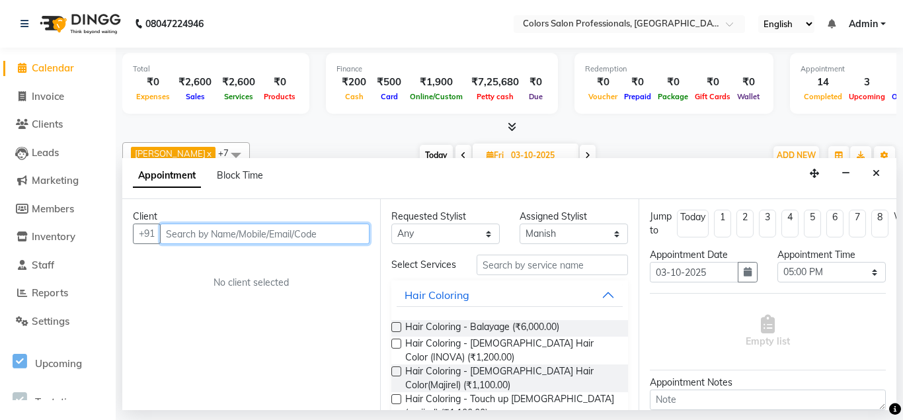
click at [282, 235] on input "text" at bounding box center [264, 233] width 209 height 20
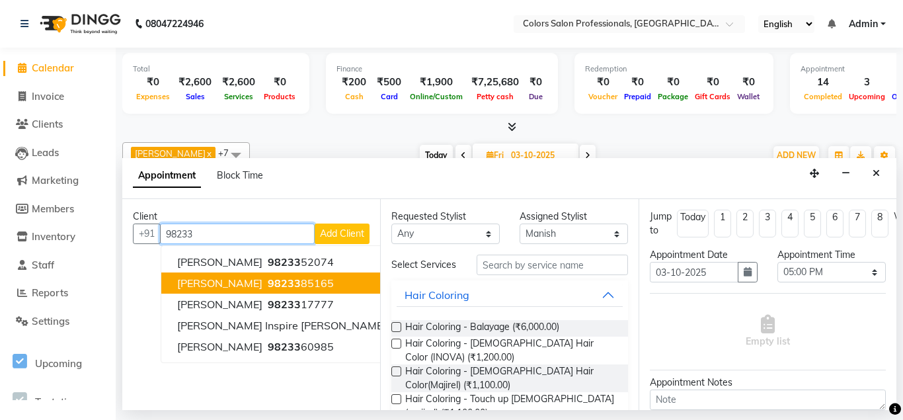
click at [301, 284] on span "98233" at bounding box center [284, 282] width 33 height 13
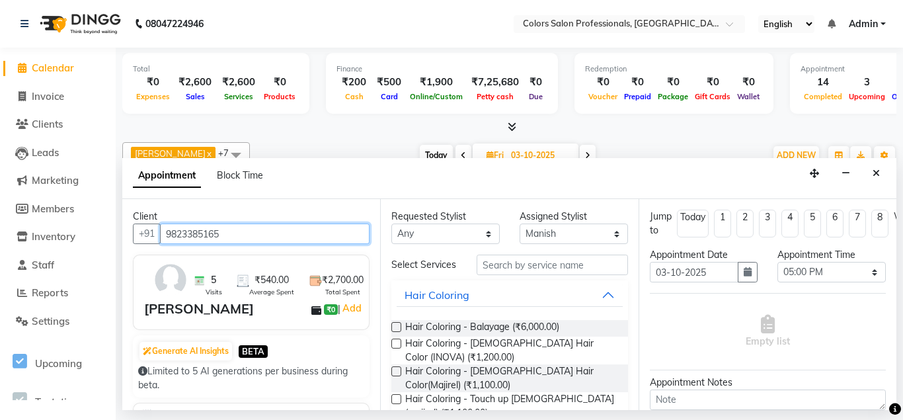
type input "9823385165"
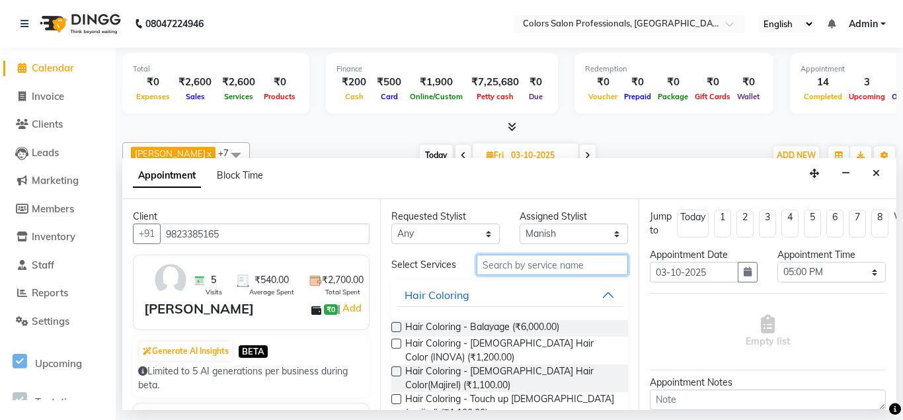
click at [578, 267] on input "text" at bounding box center [551, 264] width 151 height 20
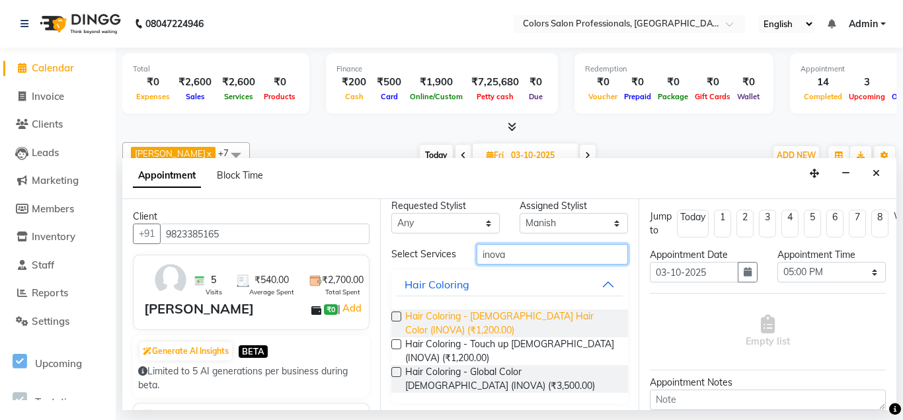
scroll to position [15, 0]
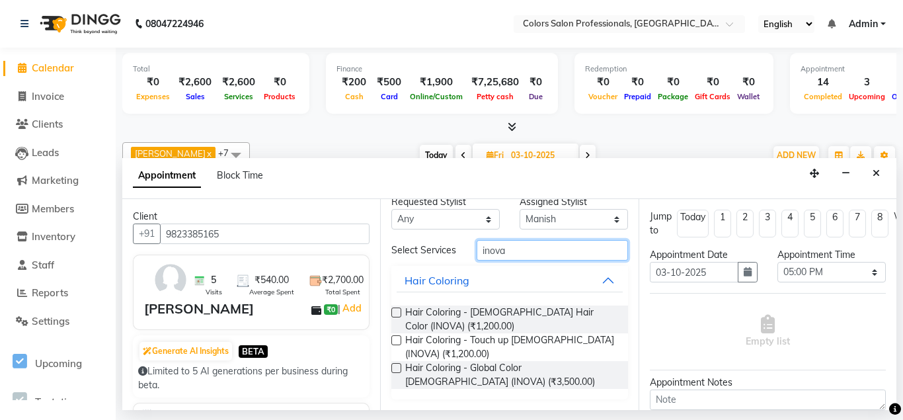
type input "inova"
click at [402, 338] on div "Hair Coloring - Touch up [DEMOGRAPHIC_DATA] (INOVA) (₹1,200.00)" at bounding box center [509, 347] width 236 height 28
click at [395, 340] on label at bounding box center [396, 340] width 10 height 10
click at [395, 340] on input "checkbox" at bounding box center [395, 341] width 9 height 9
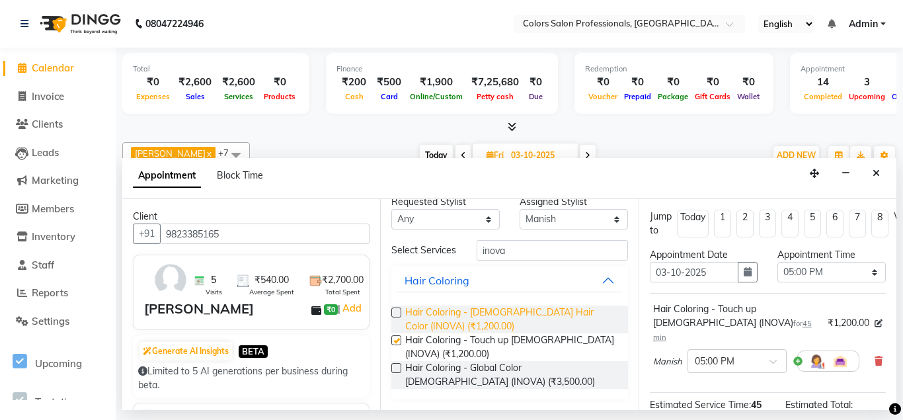
checkbox input "false"
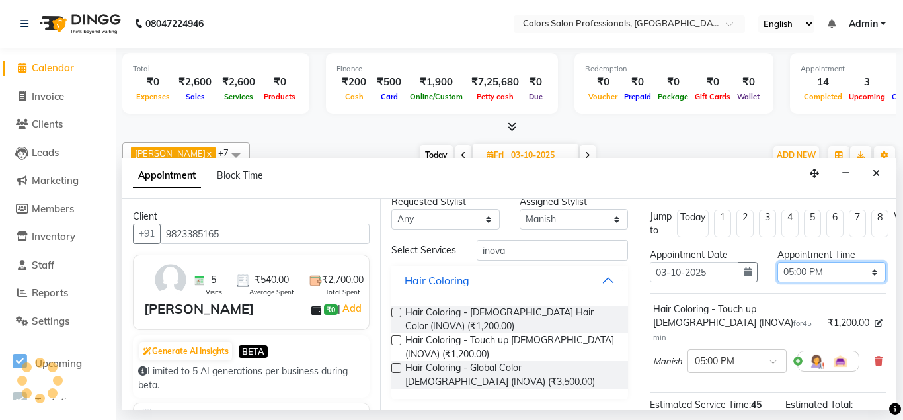
click at [777, 262] on select "Select 09:00 AM 09:15 AM 09:30 AM 09:45 AM 10:00 AM 10:15 AM 10:30 AM 10:45 AM …" at bounding box center [831, 272] width 108 height 20
select select "1050"
click option "05:30 PM" at bounding box center [0, 0] width 0 height 0
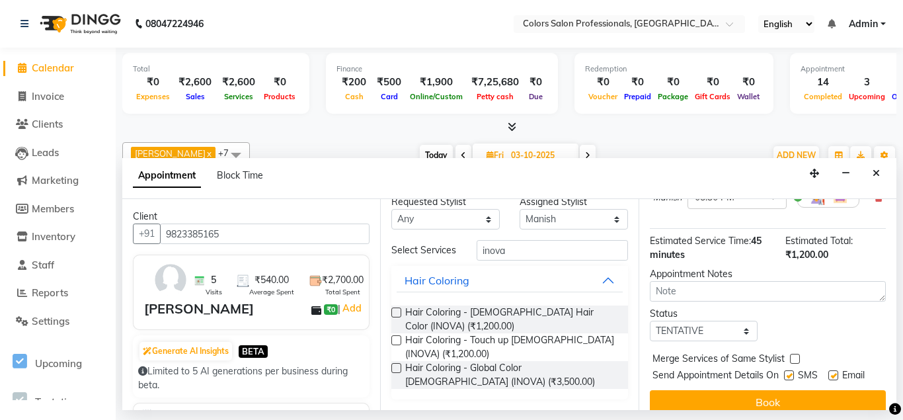
scroll to position [165, 0]
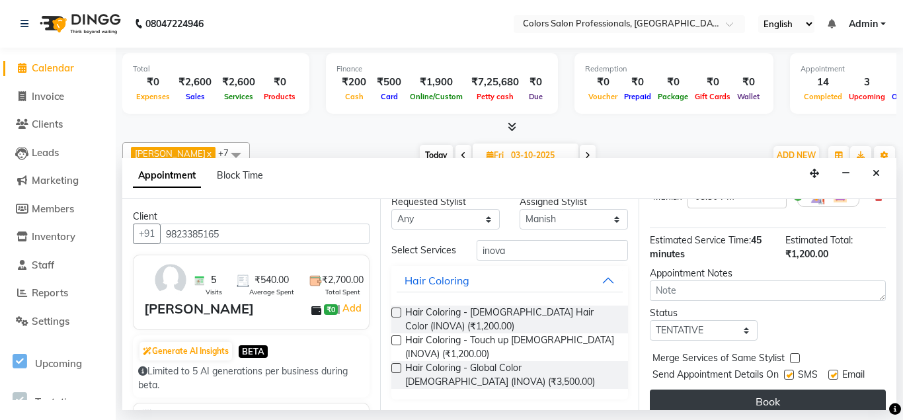
click at [777, 391] on button "Book" at bounding box center [768, 401] width 236 height 24
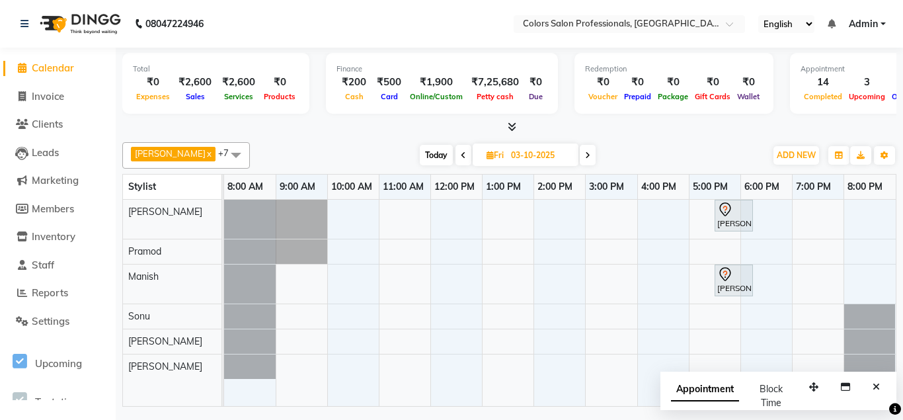
click at [461, 157] on icon at bounding box center [463, 155] width 5 height 8
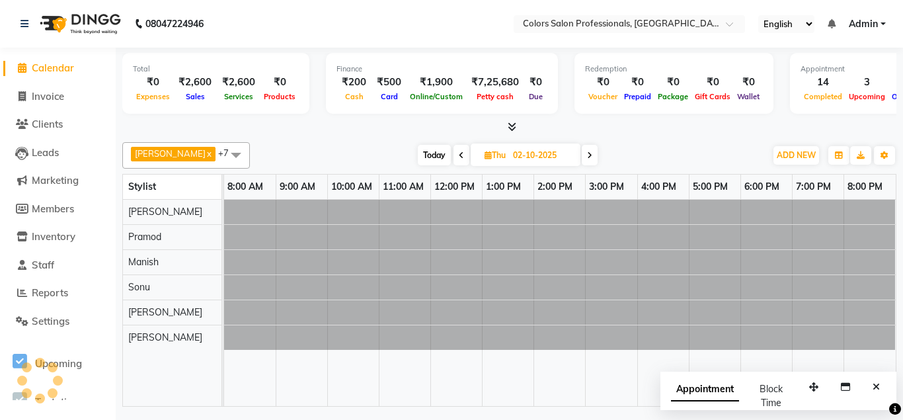
click at [459, 156] on icon at bounding box center [461, 155] width 5 height 8
type input "01-10-2025"
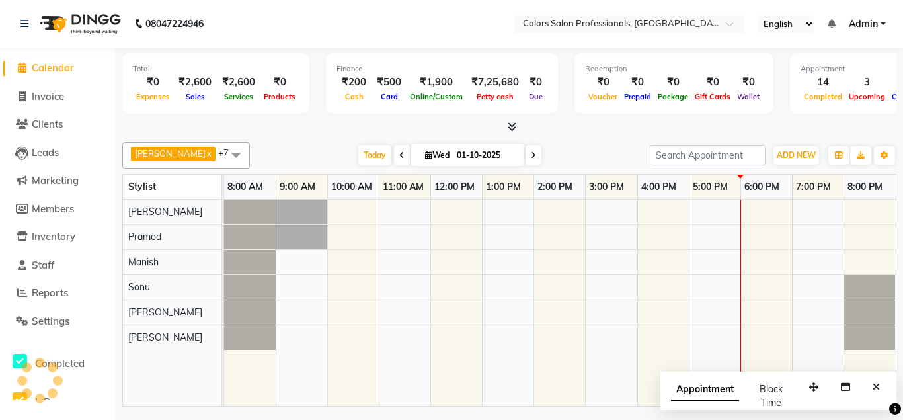
click at [453, 156] on input "01-10-2025" at bounding box center [486, 155] width 66 height 20
select select "10"
select select "2025"
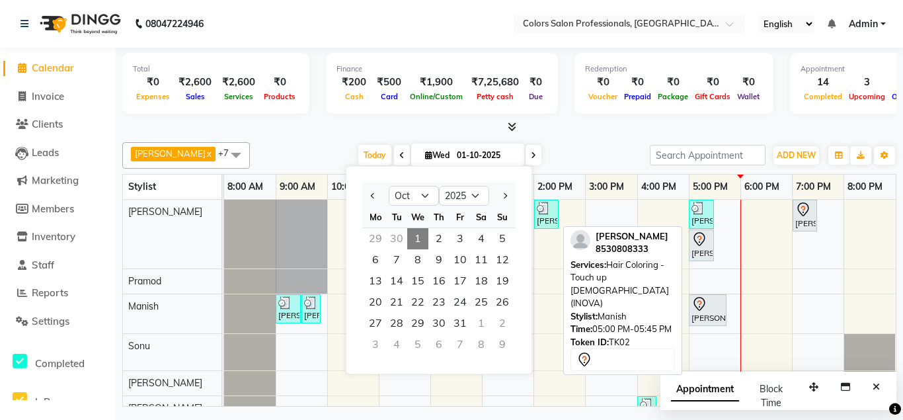
click at [697, 312] on div "[PERSON_NAME], TK02, 05:00 PM-05:45 PM, Hair Coloring - Touch up [DEMOGRAPHIC_D…" at bounding box center [707, 310] width 35 height 28
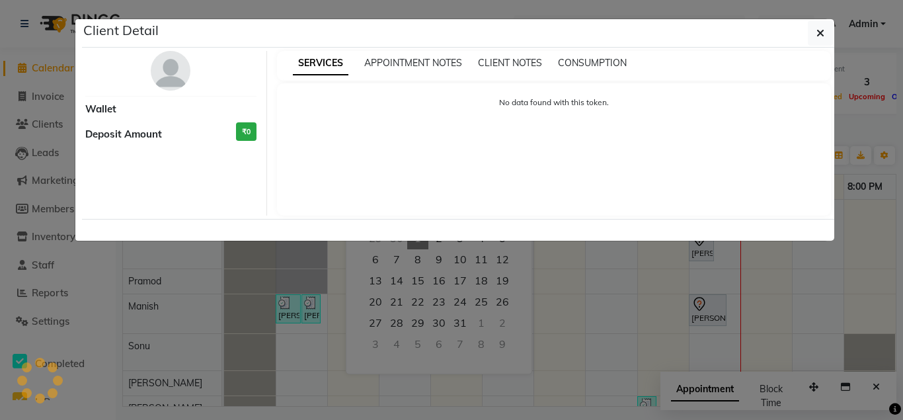
select select "7"
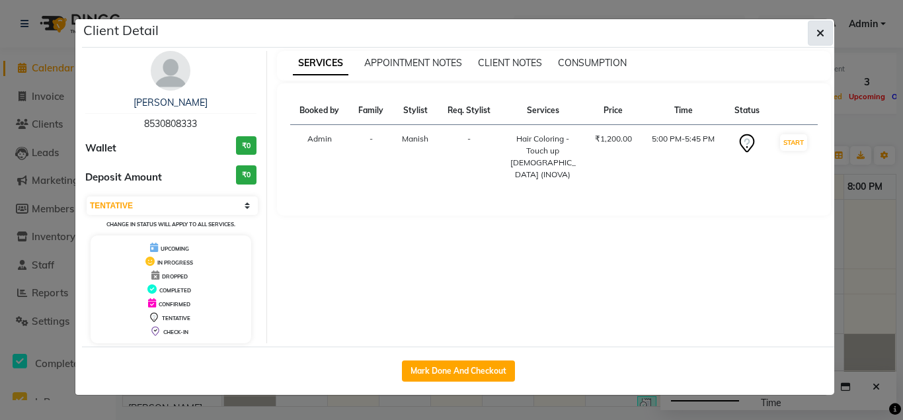
click at [817, 31] on icon "button" at bounding box center [820, 33] width 8 height 11
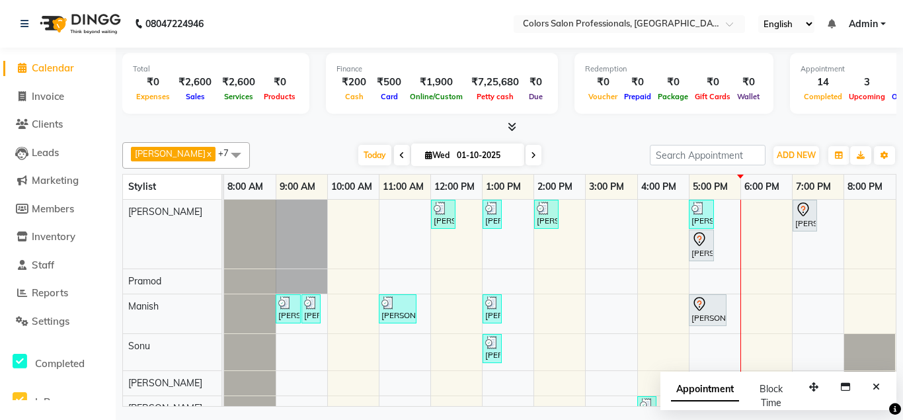
click at [754, 280] on div "[PERSON_NAME], TK08, 12:00 PM-12:30 PM, Hair Cut - Hair Cut [DEMOGRAPHIC_DATA] …" at bounding box center [559, 361] width 671 height 322
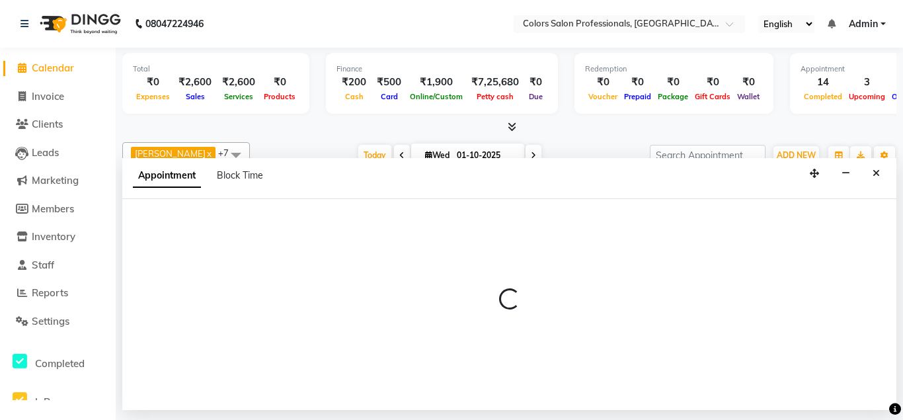
select select "60229"
select select "tentative"
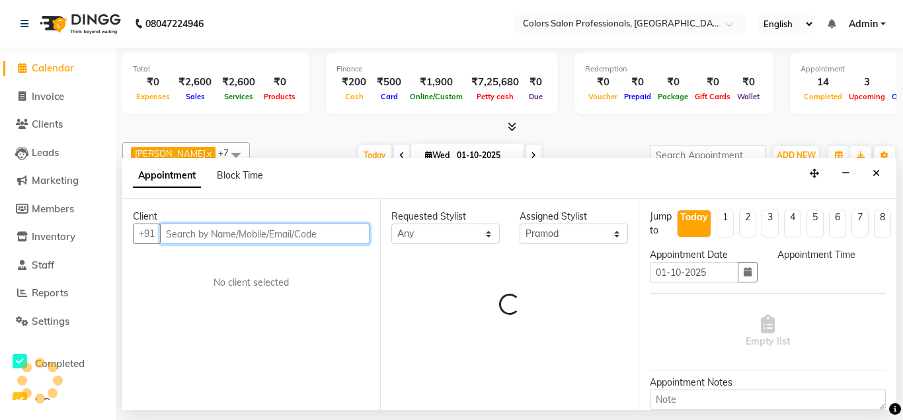
select select "1080"
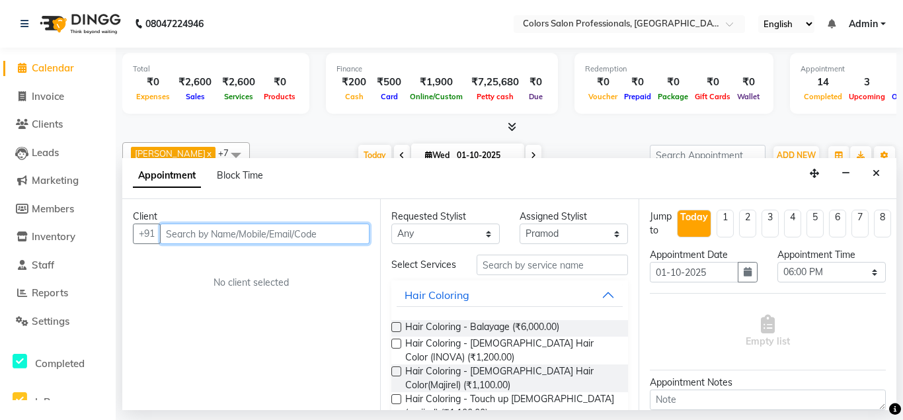
click at [326, 231] on input "text" at bounding box center [264, 233] width 209 height 20
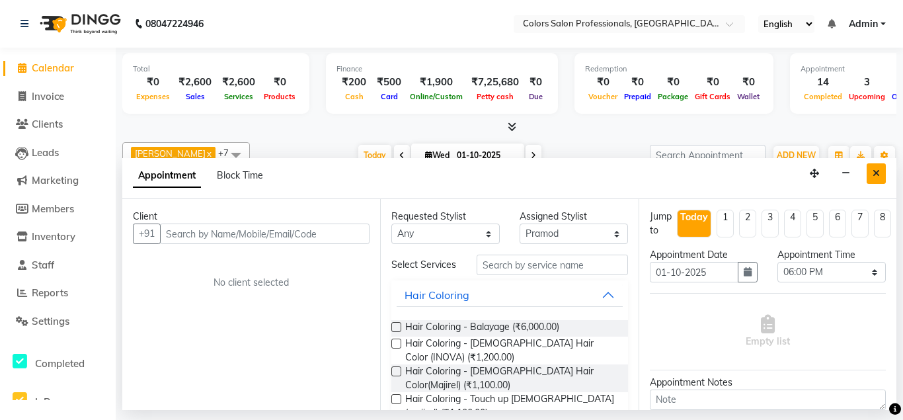
click at [874, 179] on button "Close" at bounding box center [875, 173] width 19 height 20
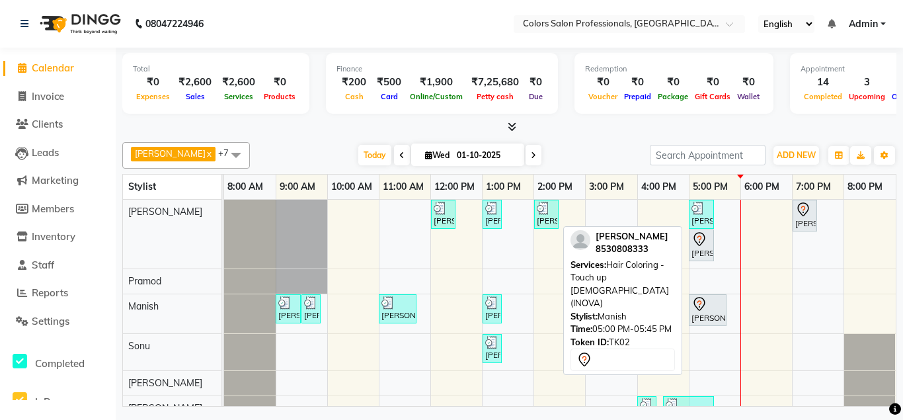
click at [711, 310] on div at bounding box center [707, 304] width 32 height 16
select select "7"
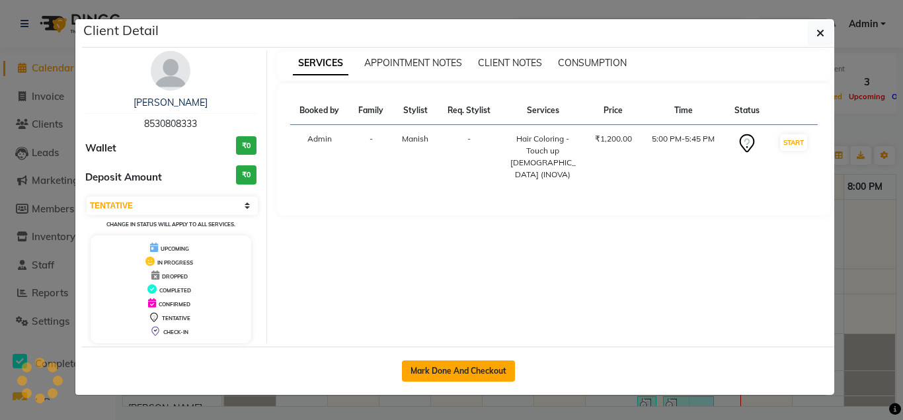
click at [460, 375] on button "Mark Done And Checkout" at bounding box center [458, 370] width 113 height 21
select select "service"
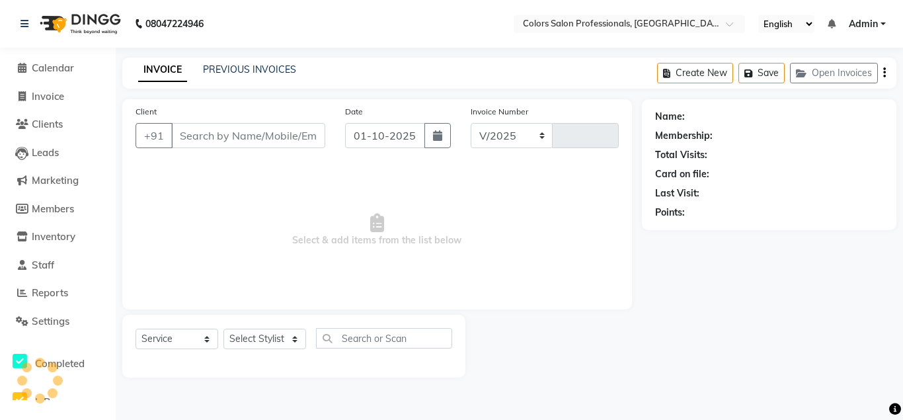
select select "7161"
type input "0927"
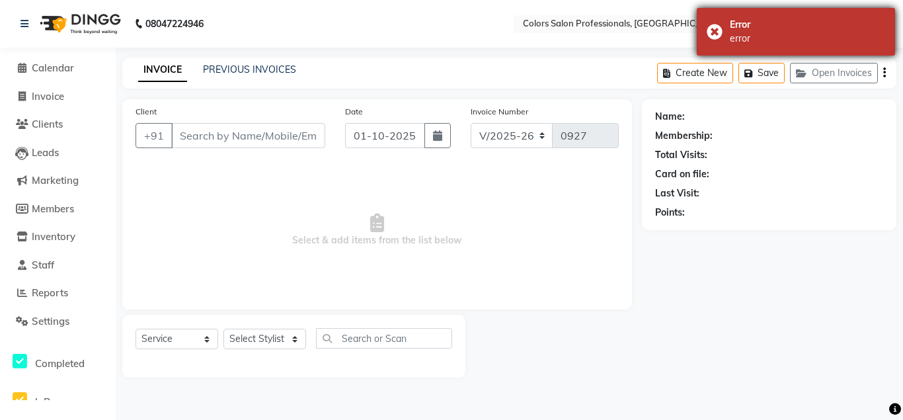
click at [711, 31] on div "Error error" at bounding box center [796, 32] width 198 height 48
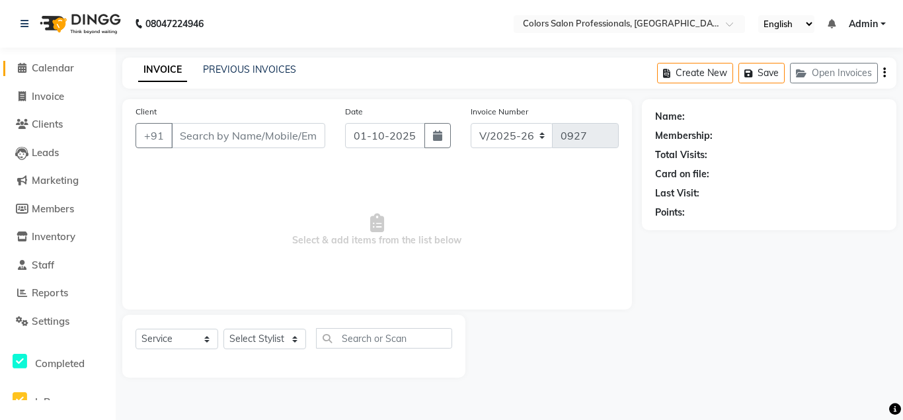
click at [71, 68] on span "Calendar" at bounding box center [53, 67] width 42 height 13
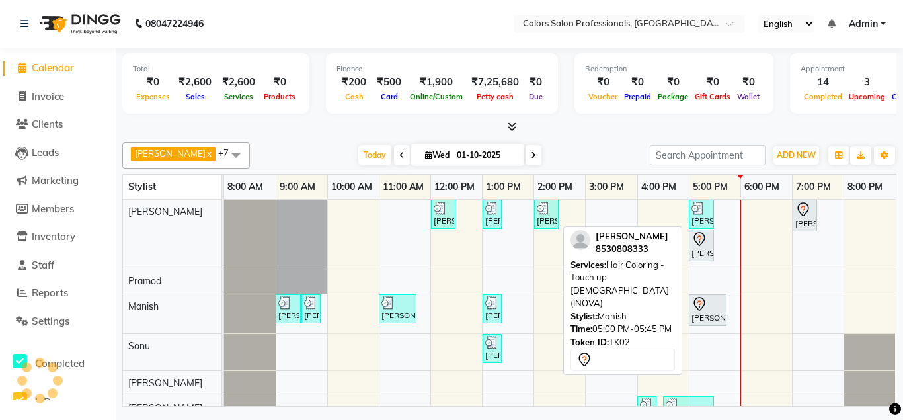
click at [702, 311] on icon at bounding box center [699, 304] width 16 height 16
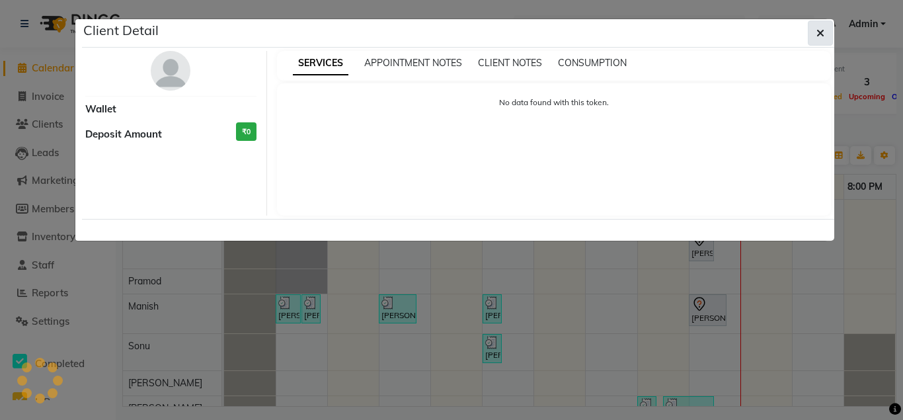
select select "7"
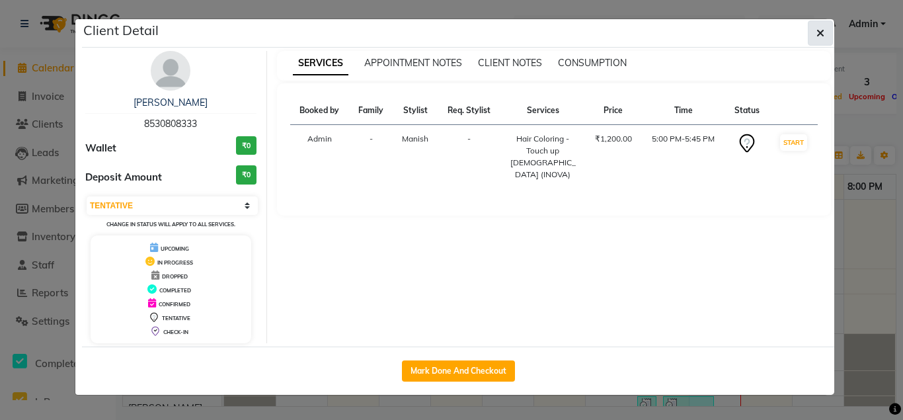
click at [820, 35] on icon "button" at bounding box center [820, 33] width 8 height 11
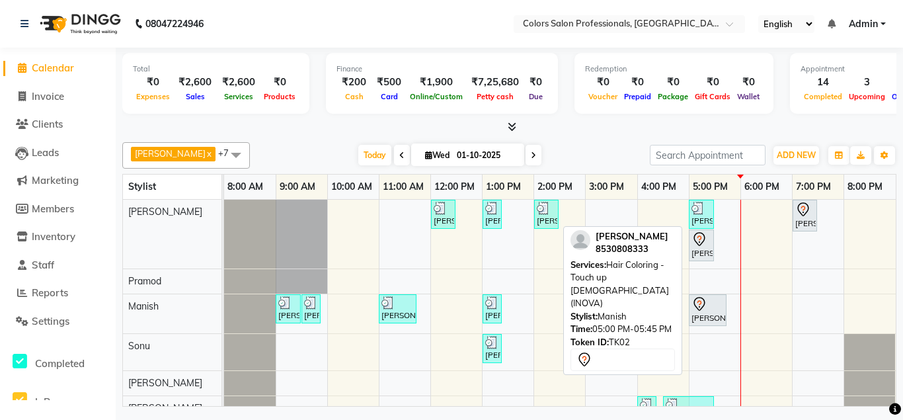
click at [720, 321] on div "[PERSON_NAME], TK02, 05:00 PM-05:45 PM, Hair Coloring - Touch up [DEMOGRAPHIC_D…" at bounding box center [707, 310] width 35 height 28
select select "7"
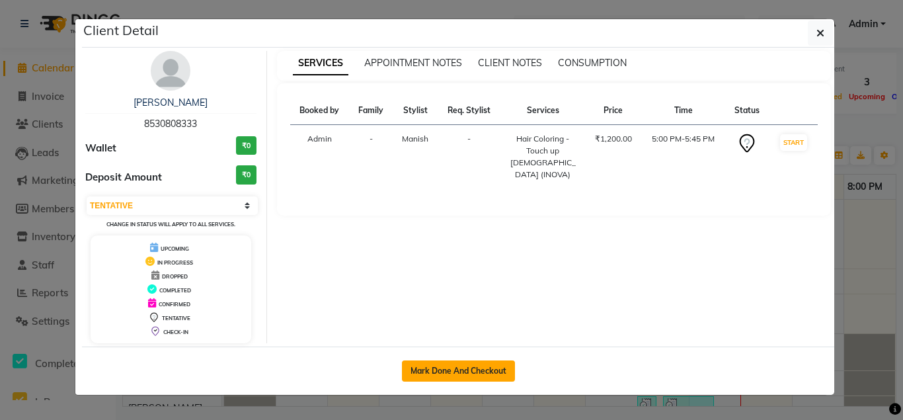
click at [457, 369] on button "Mark Done And Checkout" at bounding box center [458, 370] width 113 height 21
select select "7161"
select select "service"
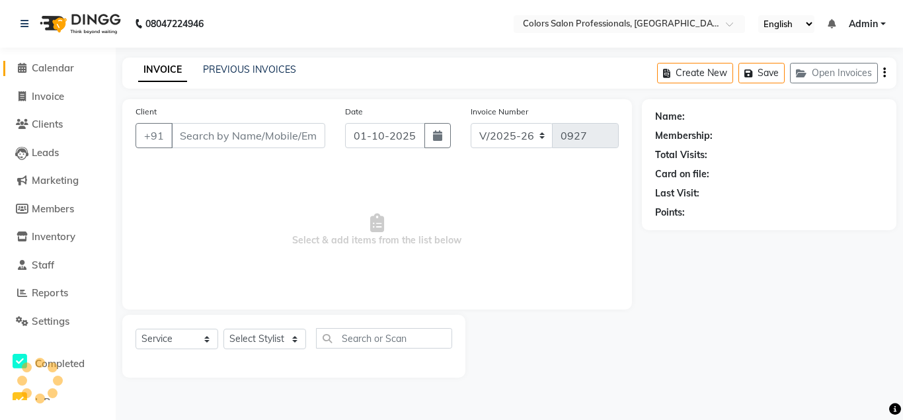
type input "8530808333"
select select "60230"
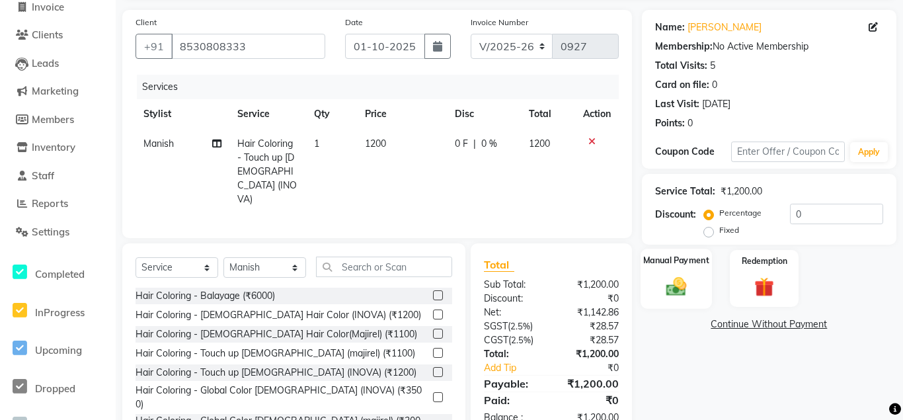
scroll to position [110, 0]
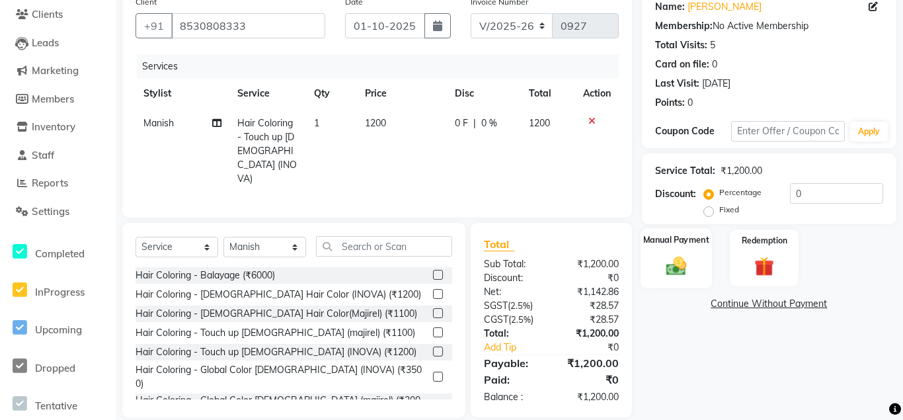
click at [695, 272] on div "Manual Payment" at bounding box center [675, 257] width 71 height 59
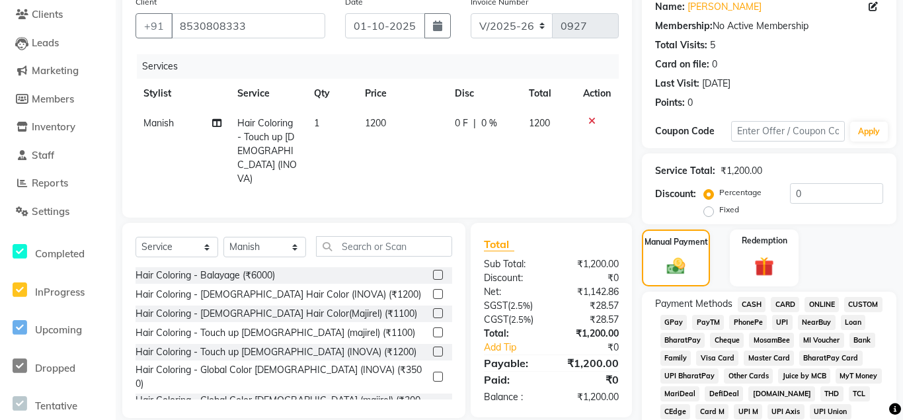
click at [821, 306] on span "ONLINE" at bounding box center [821, 304] width 34 height 15
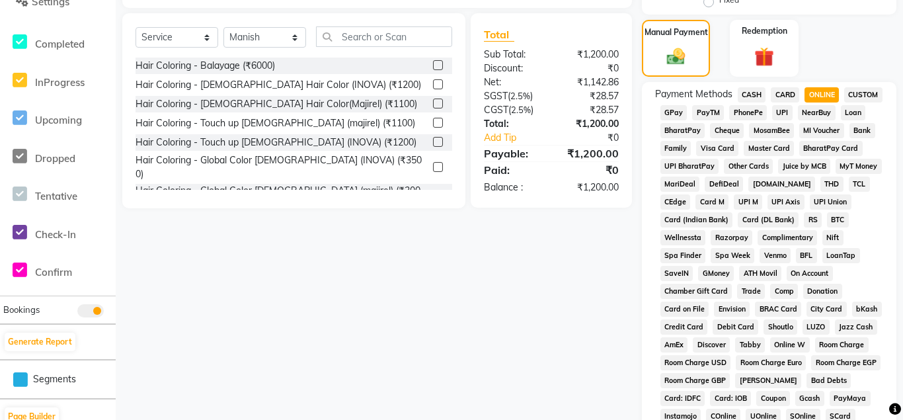
scroll to position [623, 0]
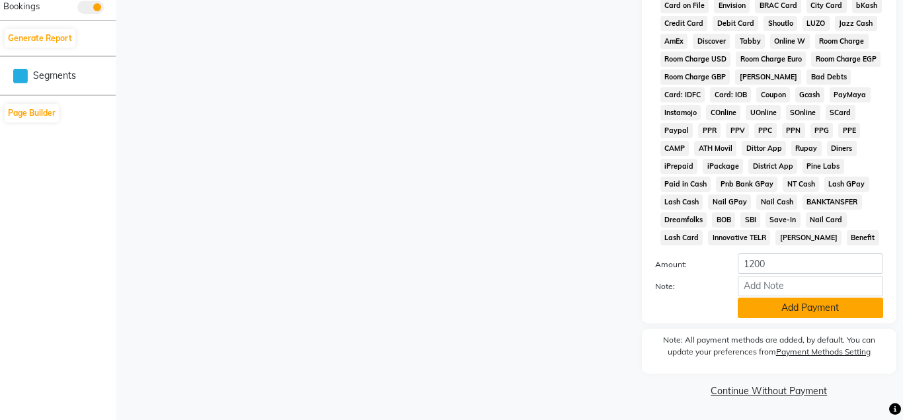
click at [830, 315] on button "Add Payment" at bounding box center [809, 307] width 145 height 20
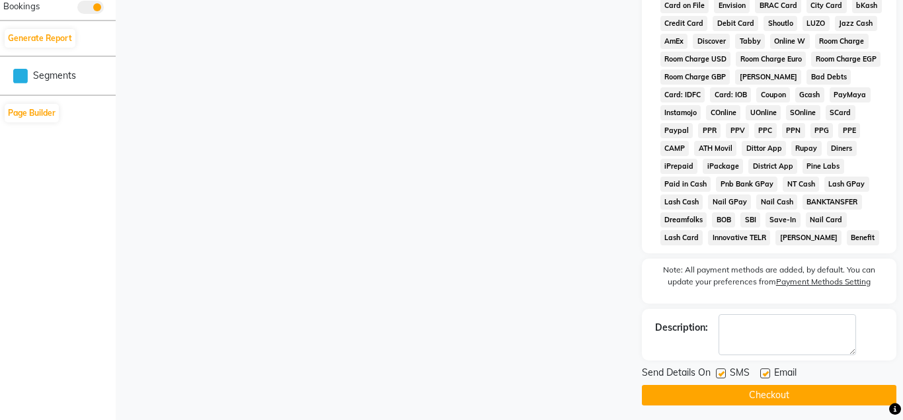
click at [798, 392] on button "Checkout" at bounding box center [769, 395] width 254 height 20
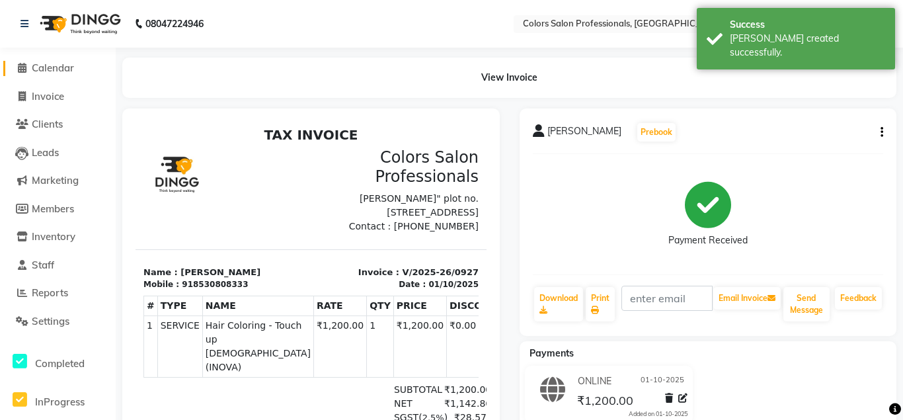
click at [64, 68] on span "Calendar" at bounding box center [53, 67] width 42 height 13
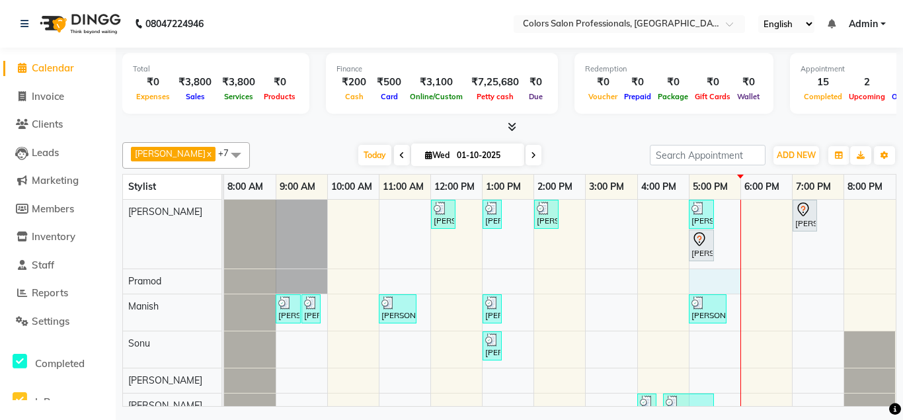
click at [718, 280] on div "[PERSON_NAME], TK08, 12:00 PM-12:30 PM, Hair Cut - Hair Cut [DEMOGRAPHIC_DATA] …" at bounding box center [559, 359] width 671 height 319
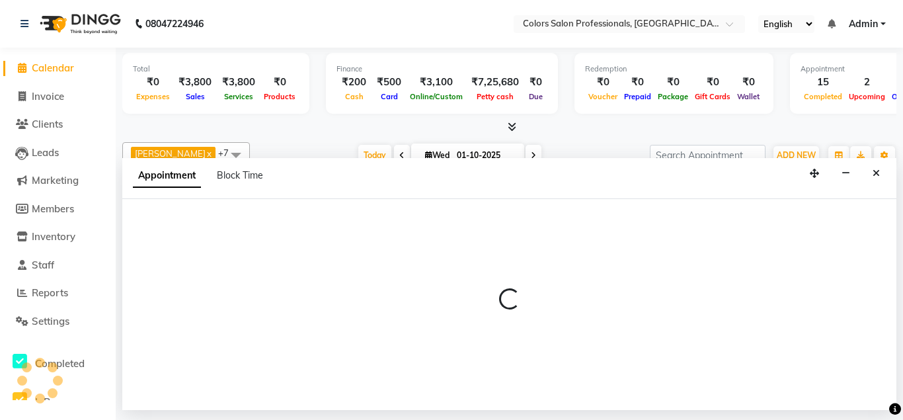
select select "60229"
select select "1020"
select select "tentative"
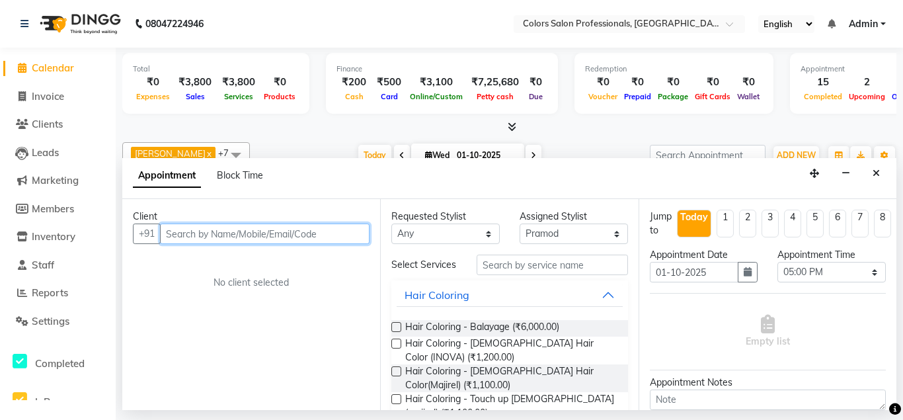
click at [289, 233] on input "text" at bounding box center [264, 233] width 209 height 20
click at [330, 235] on input "text" at bounding box center [264, 233] width 209 height 20
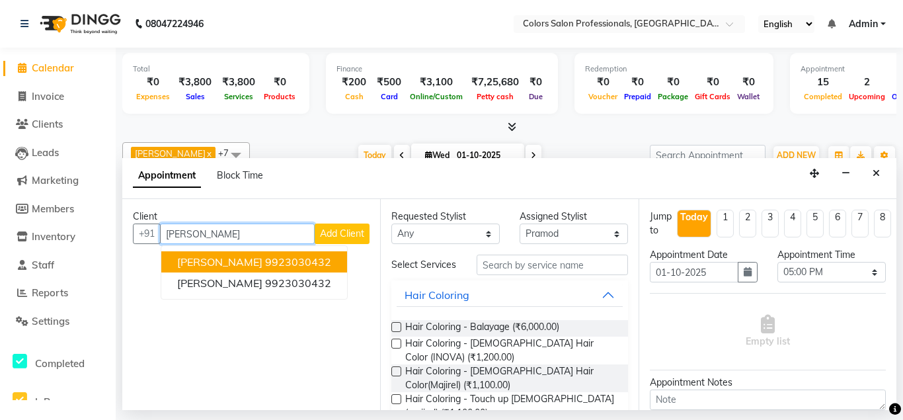
click at [313, 263] on ngb-highlight "9923030432" at bounding box center [298, 261] width 66 height 13
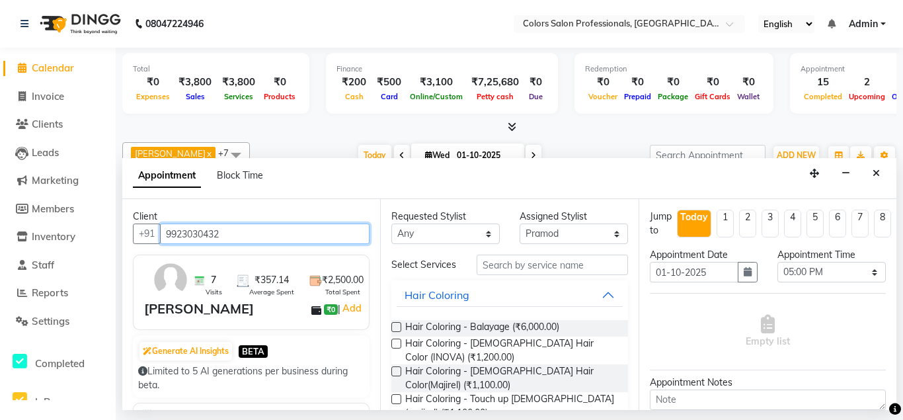
type input "9923030432"
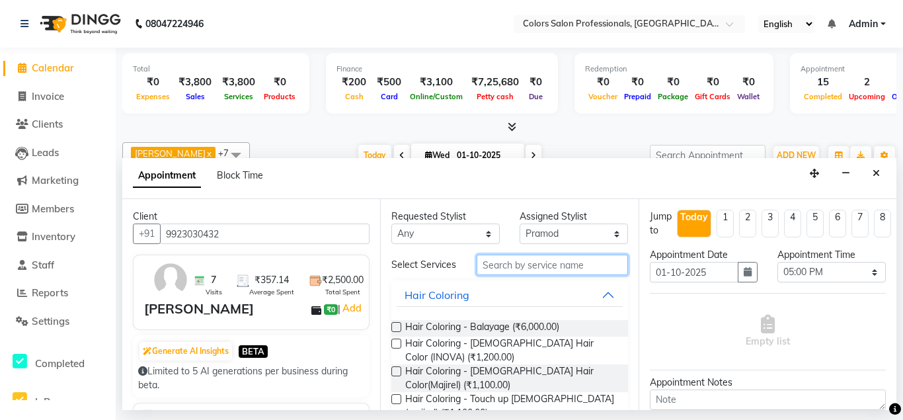
click at [559, 262] on input "text" at bounding box center [551, 264] width 151 height 20
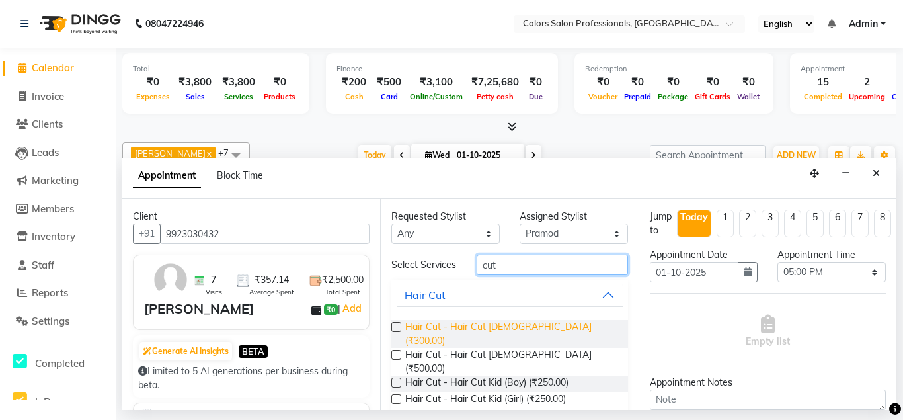
type input "cut"
drag, startPoint x: 418, startPoint y: 326, endPoint x: 436, endPoint y: 324, distance: 18.6
click at [418, 326] on span "Hair Cut - Hair Cut [DEMOGRAPHIC_DATA] (₹300.00)" at bounding box center [510, 334] width 211 height 28
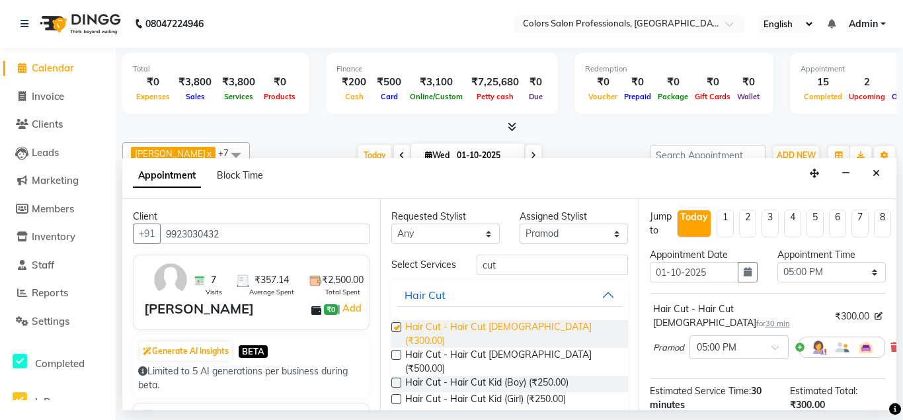
checkbox input "false"
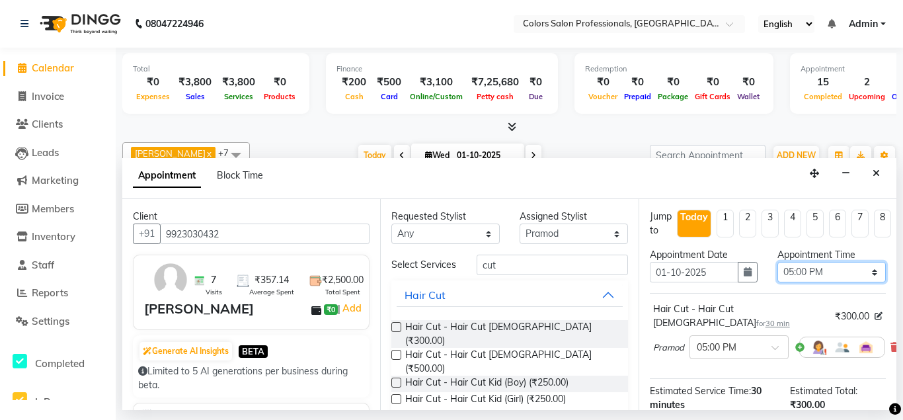
click at [777, 262] on select "Select 09:00 AM 09:15 AM 09:30 AM 09:45 AM 10:00 AM 10:15 AM 10:30 AM 10:45 AM …" at bounding box center [831, 272] width 108 height 20
select select "1110"
click option "06:30 PM" at bounding box center [0, 0] width 0 height 0
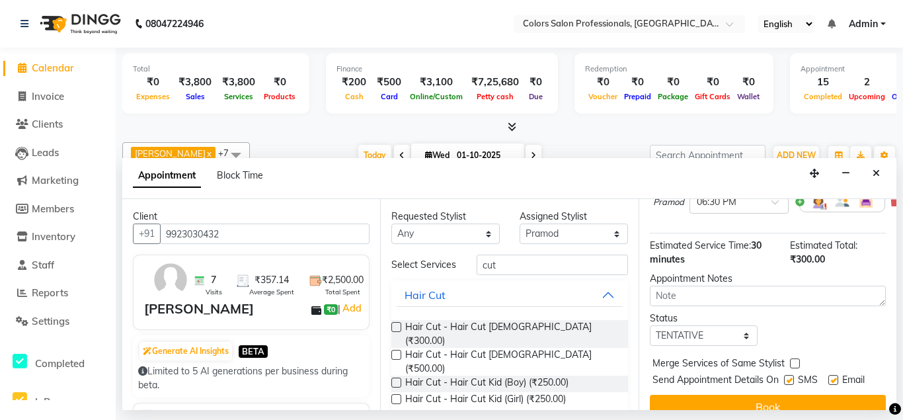
scroll to position [151, 0]
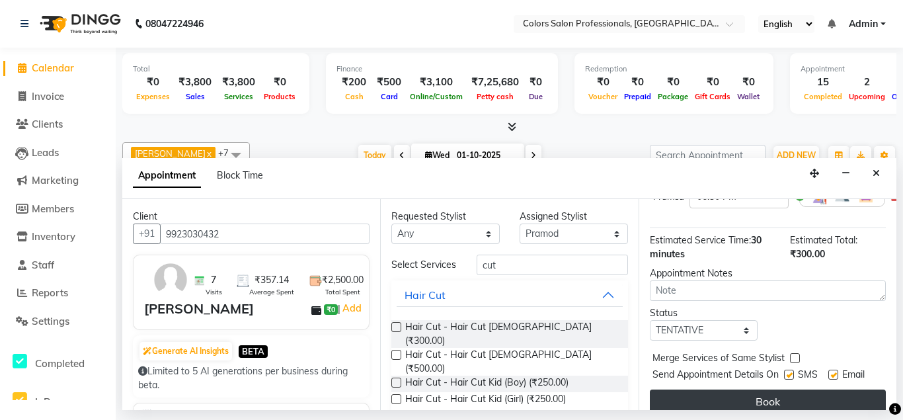
click at [778, 389] on button "Book" at bounding box center [768, 401] width 236 height 24
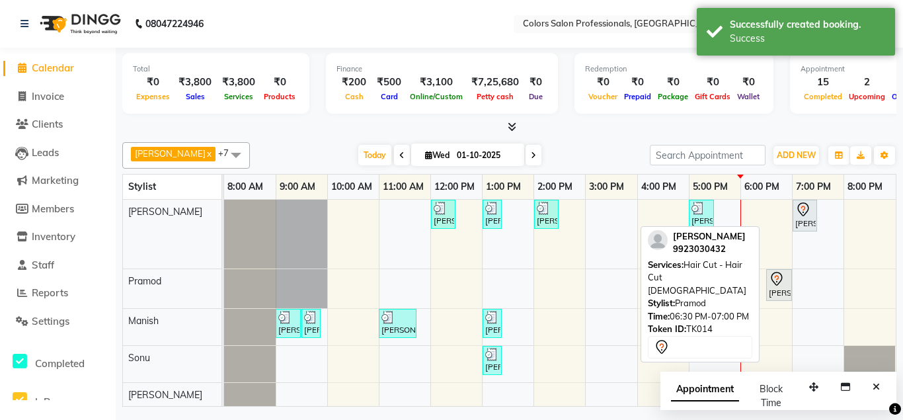
click at [785, 285] on div at bounding box center [779, 279] width 20 height 16
select select "7"
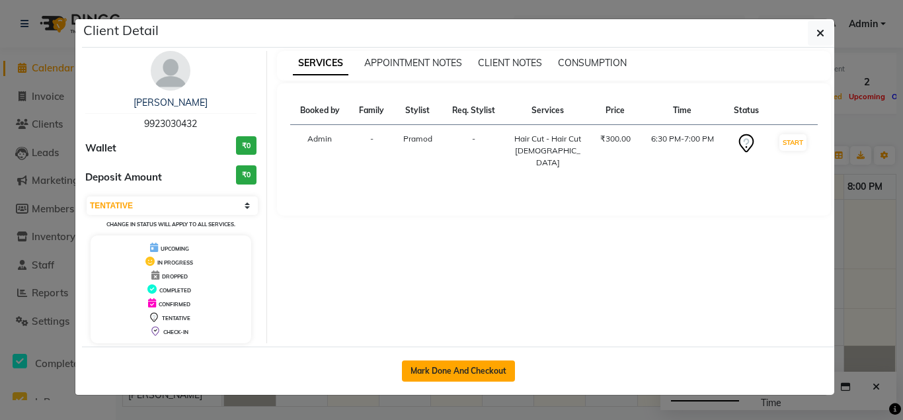
click at [486, 369] on button "Mark Done And Checkout" at bounding box center [458, 370] width 113 height 21
select select "7161"
select select "service"
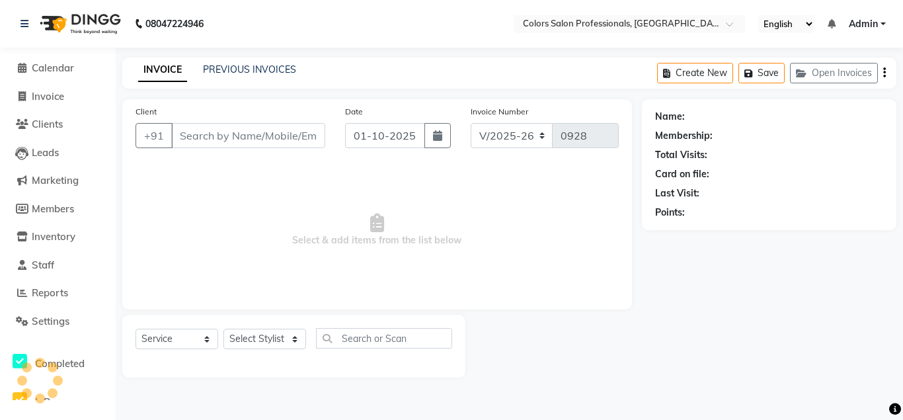
type input "9923030432"
select select "60229"
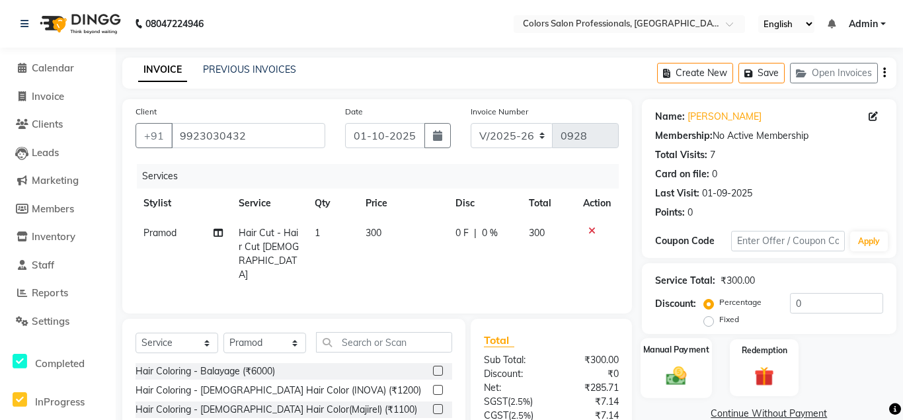
click at [665, 365] on img at bounding box center [676, 374] width 33 height 23
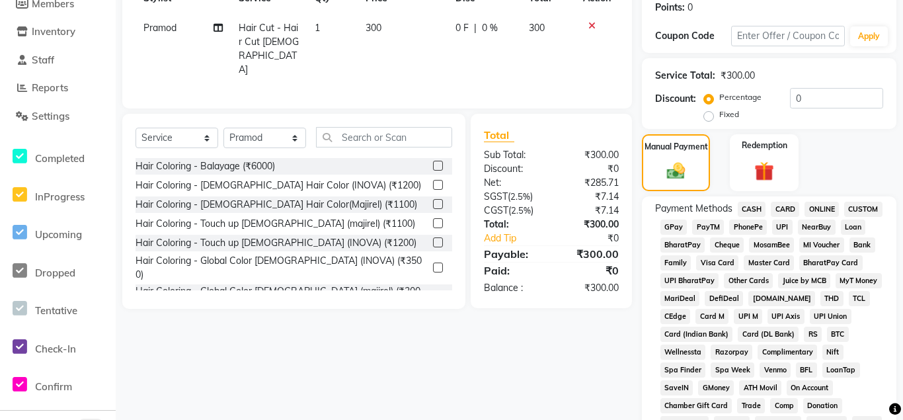
scroll to position [270, 0]
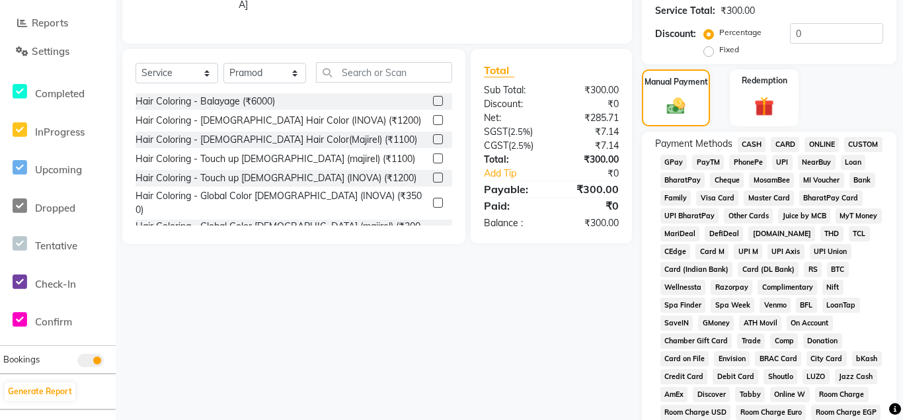
click at [759, 143] on span "CASH" at bounding box center [751, 144] width 28 height 15
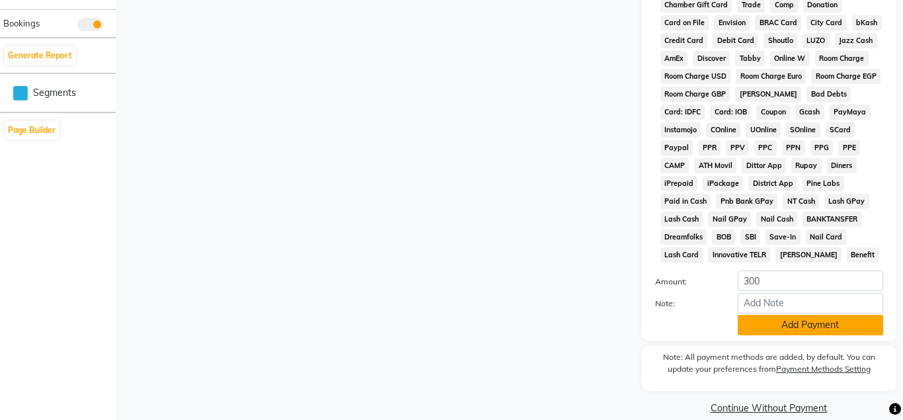
scroll to position [623, 0]
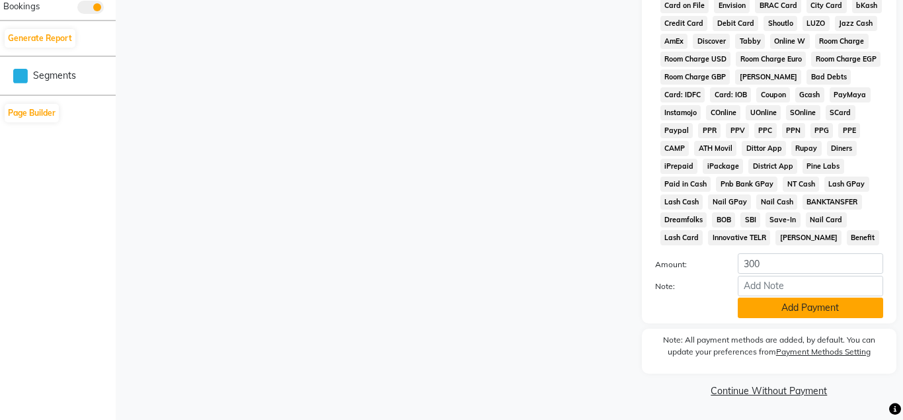
click at [803, 306] on button "Add Payment" at bounding box center [809, 307] width 145 height 20
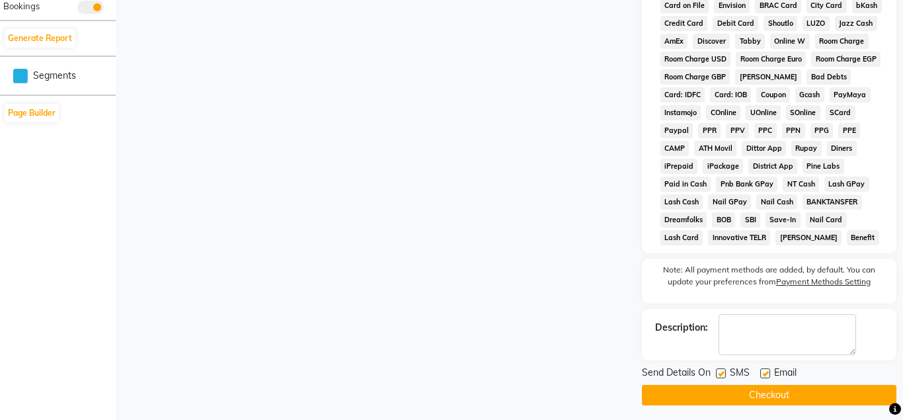
click at [784, 394] on button "Checkout" at bounding box center [769, 395] width 254 height 20
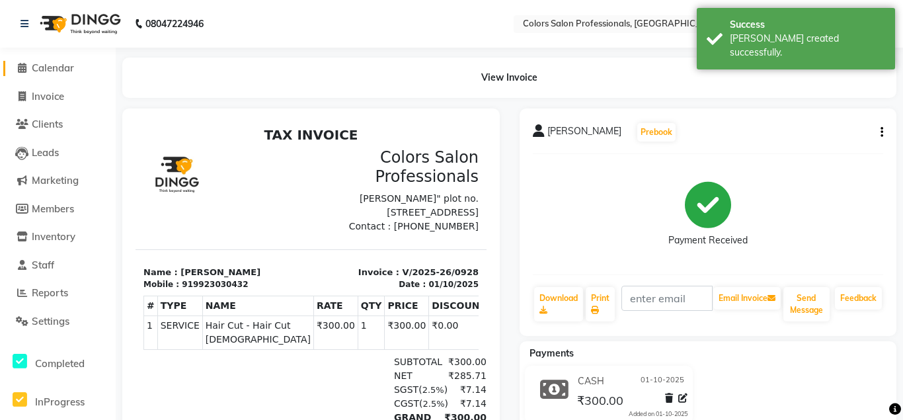
click at [62, 70] on span "Calendar" at bounding box center [53, 67] width 42 height 13
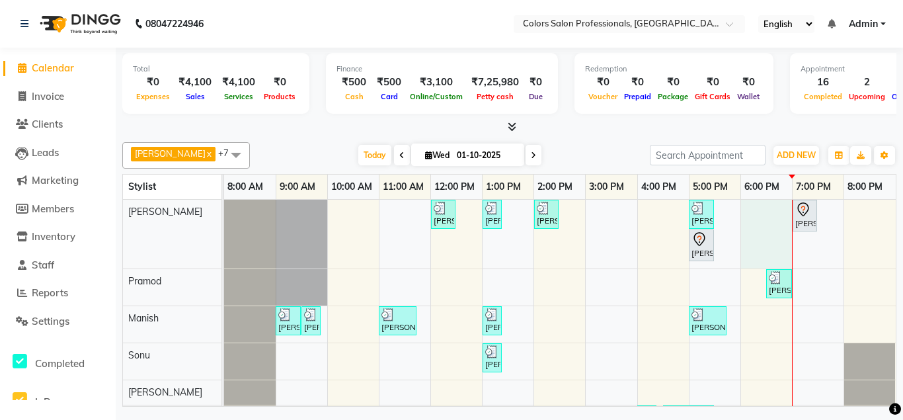
click at [753, 212] on div "[PERSON_NAME], TK08, 12:00 PM-12:30 PM, Hair Cut - Hair Cut [DEMOGRAPHIC_DATA] …" at bounding box center [559, 365] width 671 height 331
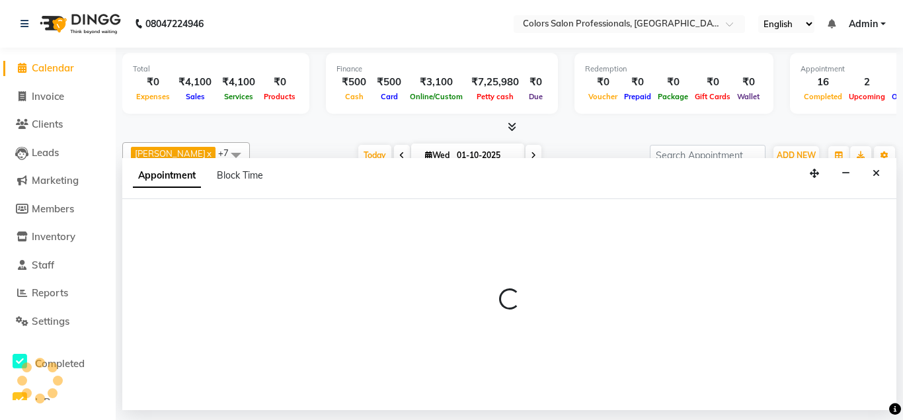
select select "60228"
select select "tentative"
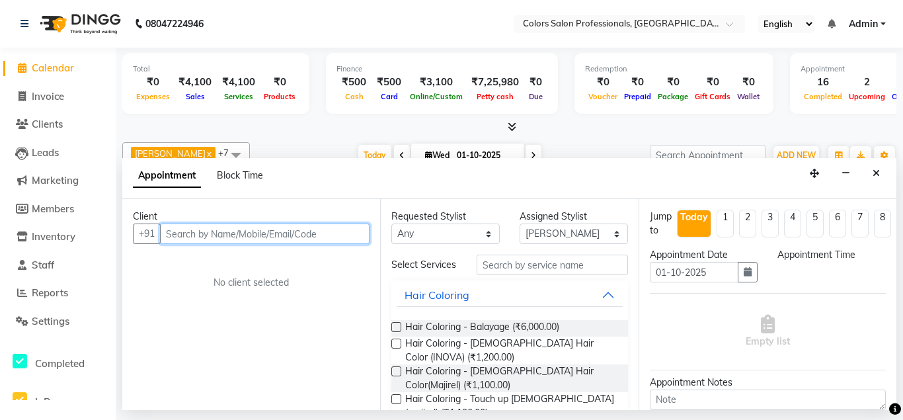
select select "1080"
click at [282, 233] on input "text" at bounding box center [264, 233] width 209 height 20
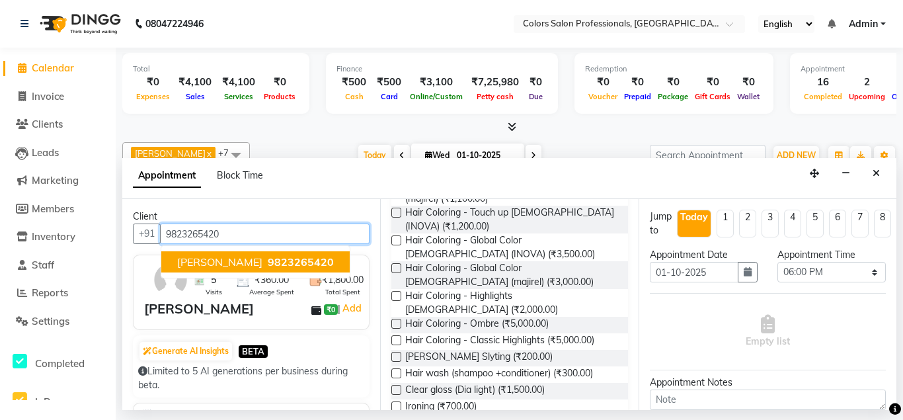
click at [289, 254] on button "[PERSON_NAME] 9823265420" at bounding box center [255, 261] width 188 height 21
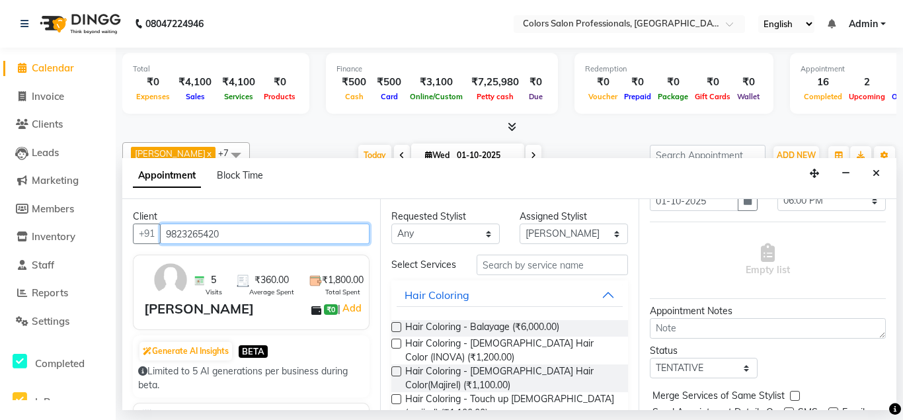
type input "9823265420"
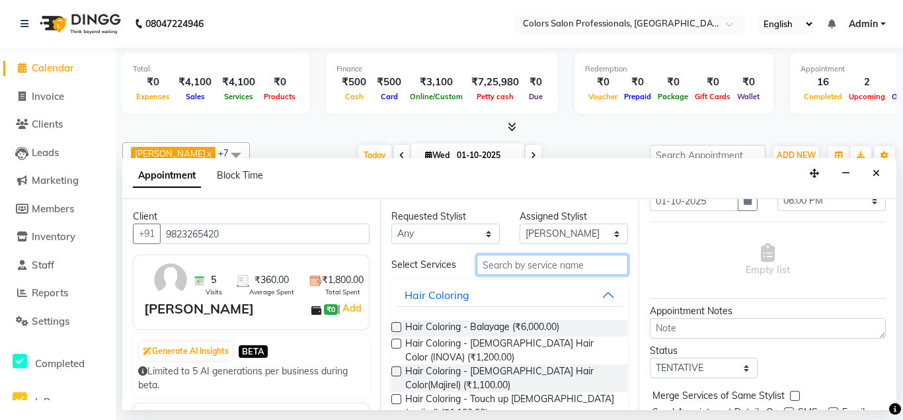
click at [560, 266] on input "text" at bounding box center [551, 264] width 151 height 20
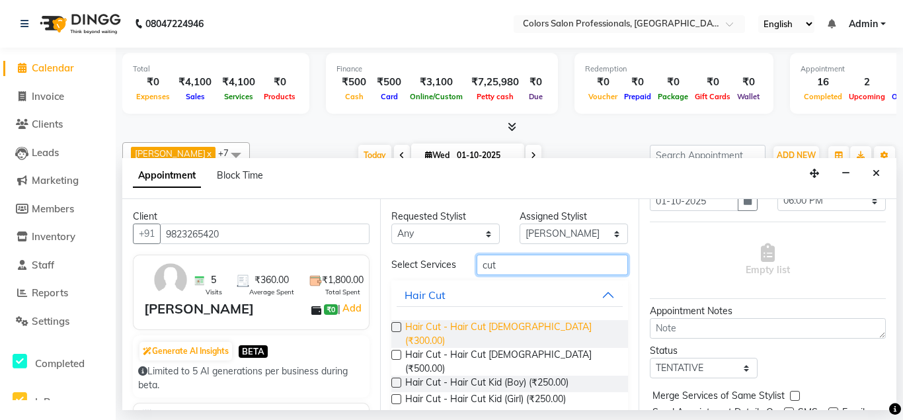
type input "cut"
click at [415, 328] on span "Hair Cut - Hair Cut [DEMOGRAPHIC_DATA] (₹300.00)" at bounding box center [510, 334] width 211 height 28
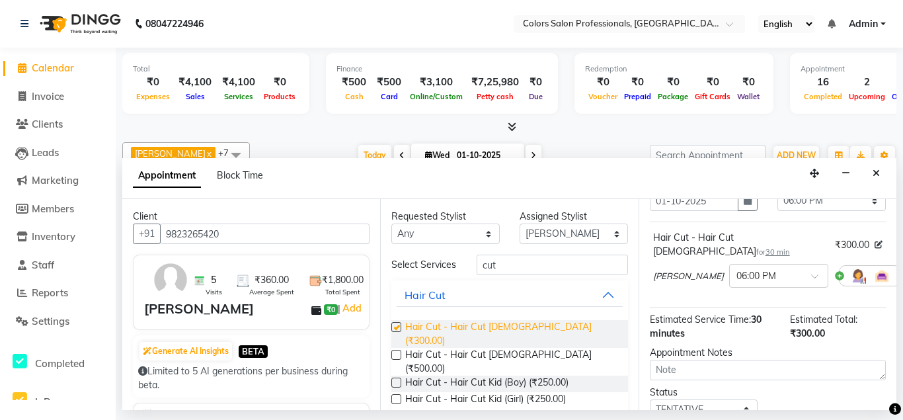
checkbox input "false"
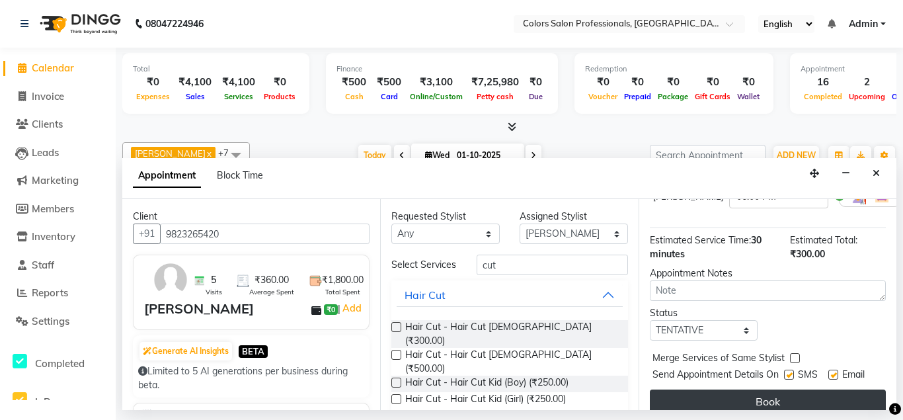
click at [769, 389] on button "Book" at bounding box center [768, 401] width 236 height 24
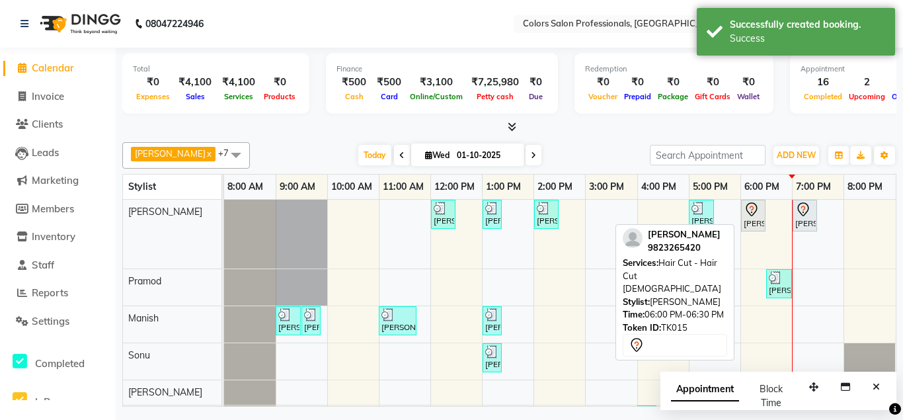
click at [757, 222] on div "[PERSON_NAME], TK15, 06:00 PM-06:30 PM, Hair Cut - Hair Cut [DEMOGRAPHIC_DATA]" at bounding box center [753, 216] width 22 height 28
select select "7"
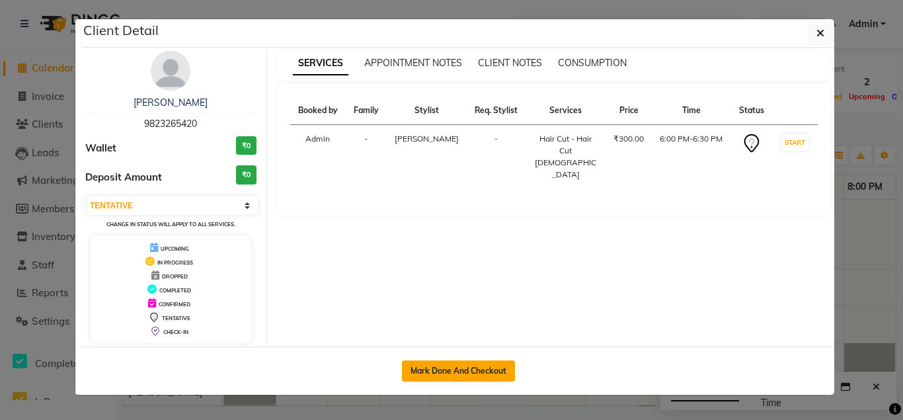
drag, startPoint x: 465, startPoint y: 375, endPoint x: 494, endPoint y: 359, distance: 33.1
click at [465, 375] on button "Mark Done And Checkout" at bounding box center [458, 370] width 113 height 21
select select "service"
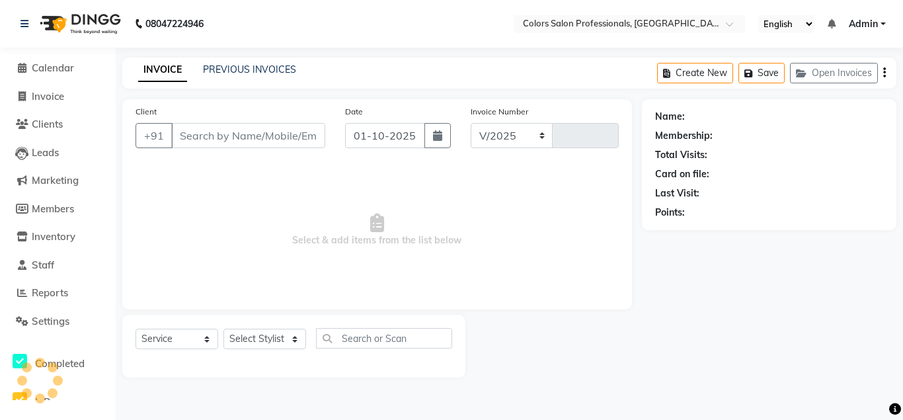
select select "7161"
type input "0929"
type input "9823265420"
select select "60228"
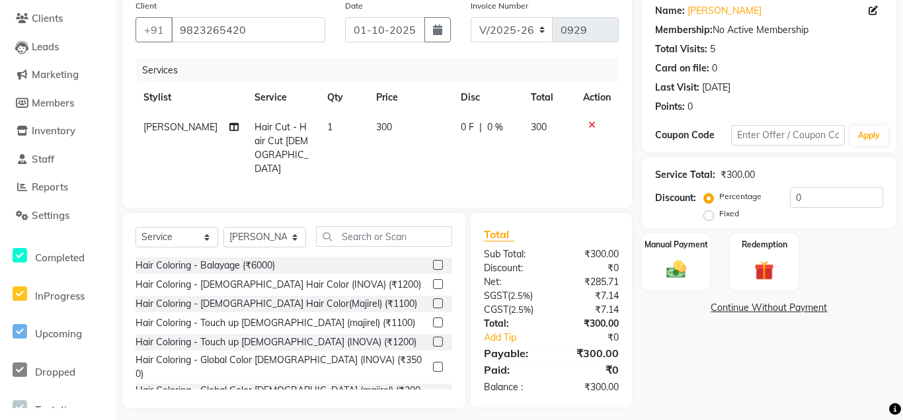
scroll to position [110, 0]
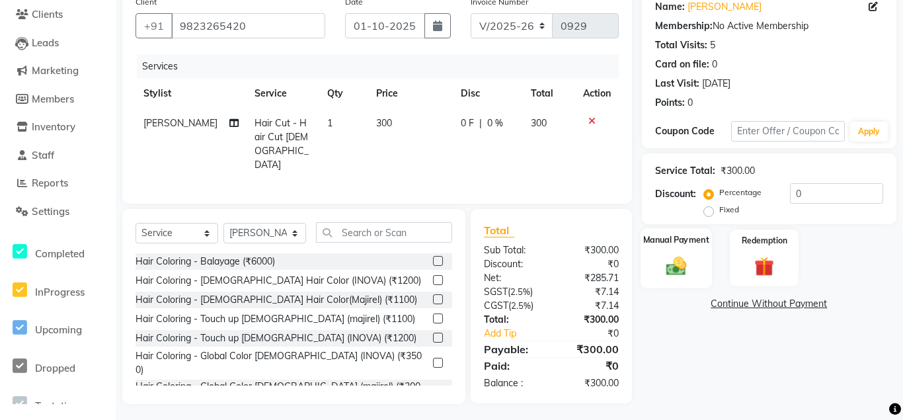
click at [681, 274] on img at bounding box center [676, 265] width 33 height 23
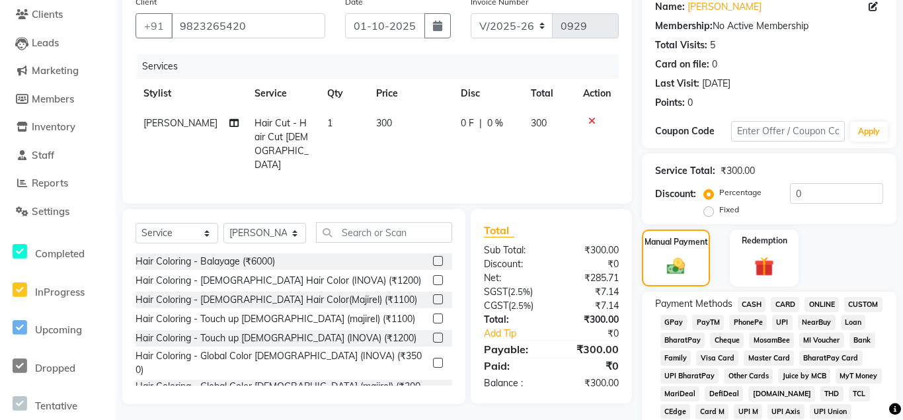
click at [823, 303] on span "ONLINE" at bounding box center [821, 304] width 34 height 15
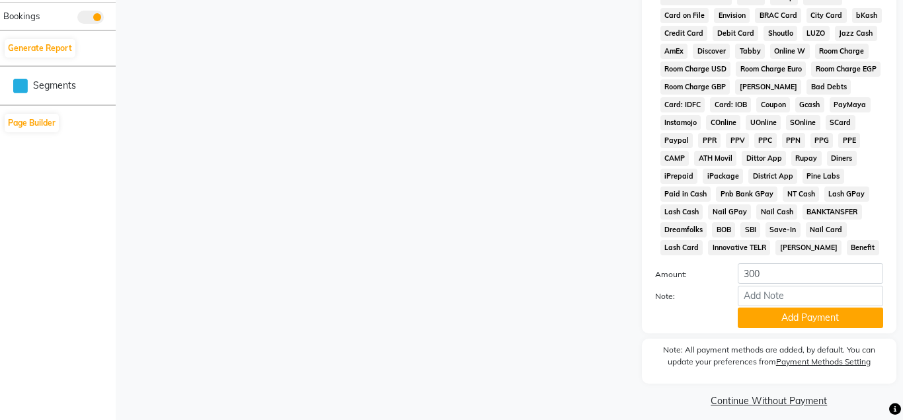
scroll to position [623, 0]
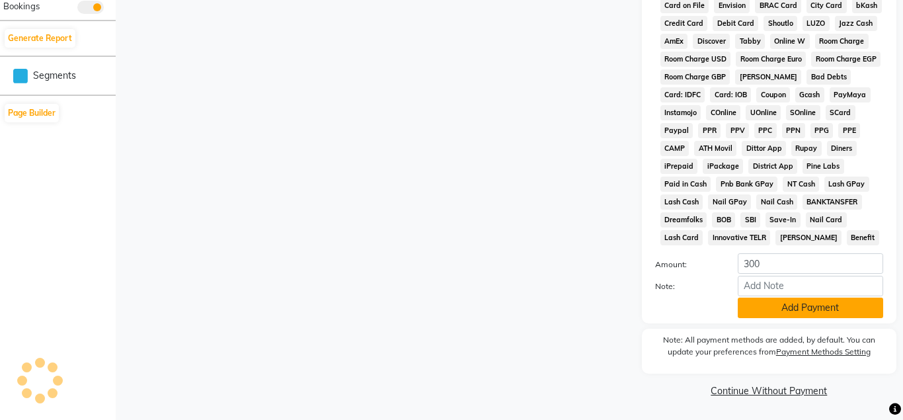
click at [811, 312] on button "Add Payment" at bounding box center [809, 307] width 145 height 20
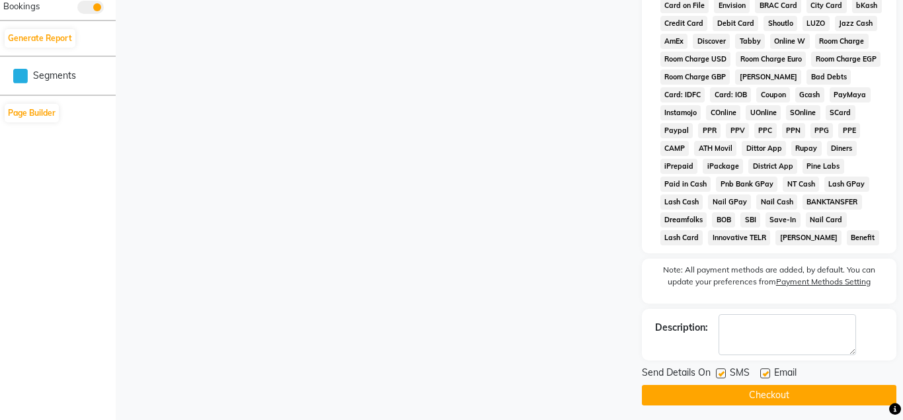
click at [755, 397] on button "Checkout" at bounding box center [769, 395] width 254 height 20
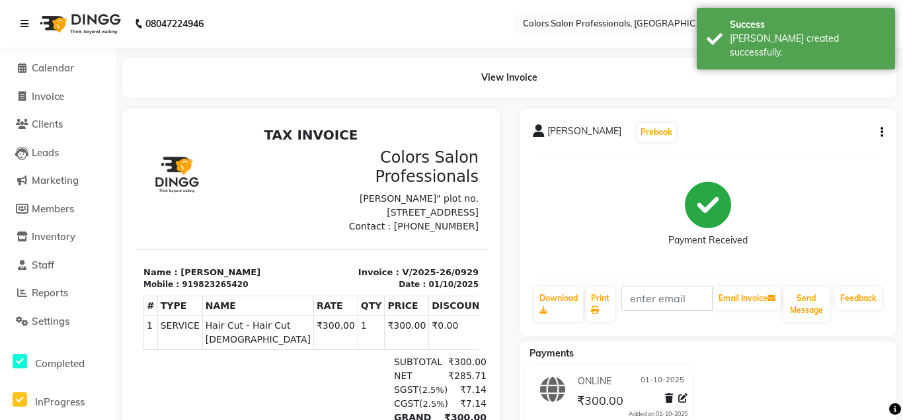
click at [28, 28] on link at bounding box center [26, 23] width 13 height 37
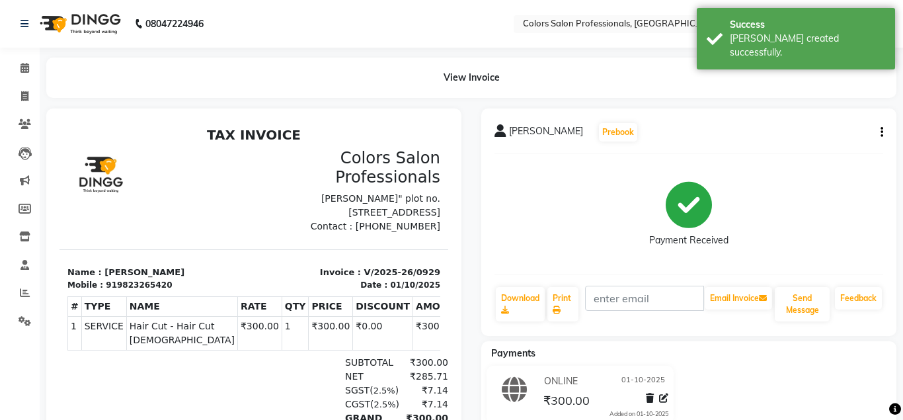
drag, startPoint x: 15, startPoint y: 26, endPoint x: 19, endPoint y: 36, distance: 10.3
click at [14, 27] on div "08047224946" at bounding box center [112, 23] width 203 height 37
click at [30, 74] on span at bounding box center [24, 68] width 23 height 15
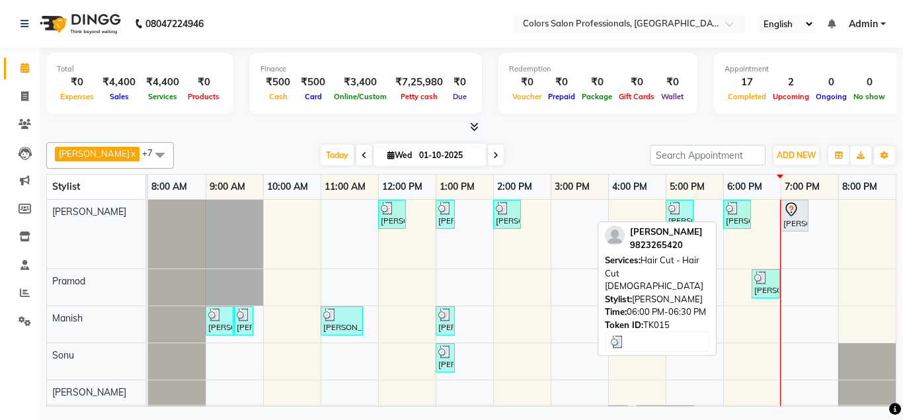
click at [743, 219] on div "[PERSON_NAME], TK15, 06:00 PM-06:30 PM, Hair Cut - Hair Cut [DEMOGRAPHIC_DATA]" at bounding box center [736, 214] width 25 height 25
select select "3"
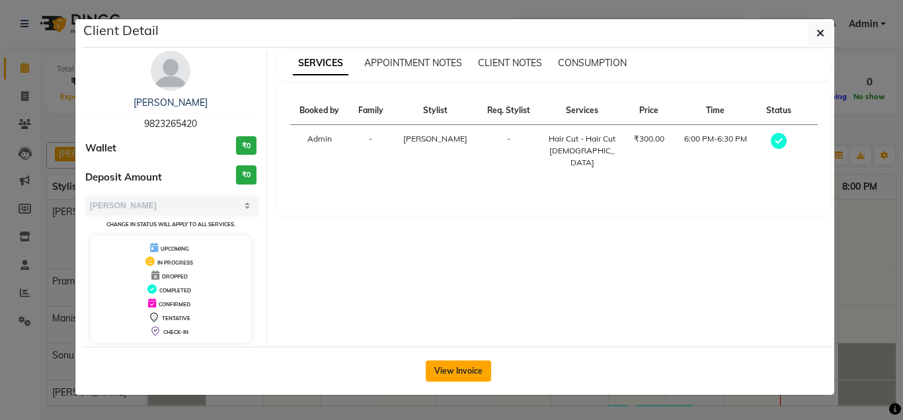
click at [457, 370] on button "View Invoice" at bounding box center [458, 370] width 65 height 21
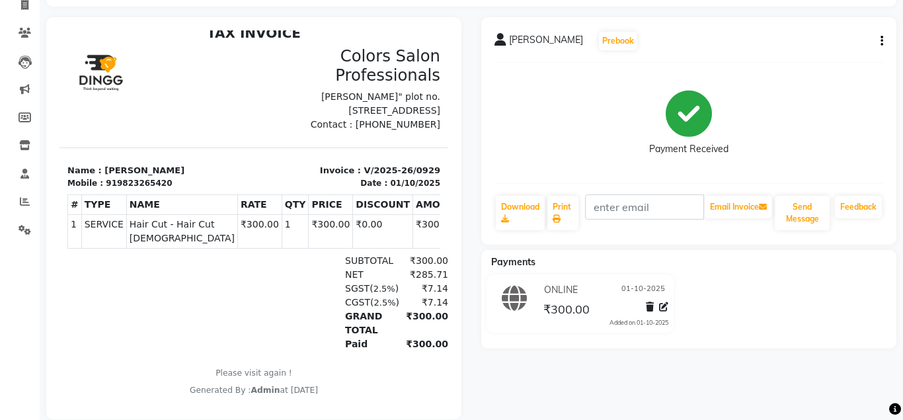
scroll to position [110, 0]
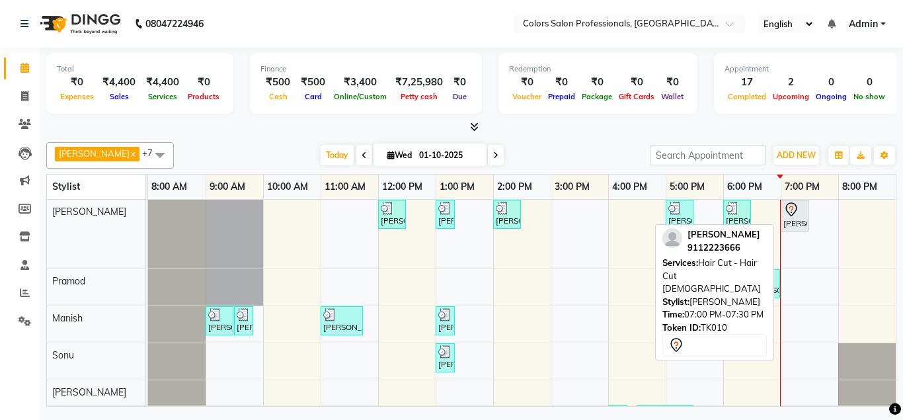
click at [787, 219] on div "[PERSON_NAME], TK10, 07:00 PM-07:30 PM, Hair Cut - Hair Cut [DEMOGRAPHIC_DATA]" at bounding box center [794, 216] width 25 height 28
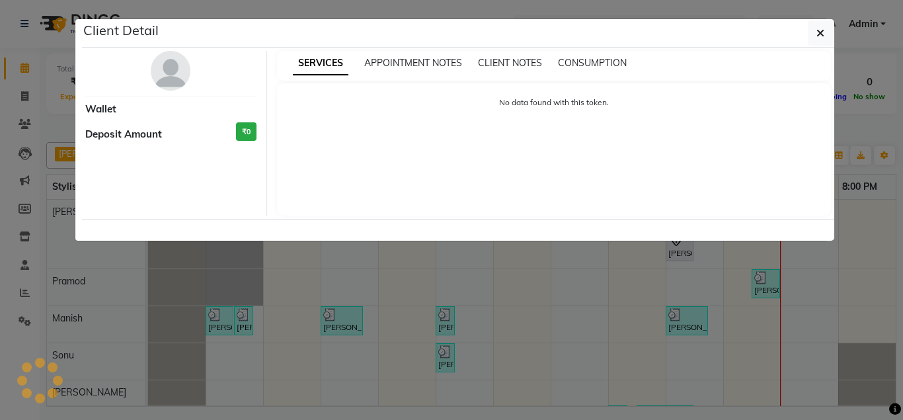
select select "7"
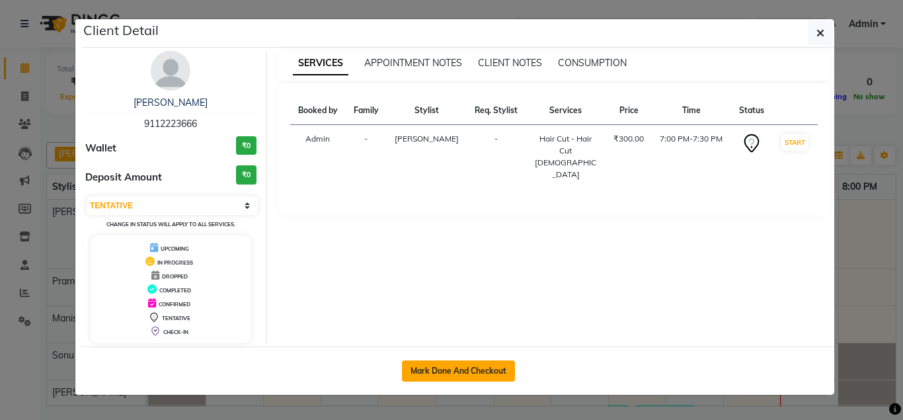
click at [476, 374] on button "Mark Done And Checkout" at bounding box center [458, 370] width 113 height 21
select select "service"
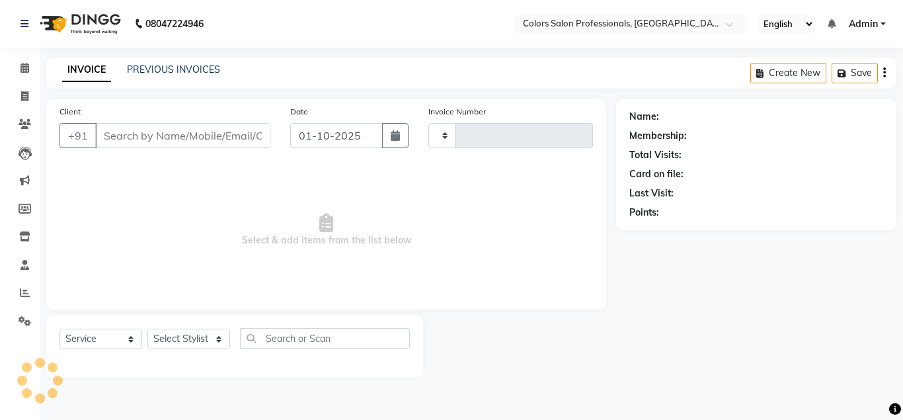
type input "0930"
select select "7161"
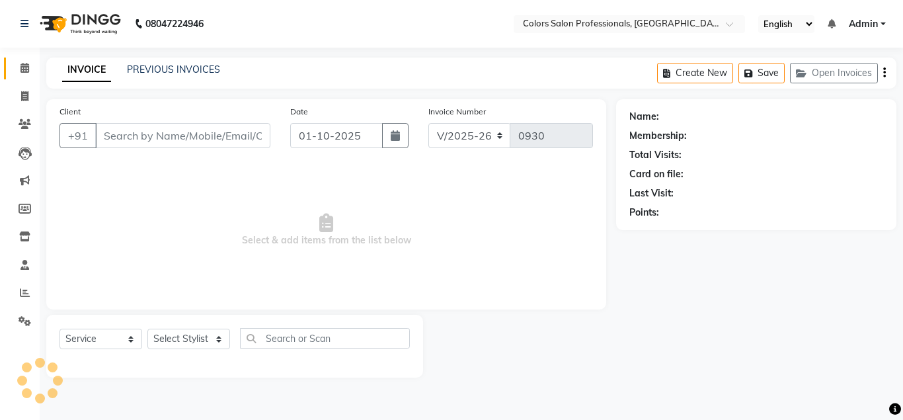
type input "9112223666"
select select "60228"
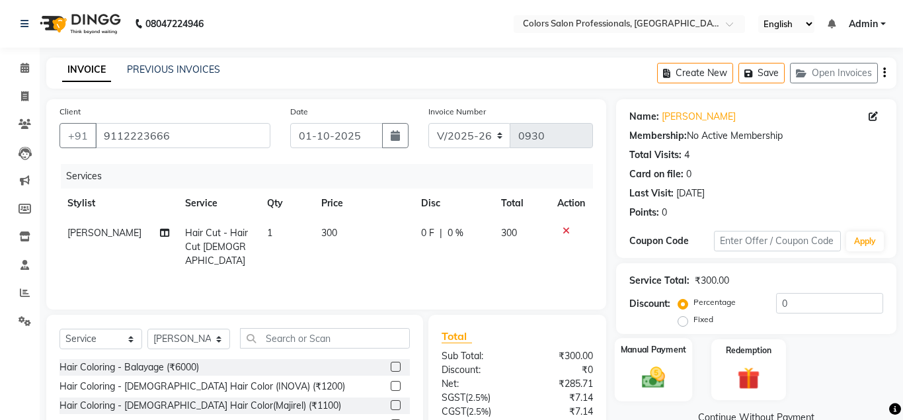
click at [665, 373] on img at bounding box center [653, 376] width 38 height 27
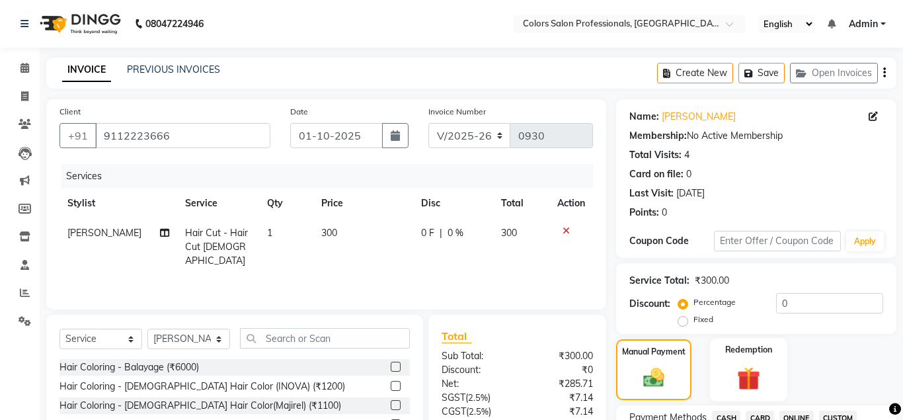
scroll to position [337, 0]
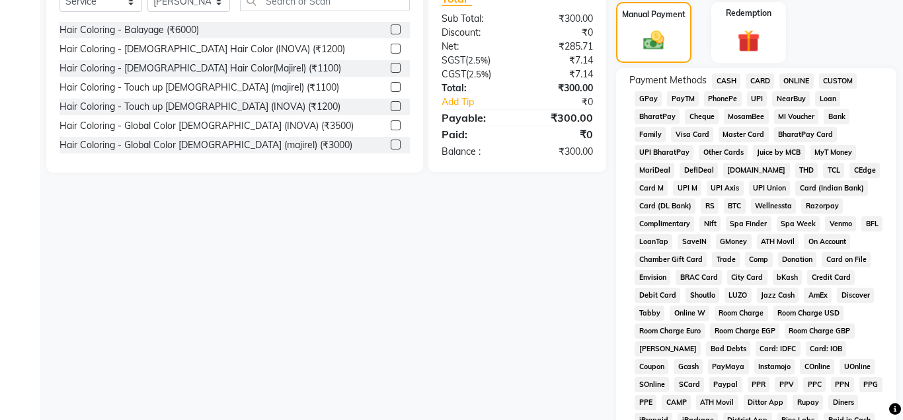
click at [790, 76] on span "ONLINE" at bounding box center [796, 80] width 34 height 15
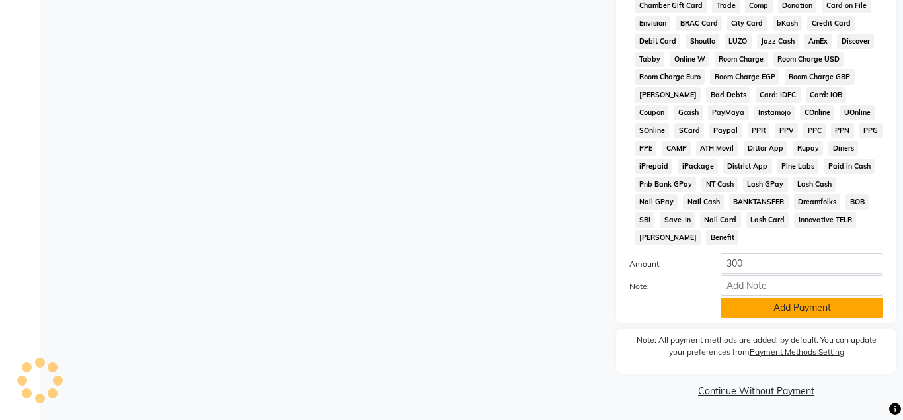
click at [813, 307] on button "Add Payment" at bounding box center [801, 307] width 163 height 20
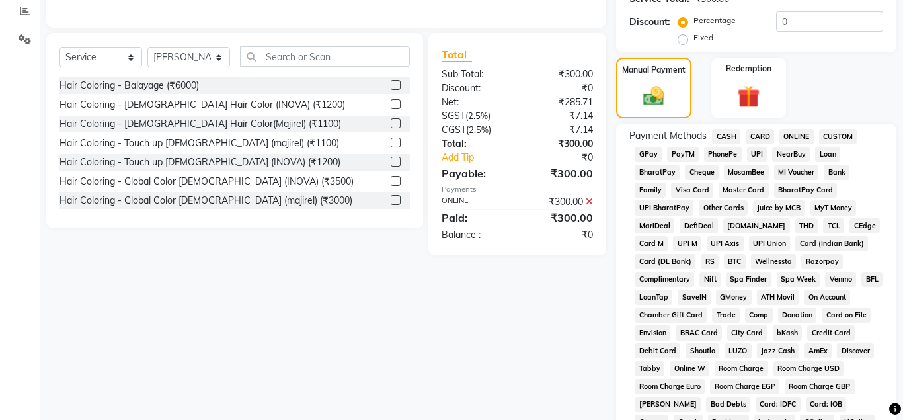
scroll to position [254, 0]
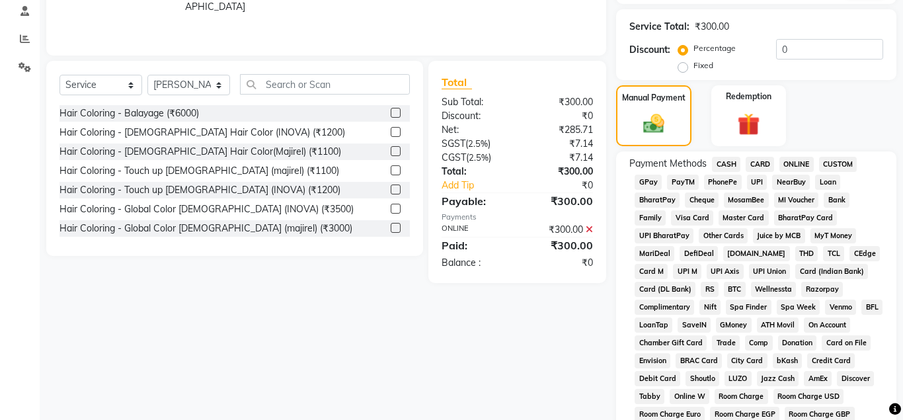
drag, startPoint x: 724, startPoint y: 166, endPoint x: 728, endPoint y: 179, distance: 13.8
click at [723, 166] on span "CASH" at bounding box center [726, 164] width 28 height 15
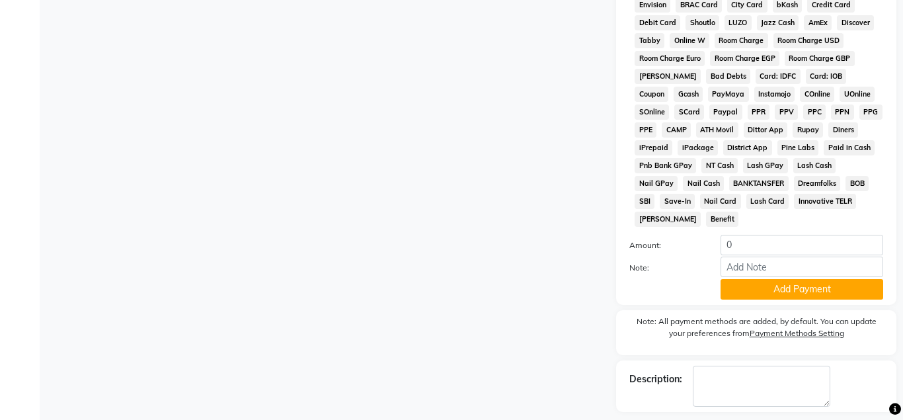
scroll to position [658, 0]
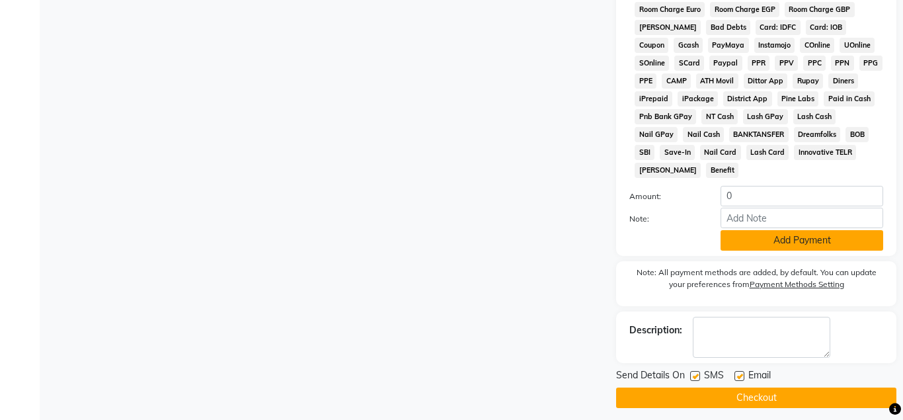
click at [770, 238] on button "Add Payment" at bounding box center [801, 240] width 163 height 20
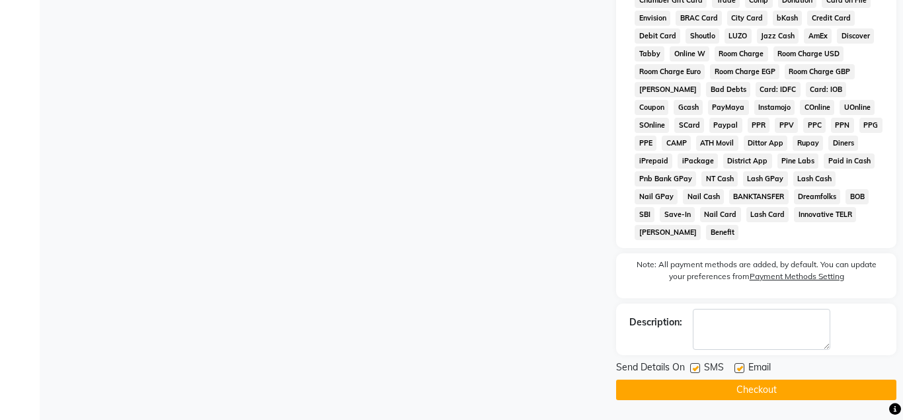
scroll to position [596, 0]
click at [761, 393] on button "Checkout" at bounding box center [756, 389] width 280 height 20
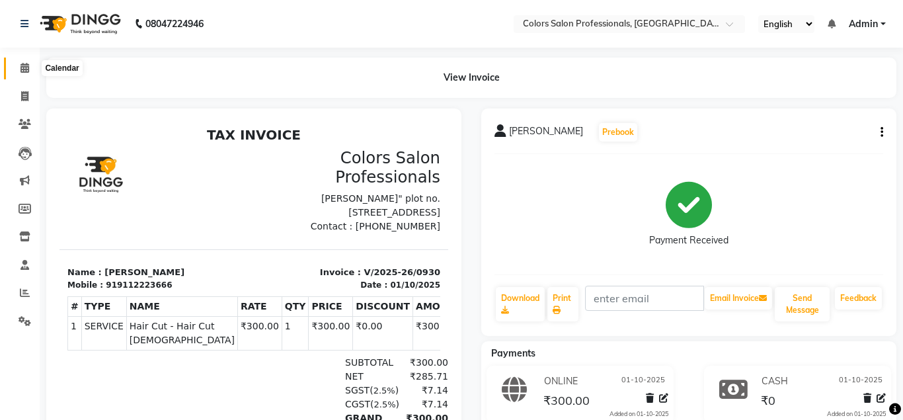
click at [27, 71] on icon at bounding box center [24, 68] width 9 height 10
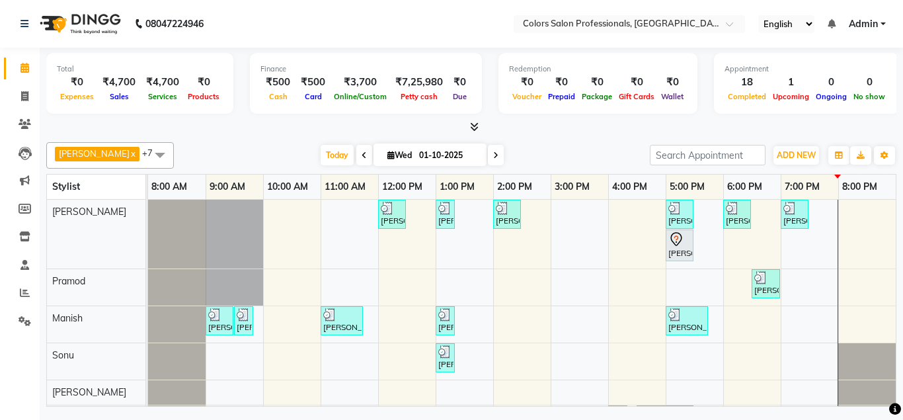
click at [488, 148] on span at bounding box center [496, 155] width 16 height 20
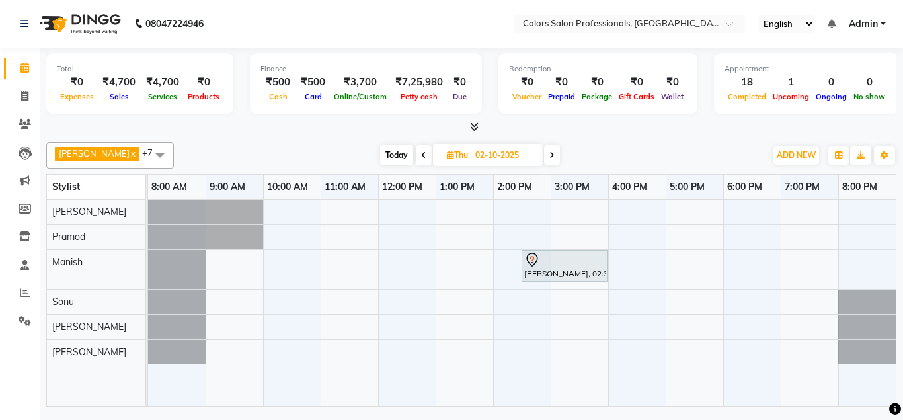
click at [544, 153] on span at bounding box center [552, 155] width 16 height 20
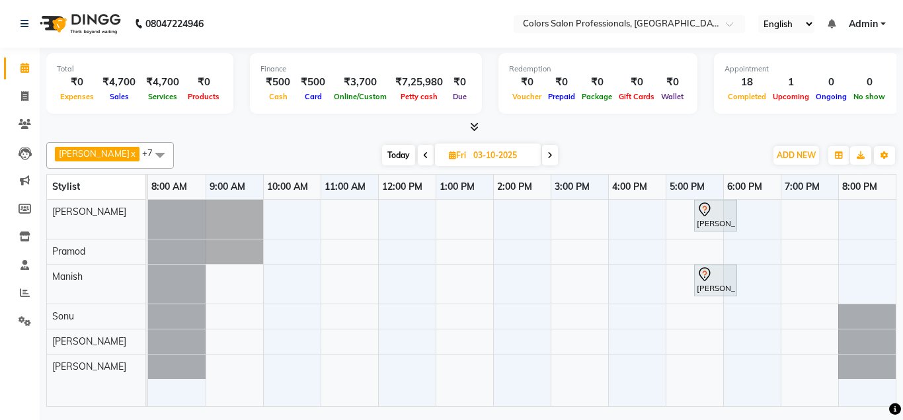
click at [418, 151] on span at bounding box center [426, 155] width 16 height 20
type input "02-10-2025"
